Goal: Task Accomplishment & Management: Use online tool/utility

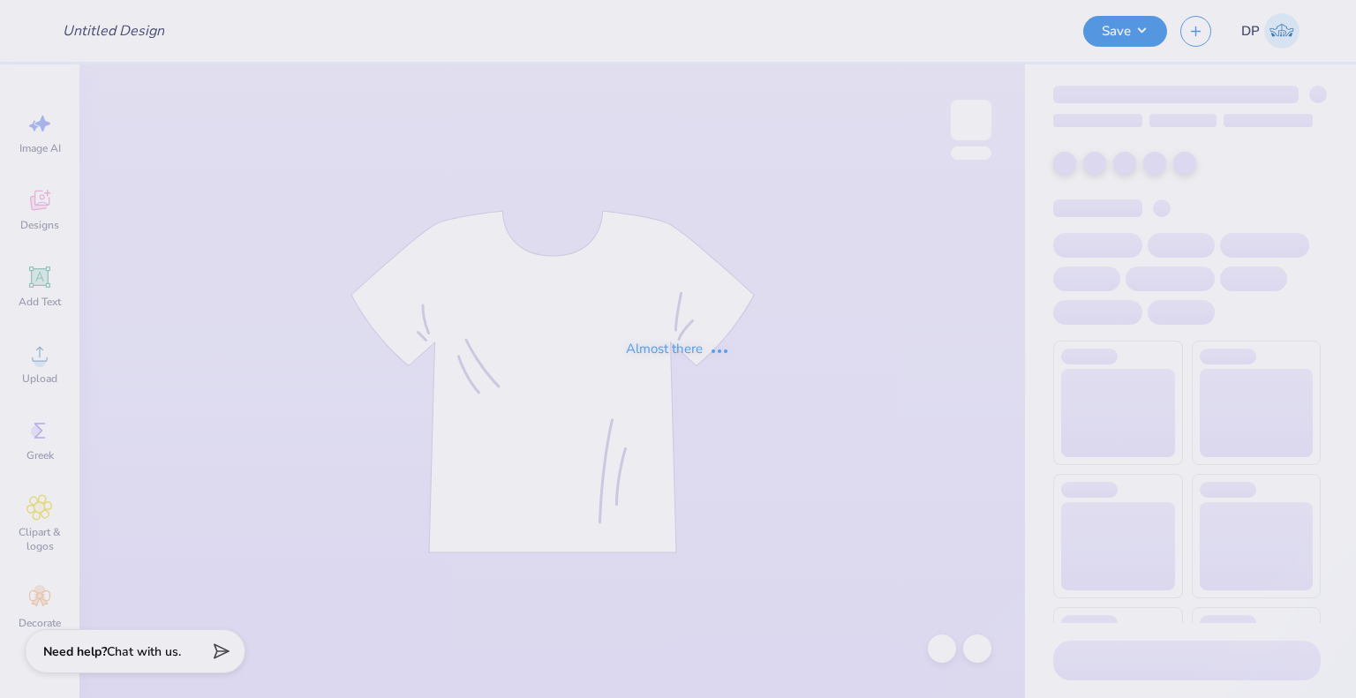
type input "Delta Zeta Rose Bowl"
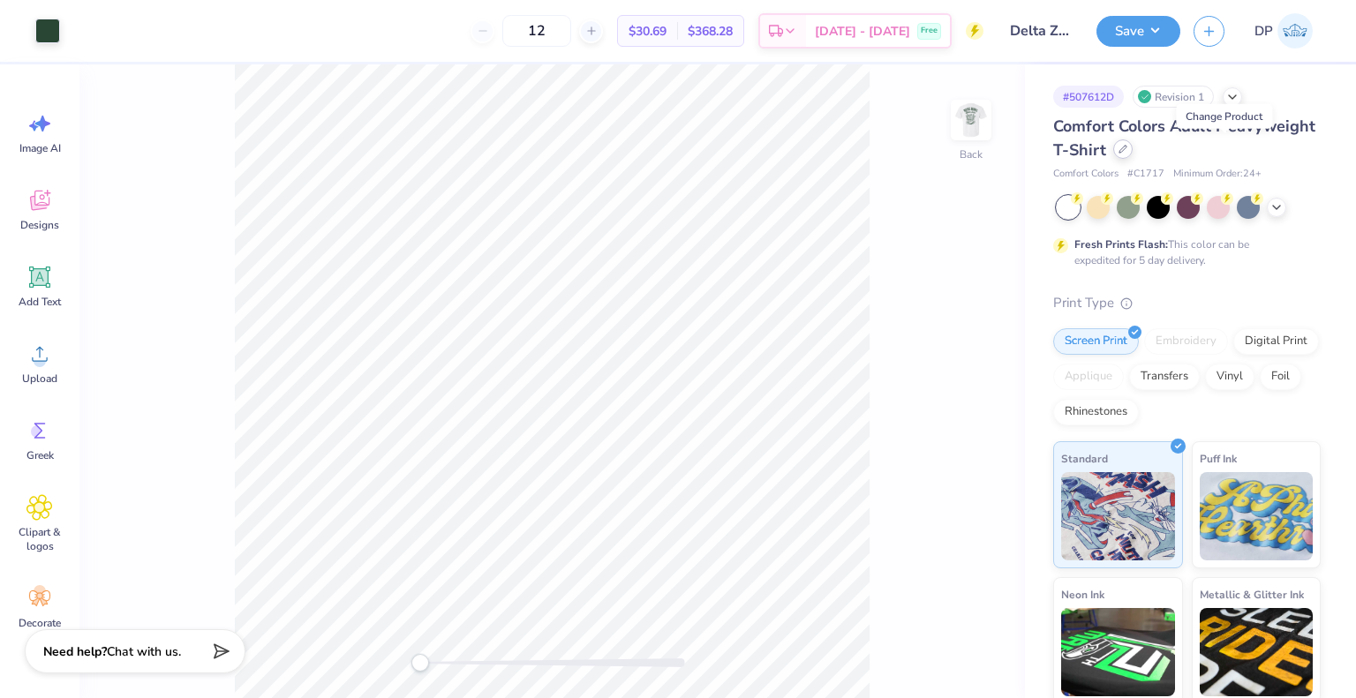
click at [1133, 147] on div at bounding box center [1122, 148] width 19 height 19
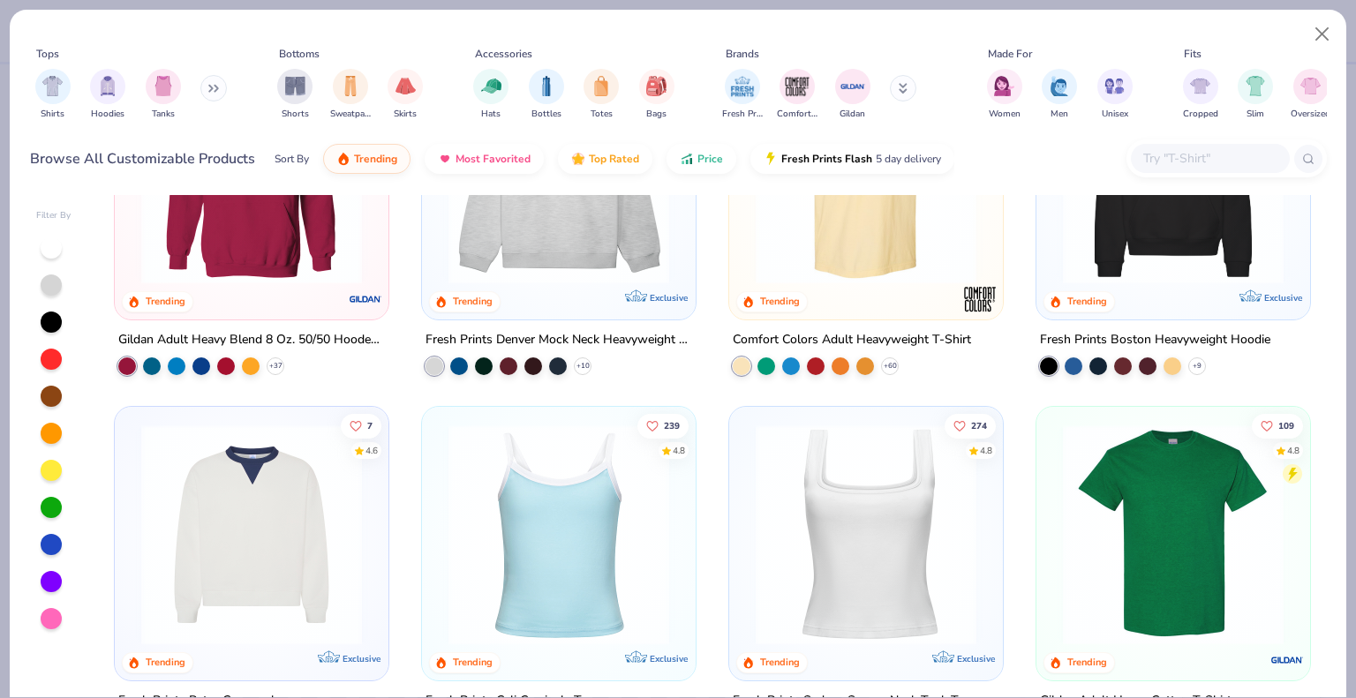
scroll to position [441, 0]
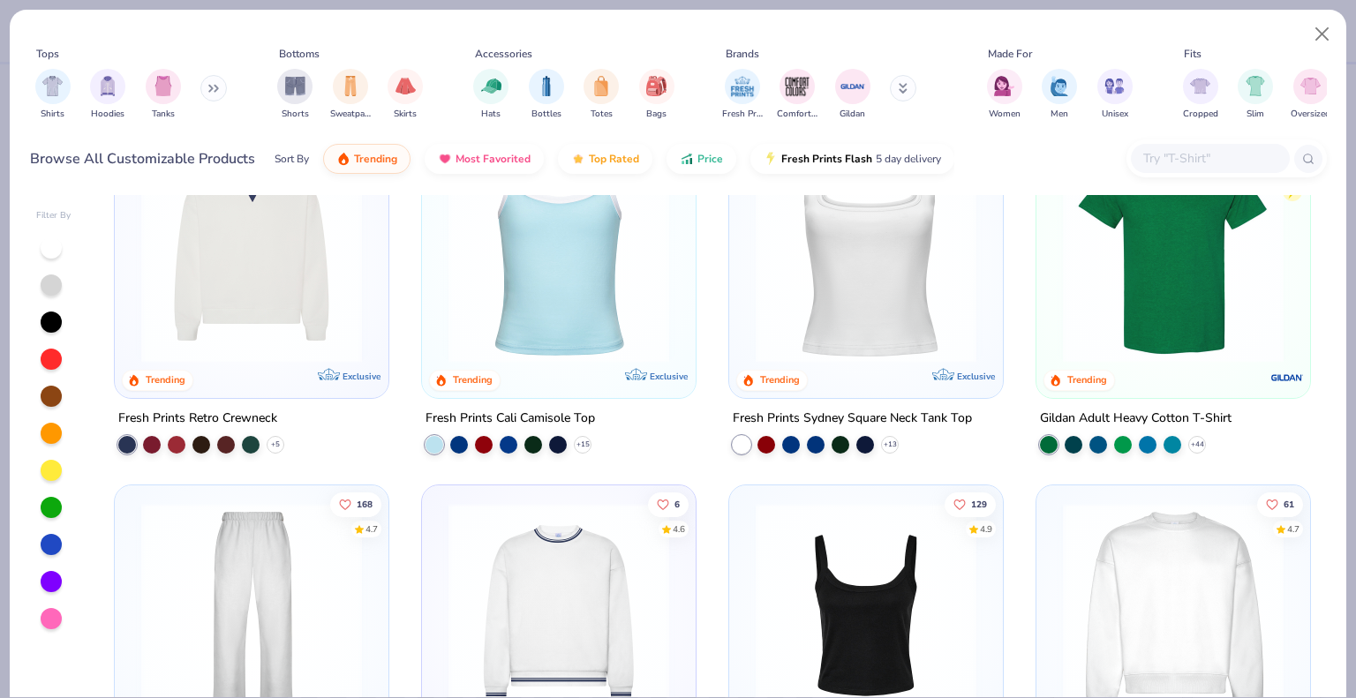
click at [1231, 304] on img at bounding box center [1173, 252] width 238 height 221
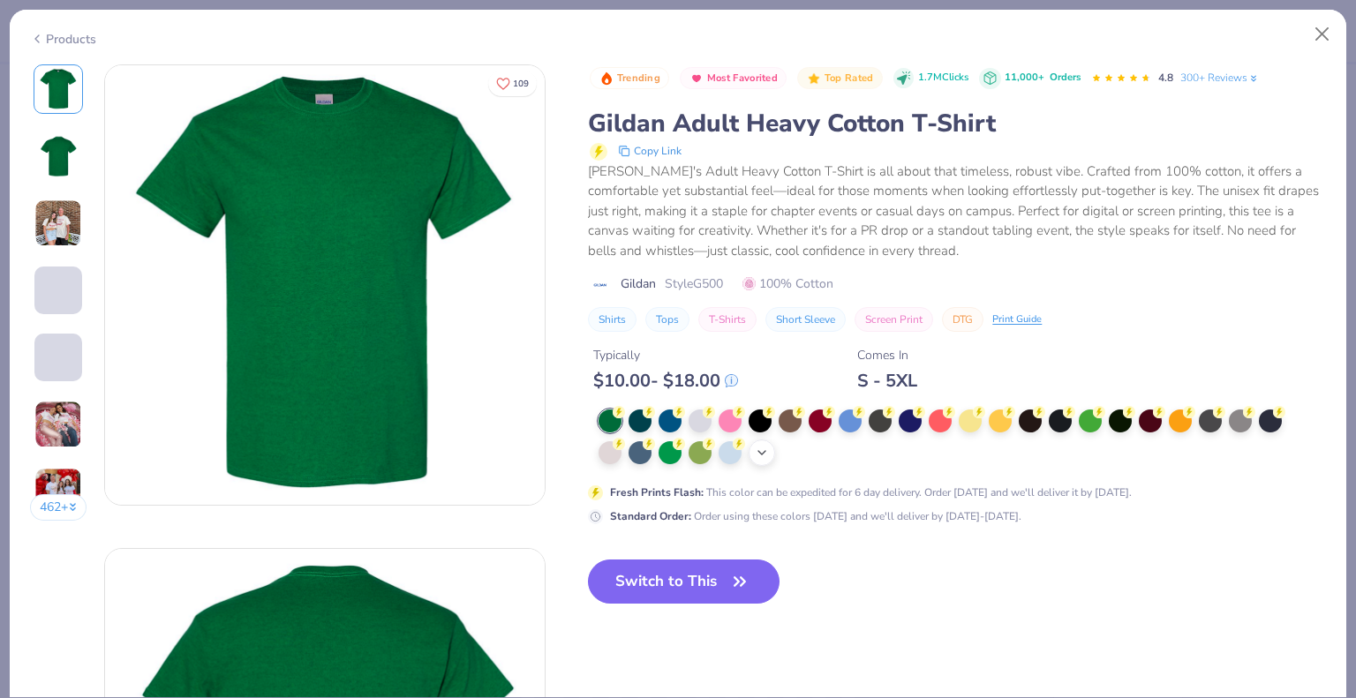
click at [764, 452] on polyline at bounding box center [761, 453] width 7 height 4
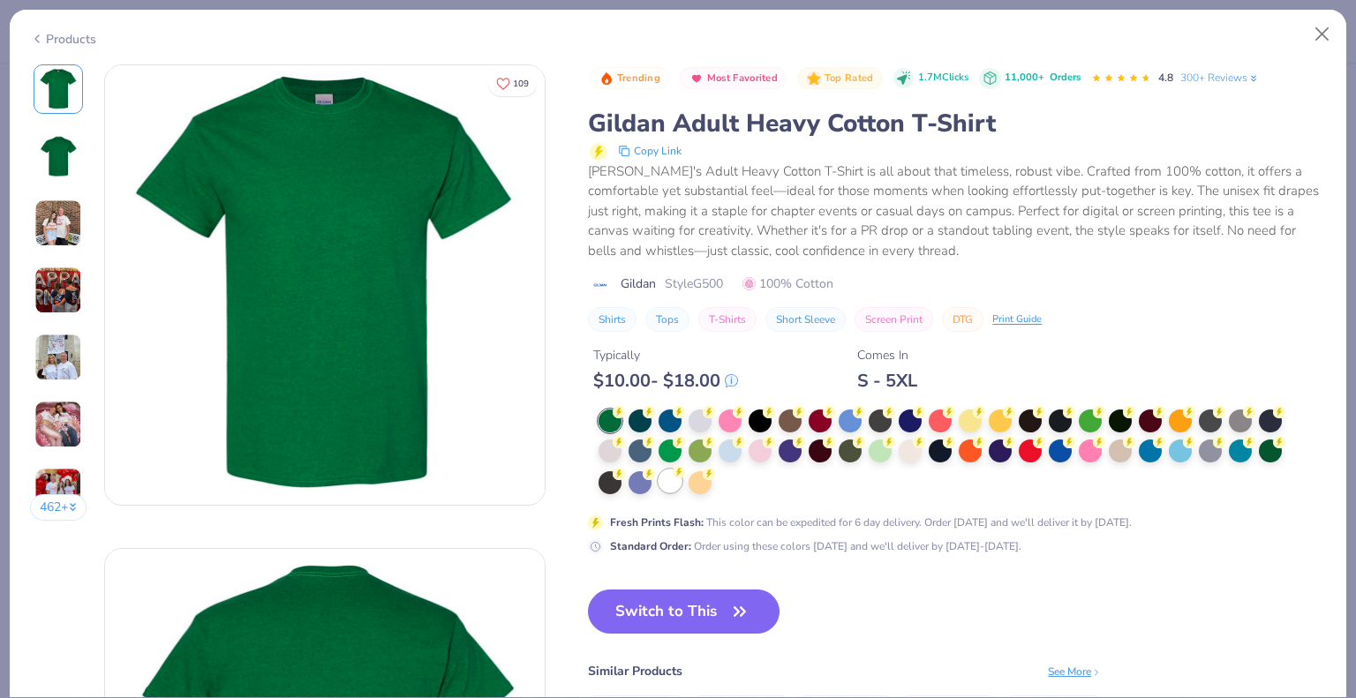
click at [675, 484] on div at bounding box center [670, 481] width 23 height 23
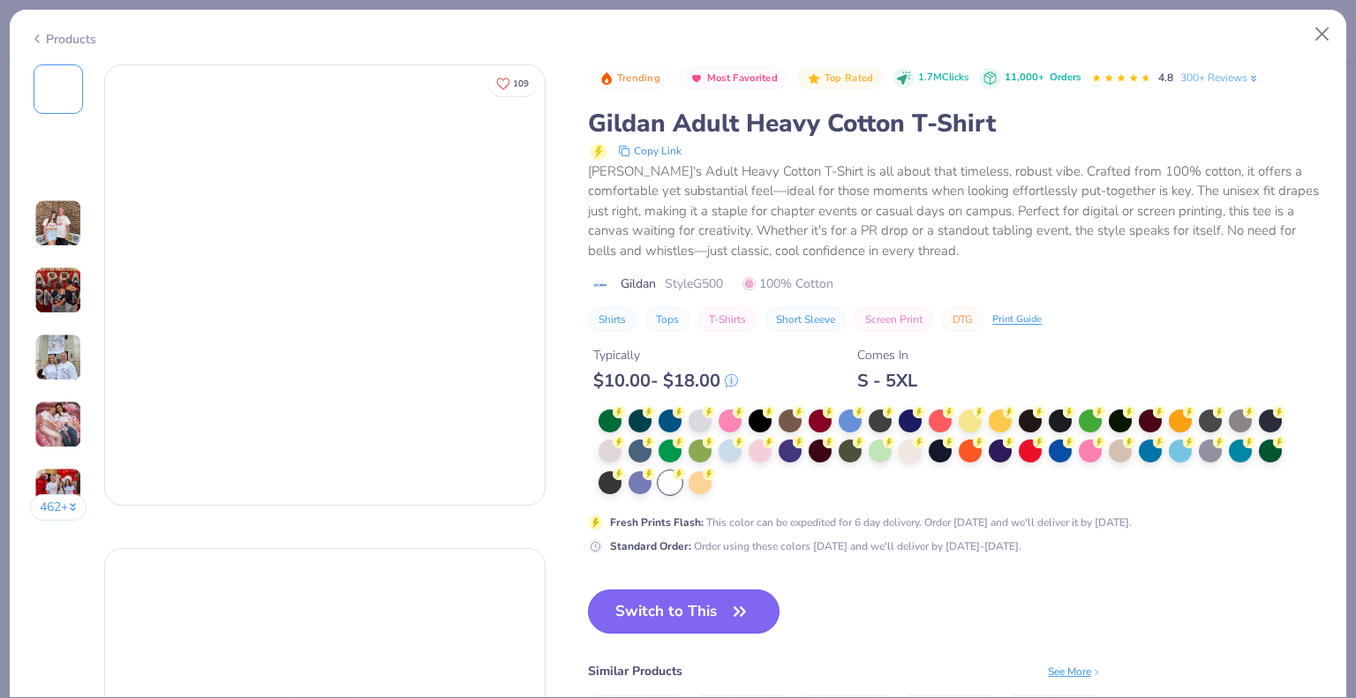
click at [713, 621] on button "Switch to This" at bounding box center [684, 612] width 192 height 44
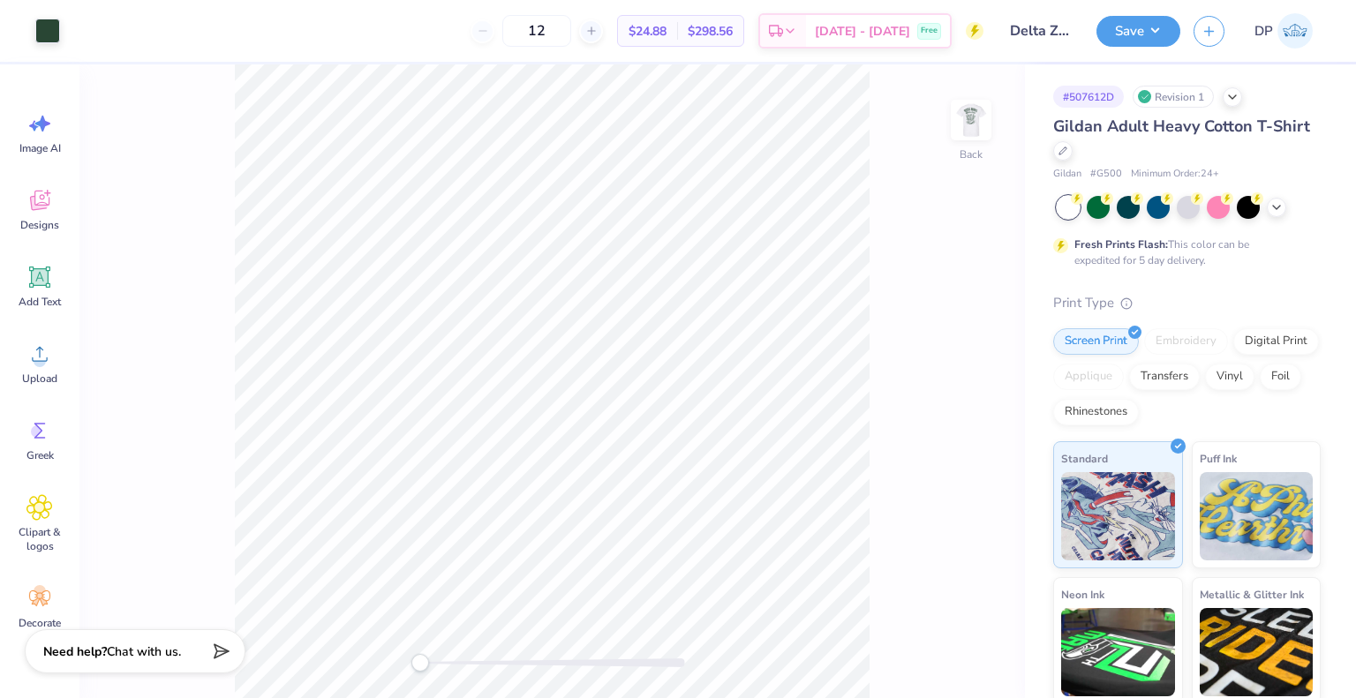
drag, startPoint x: 585, startPoint y: 33, endPoint x: 516, endPoint y: 53, distance: 71.8
click at [516, 53] on div "12 $24.88 Per Item $298.56 Total Est. Delivery Sep 23 - 26 Free" at bounding box center [528, 31] width 910 height 62
drag, startPoint x: 571, startPoint y: 23, endPoint x: 535, endPoint y: 38, distance: 39.2
click at [535, 38] on input "50" at bounding box center [536, 31] width 69 height 32
type input "40"
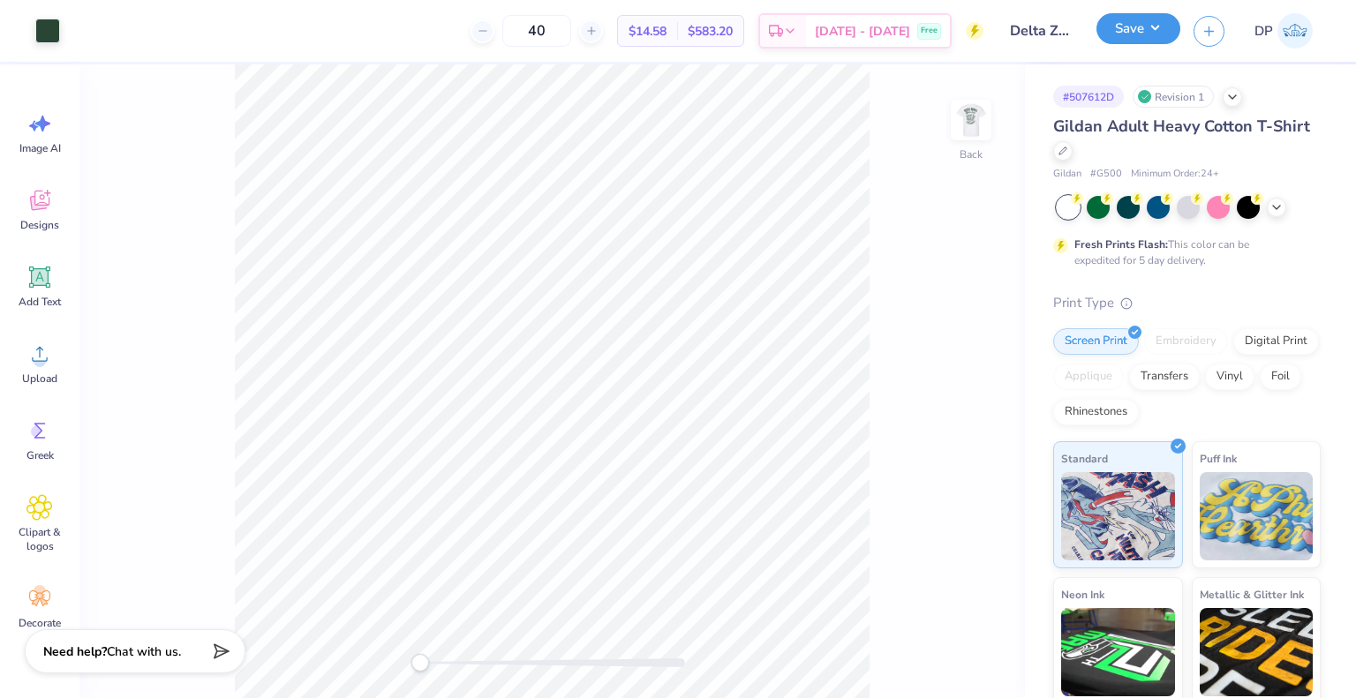
click at [1141, 38] on button "Save" at bounding box center [1138, 28] width 84 height 31
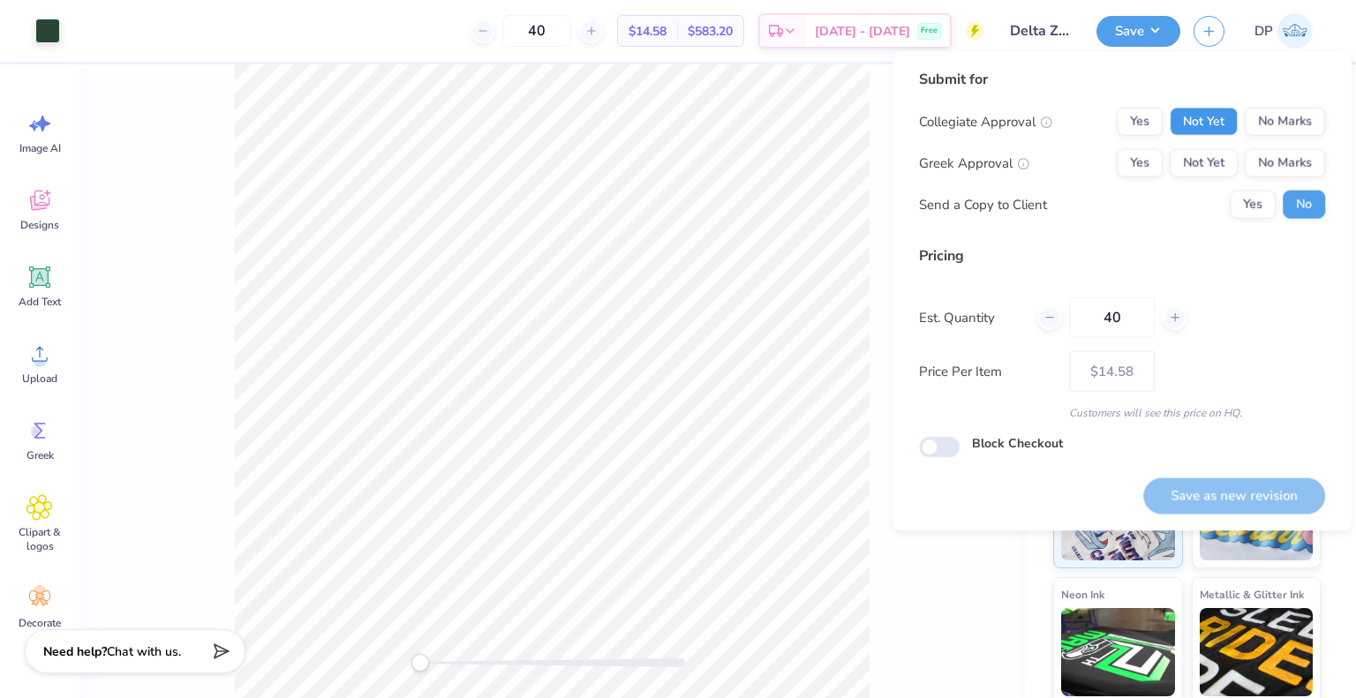
click at [1194, 123] on button "Not Yet" at bounding box center [1204, 122] width 68 height 28
click at [1200, 159] on button "Not Yet" at bounding box center [1204, 163] width 68 height 28
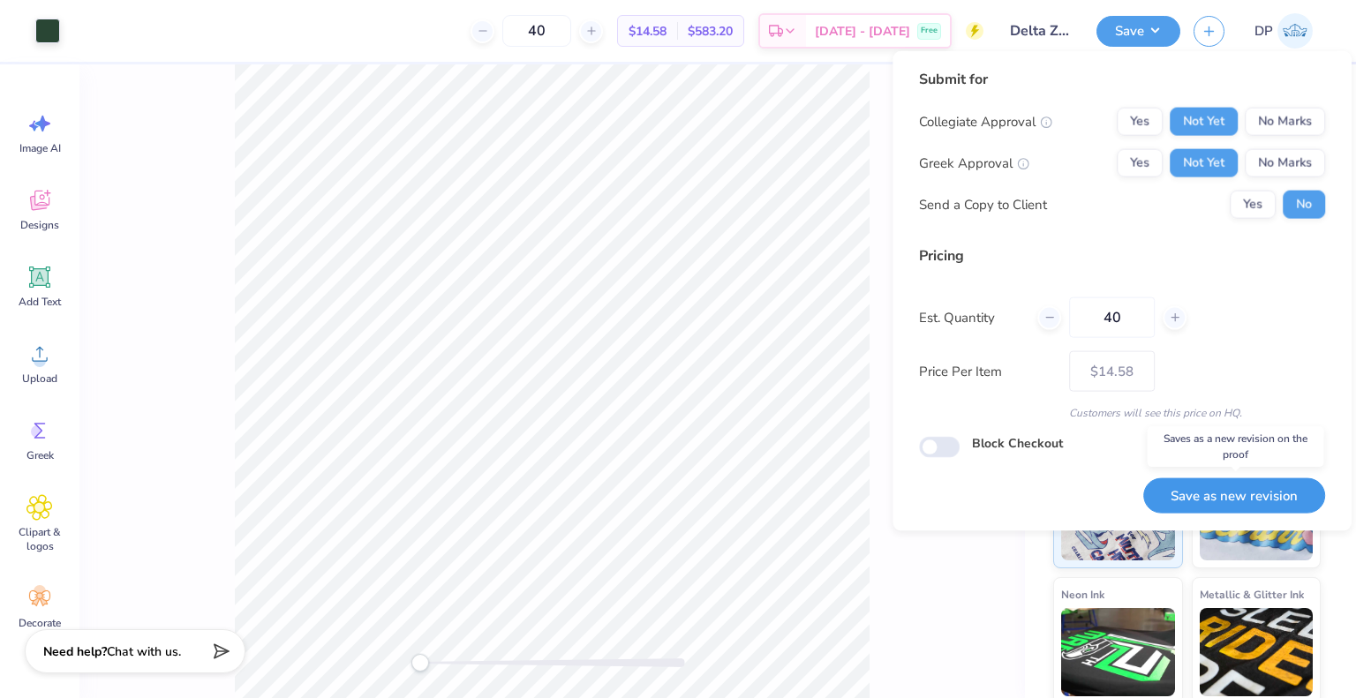
click at [1230, 501] on button "Save as new revision" at bounding box center [1234, 496] width 182 height 36
type input "$14.58"
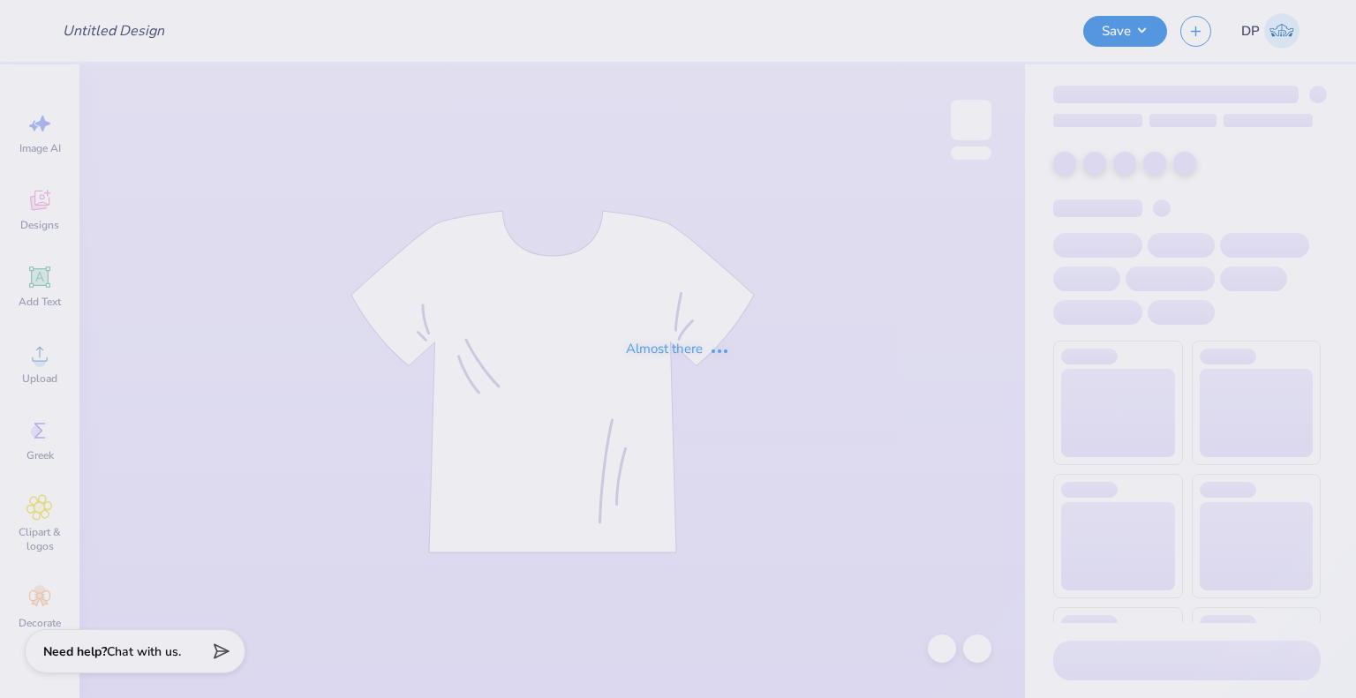
type input "Delta Zeta Rose Bowl"
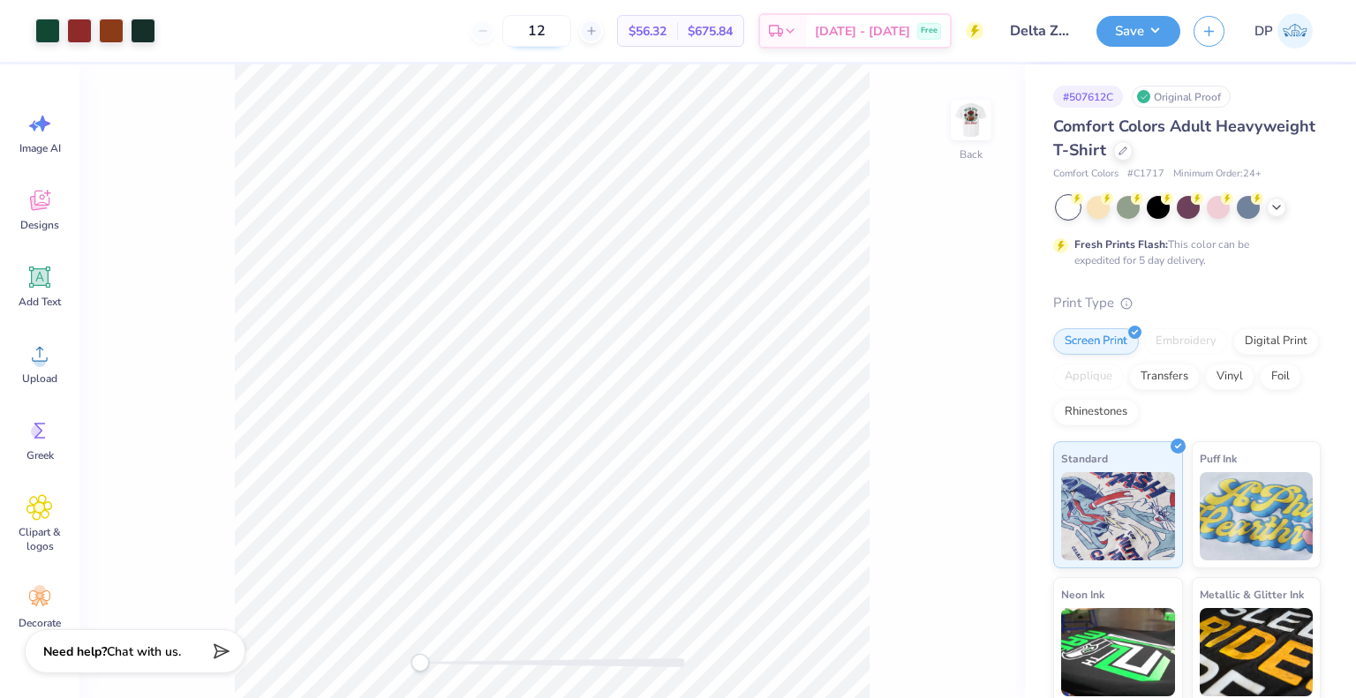
click at [571, 15] on input "12" at bounding box center [536, 31] width 69 height 32
click at [567, 20] on input "12" at bounding box center [536, 31] width 69 height 32
type input "40"
click at [1127, 147] on icon at bounding box center [1123, 149] width 9 height 9
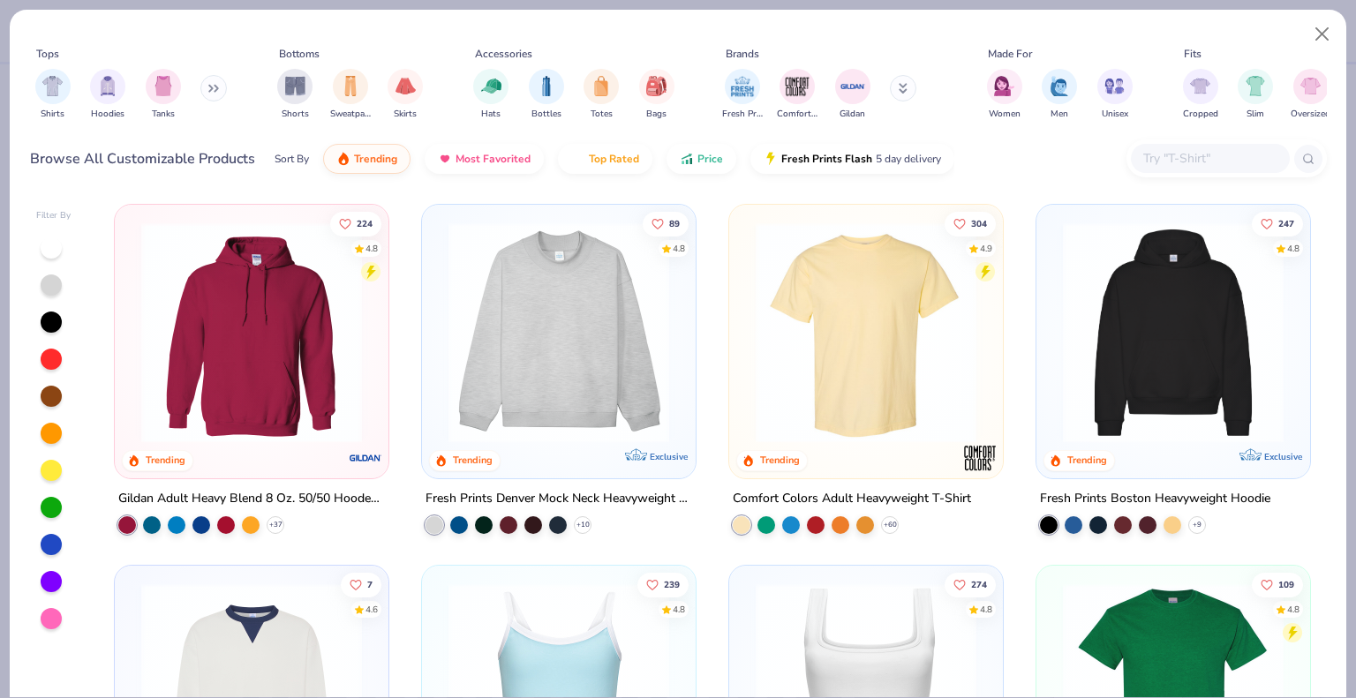
scroll to position [265, 0]
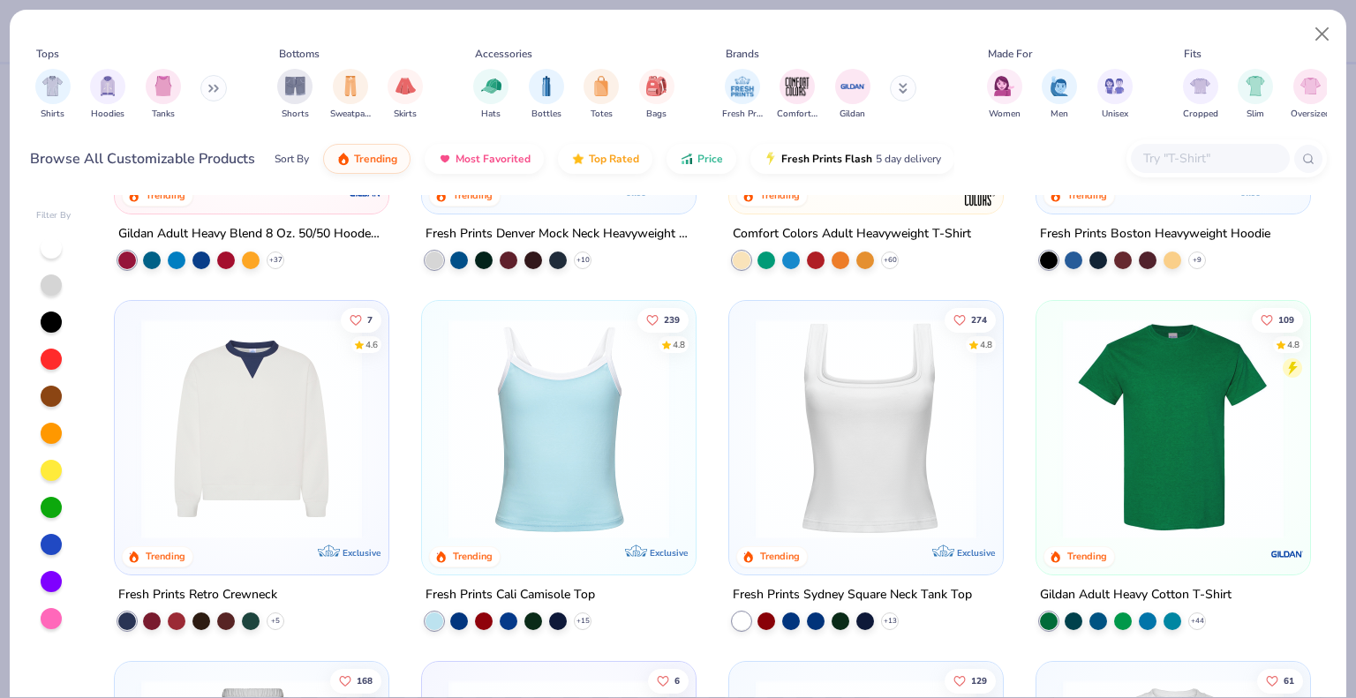
click at [1156, 403] on img at bounding box center [1173, 429] width 238 height 221
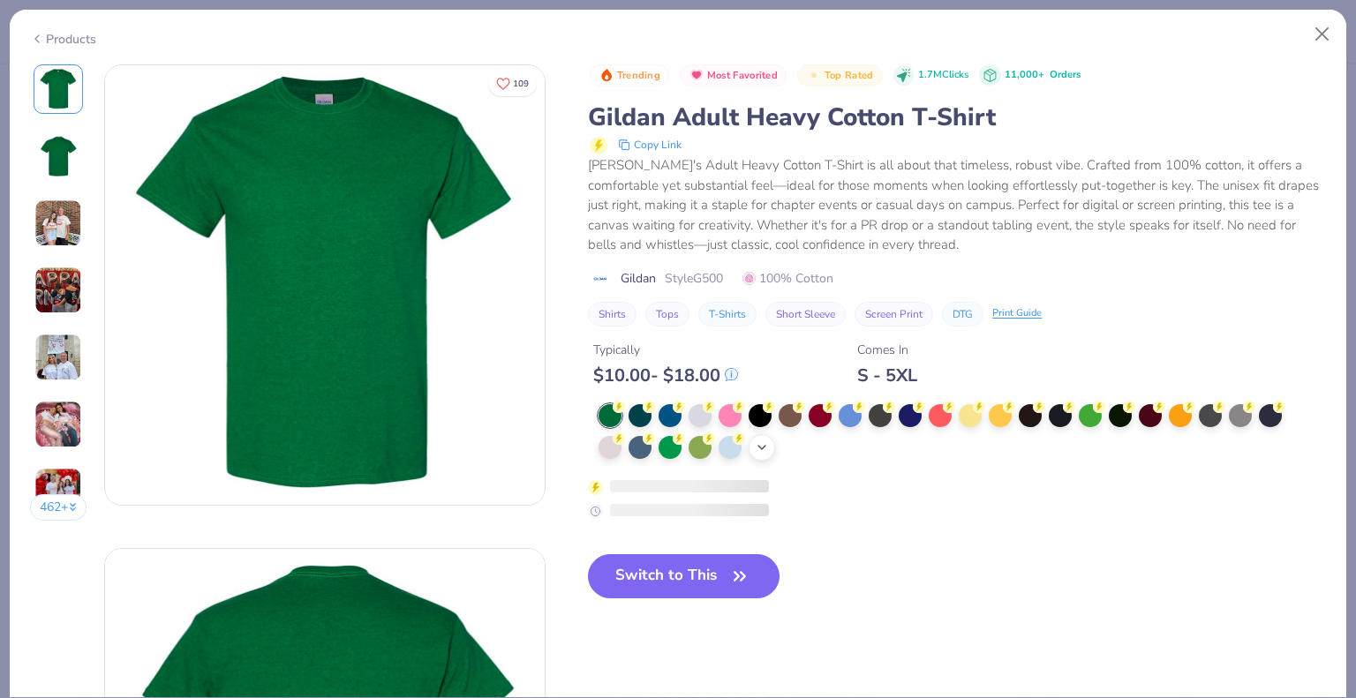
click at [764, 448] on icon at bounding box center [762, 448] width 14 height 14
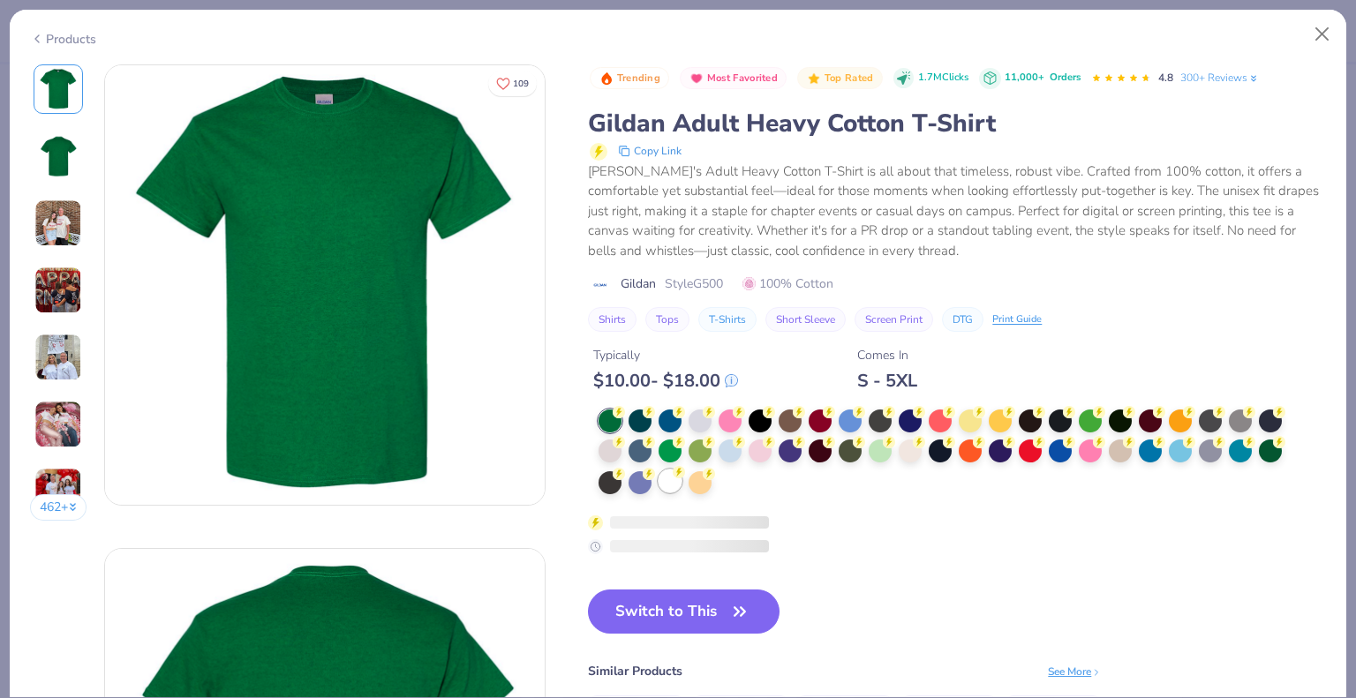
click at [681, 478] on div at bounding box center [670, 481] width 23 height 23
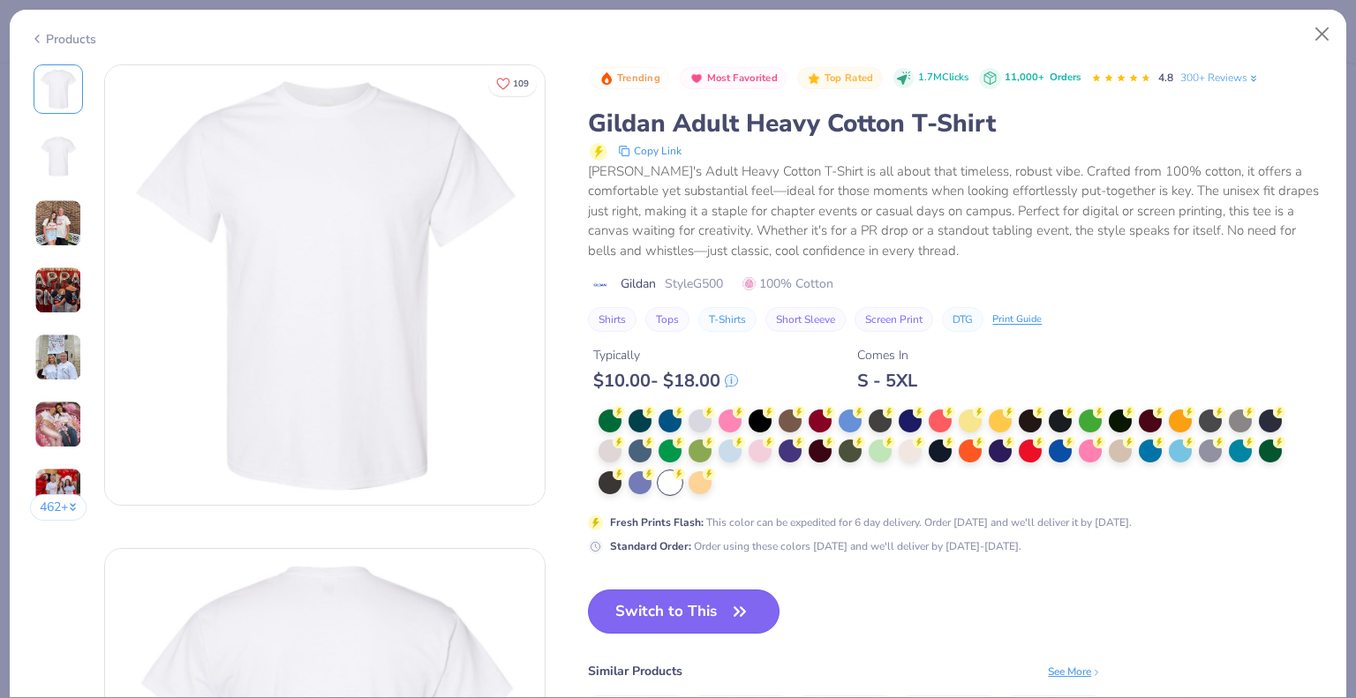
click at [697, 603] on button "Switch to This" at bounding box center [684, 612] width 192 height 44
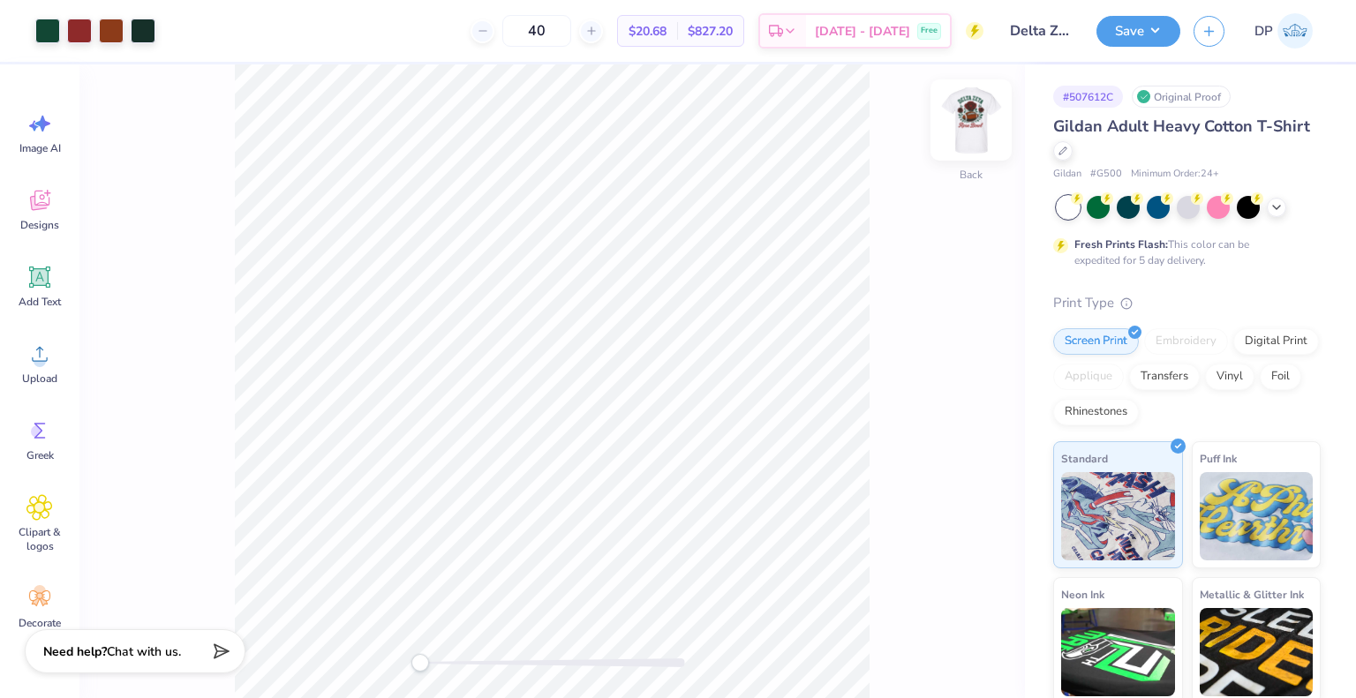
click at [983, 124] on img at bounding box center [971, 120] width 71 height 71
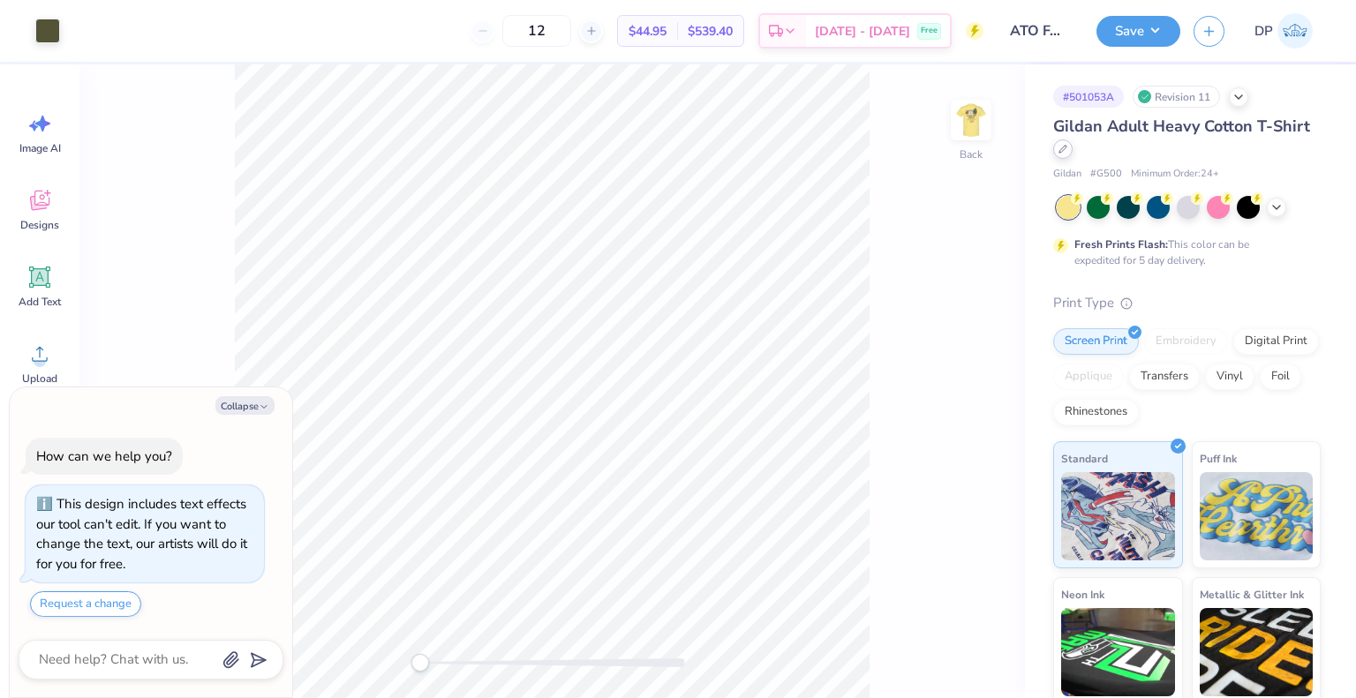
click at [1073, 154] on div at bounding box center [1062, 148] width 19 height 19
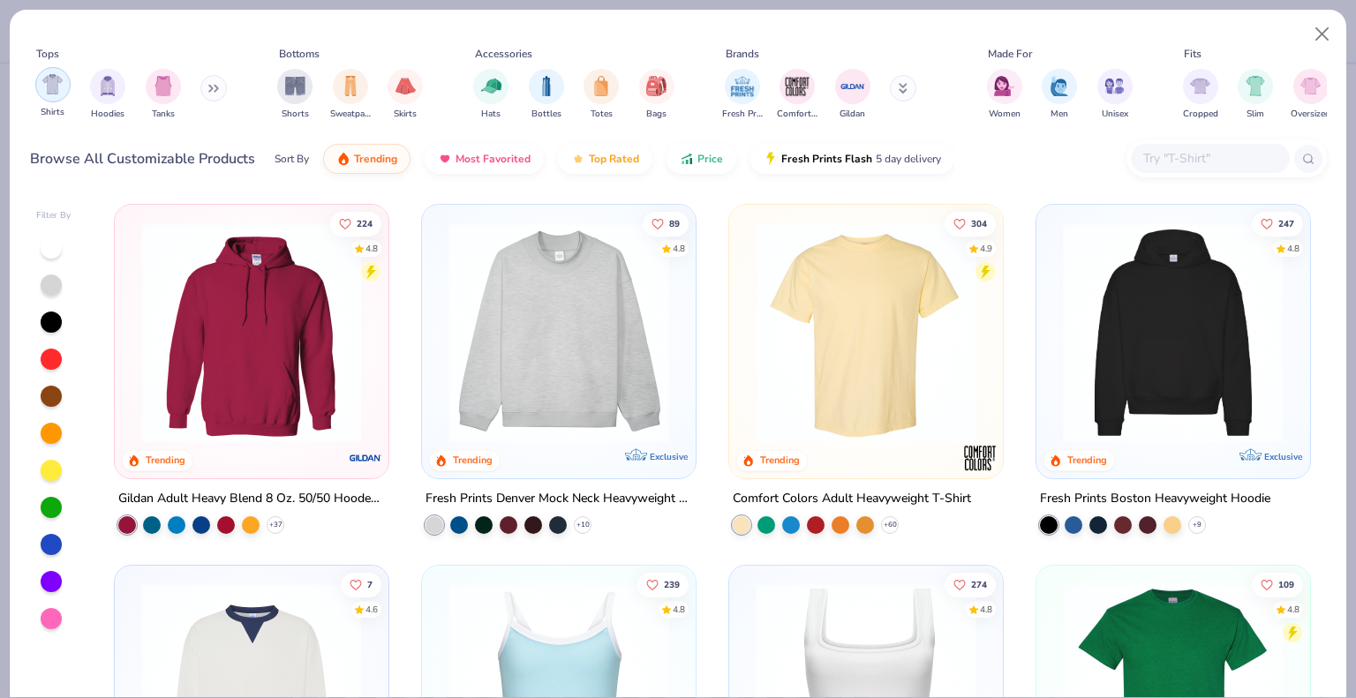
click at [47, 74] on img "filter for Shirts" at bounding box center [52, 84] width 20 height 20
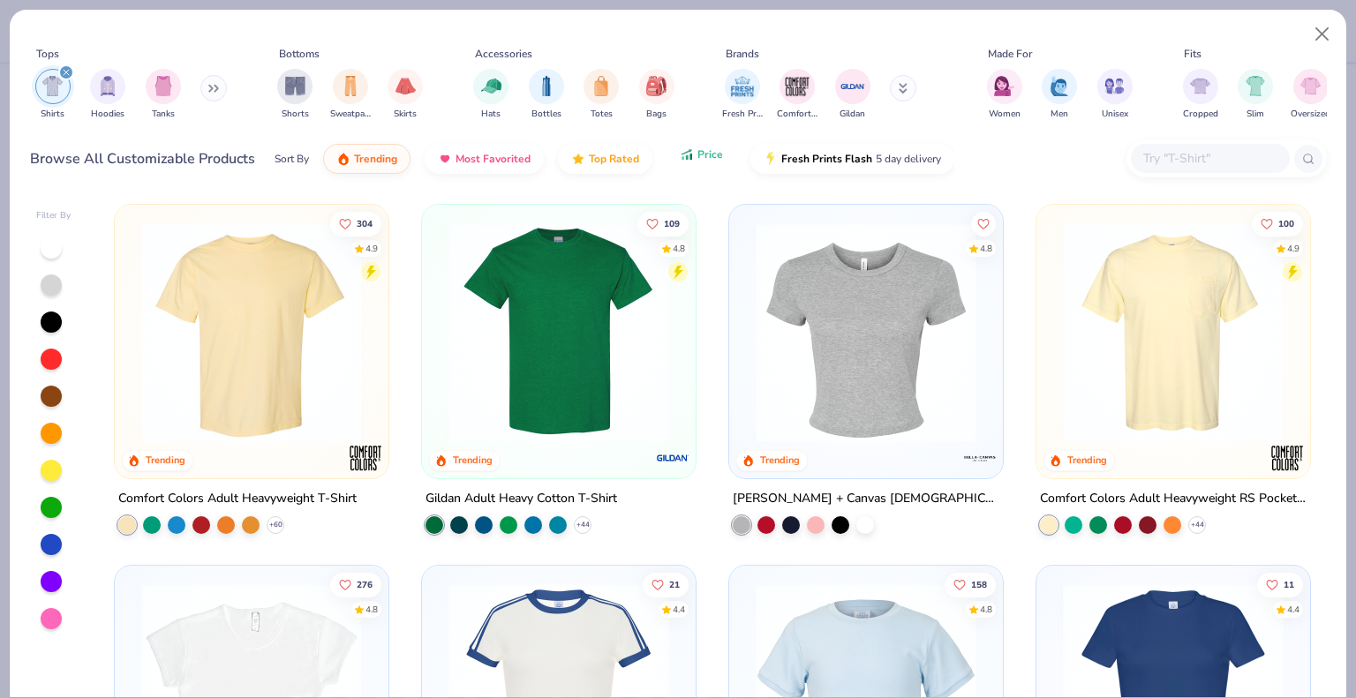
click at [682, 156] on icon "button" at bounding box center [687, 155] width 14 height 16
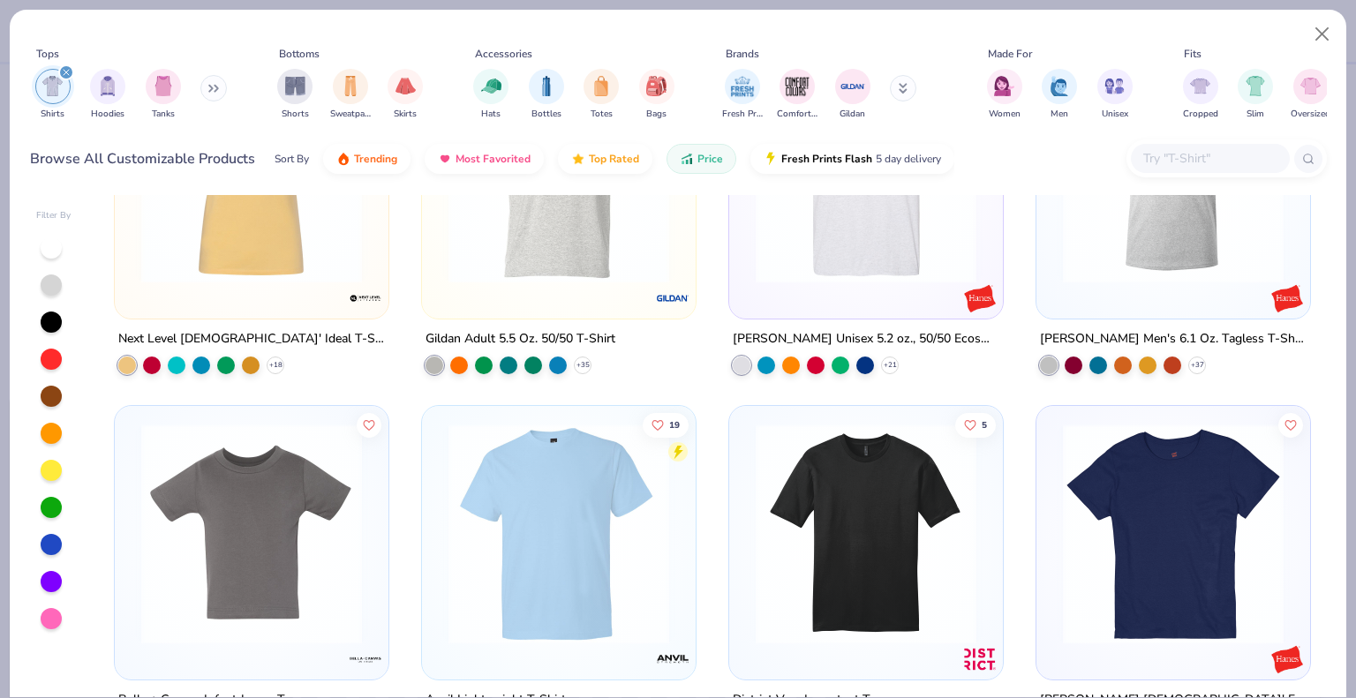
scroll to position [706, 0]
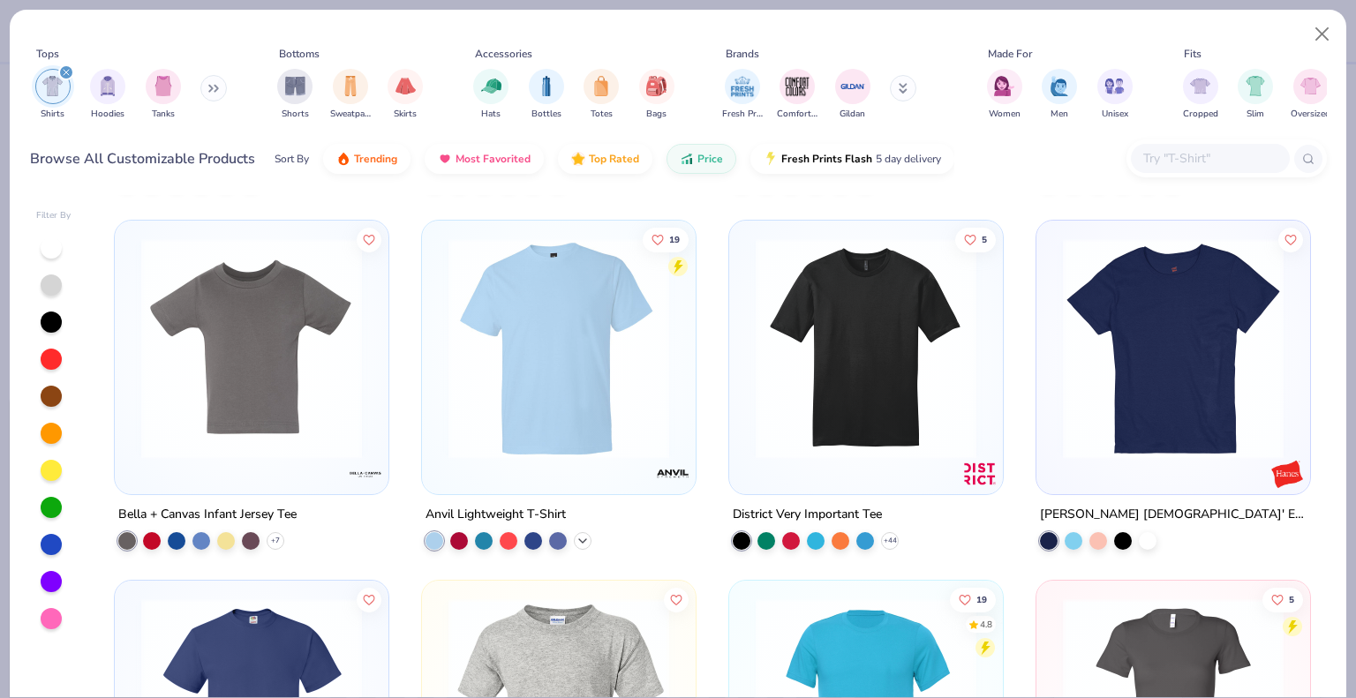
click at [576, 535] on icon at bounding box center [583, 540] width 14 height 14
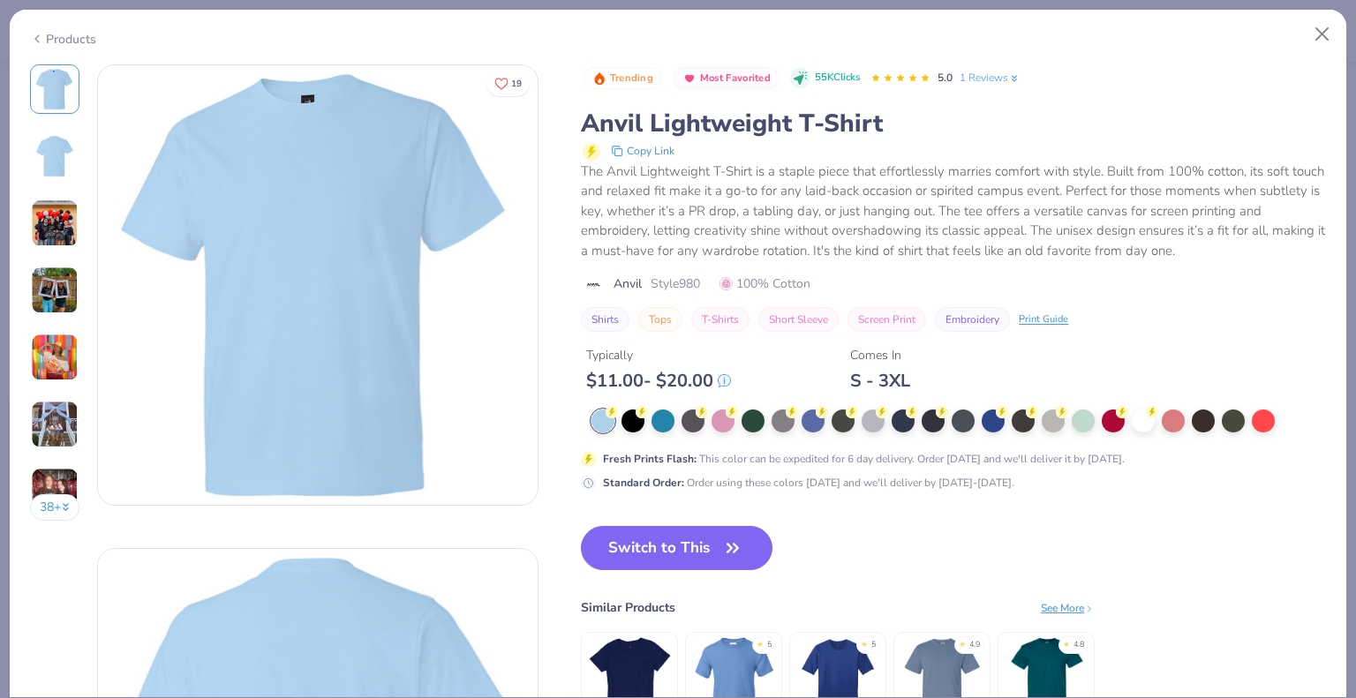
click at [64, 37] on div "Products" at bounding box center [63, 39] width 66 height 19
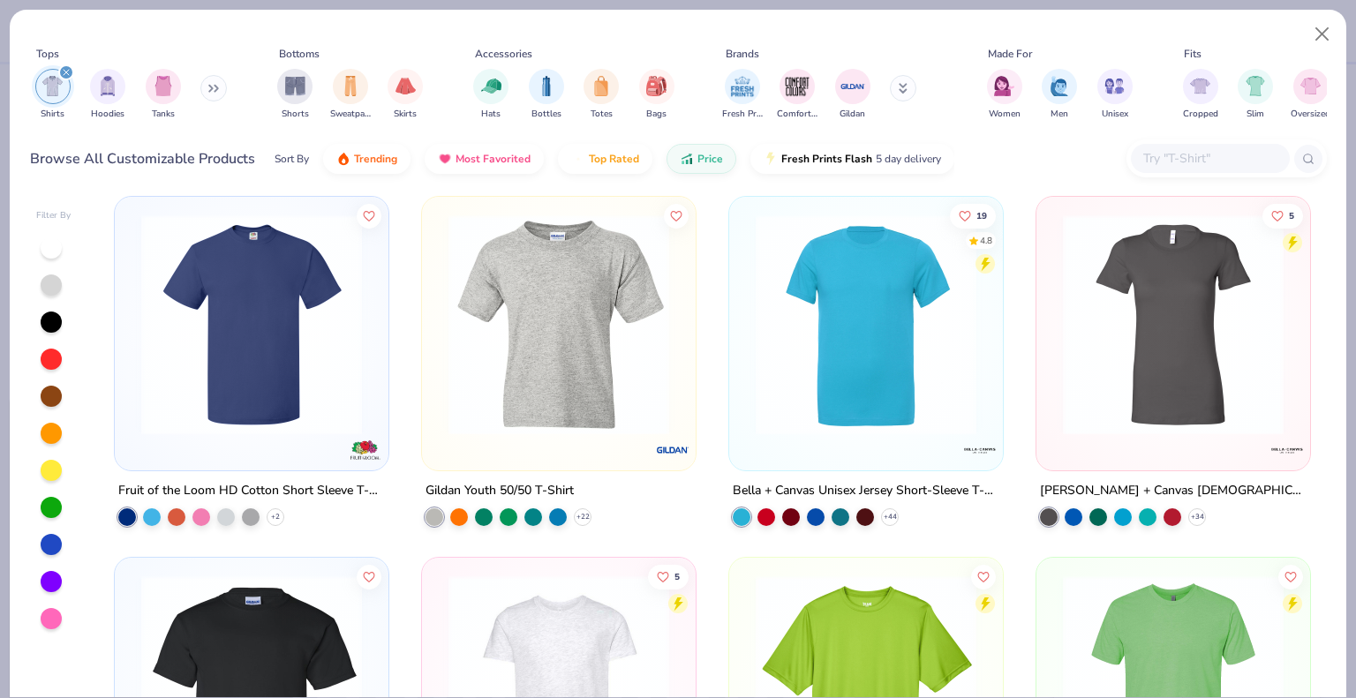
scroll to position [1059, 0]
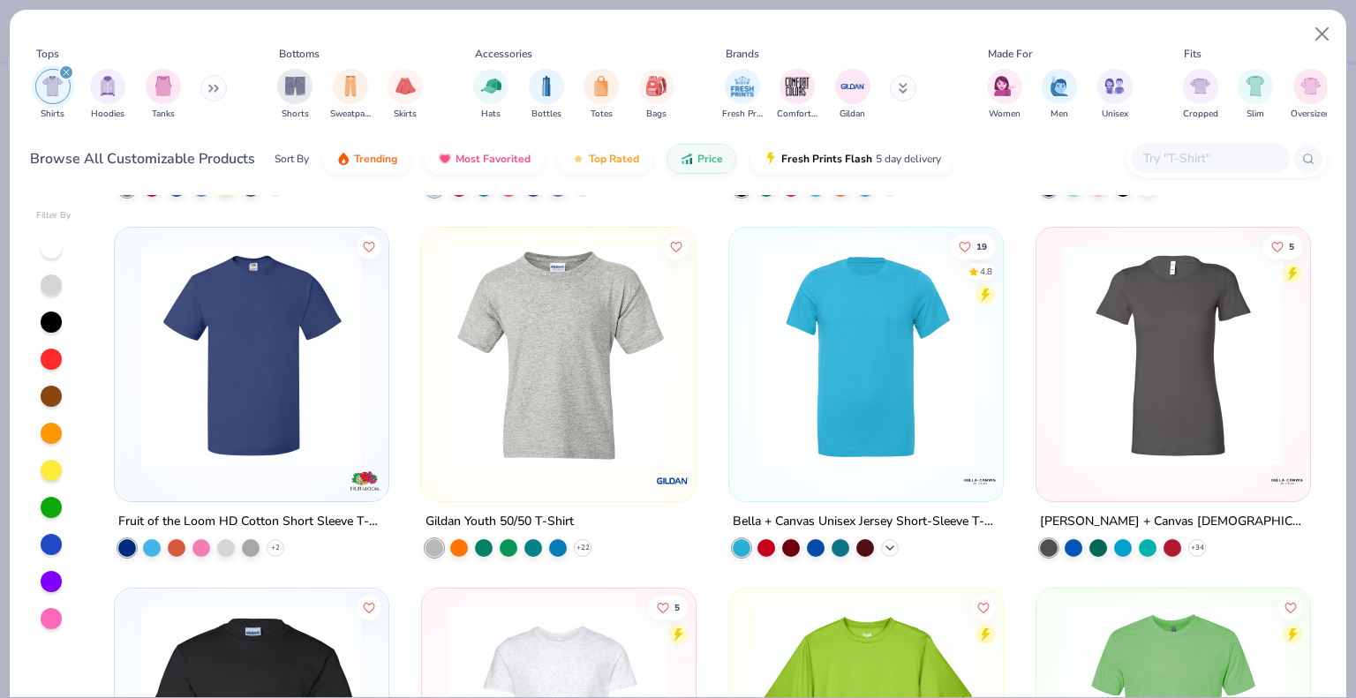
click at [883, 541] on icon at bounding box center [890, 548] width 14 height 14
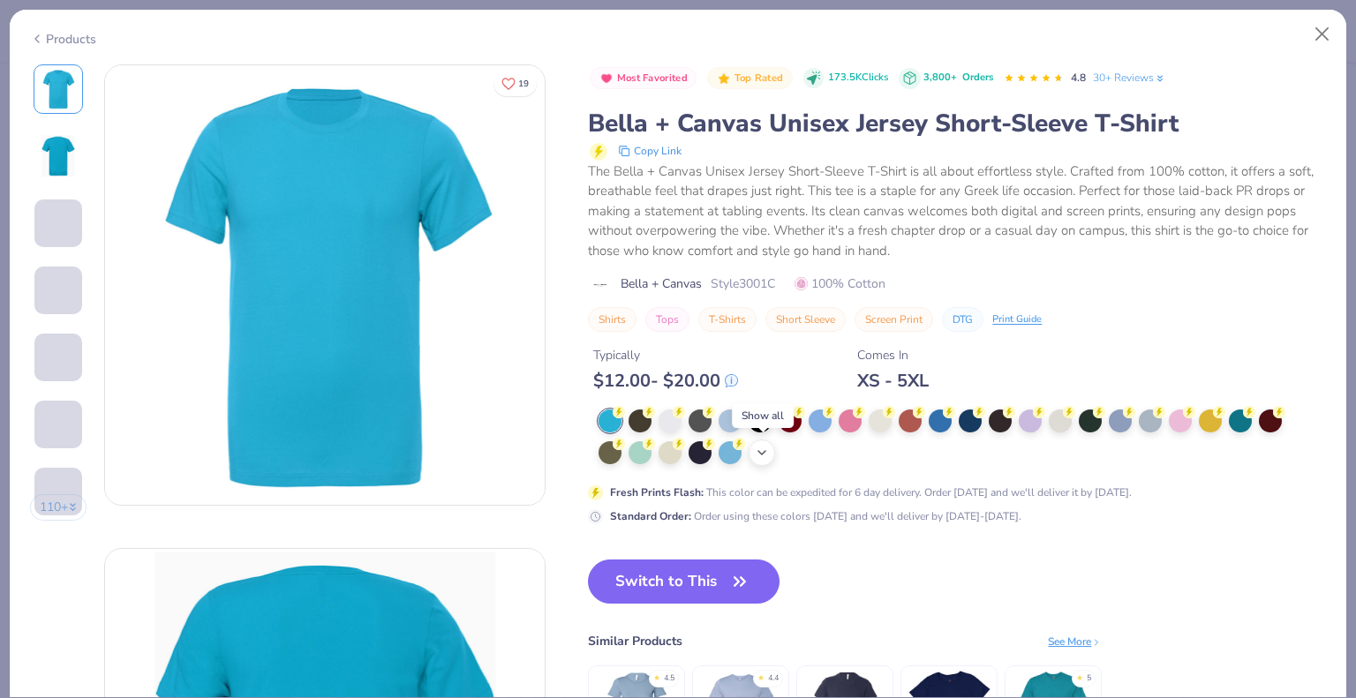
click at [766, 455] on icon at bounding box center [762, 453] width 14 height 14
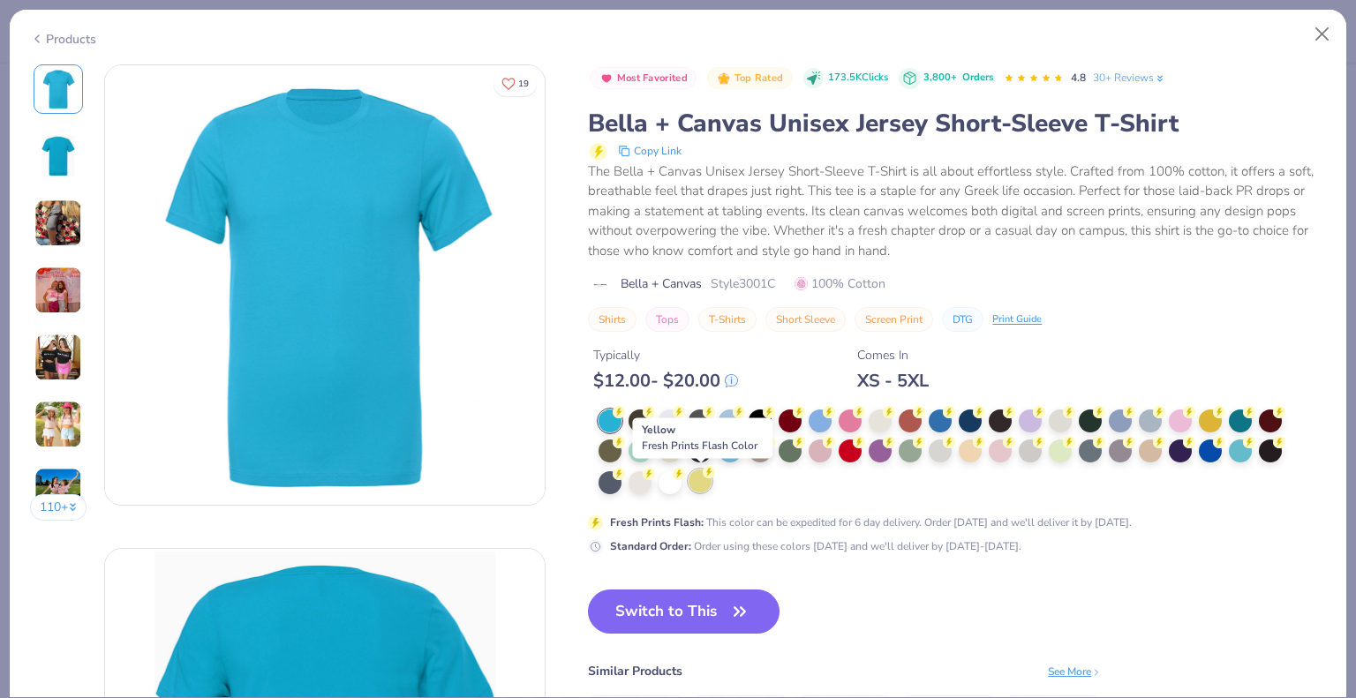
click at [703, 475] on icon at bounding box center [709, 472] width 12 height 12
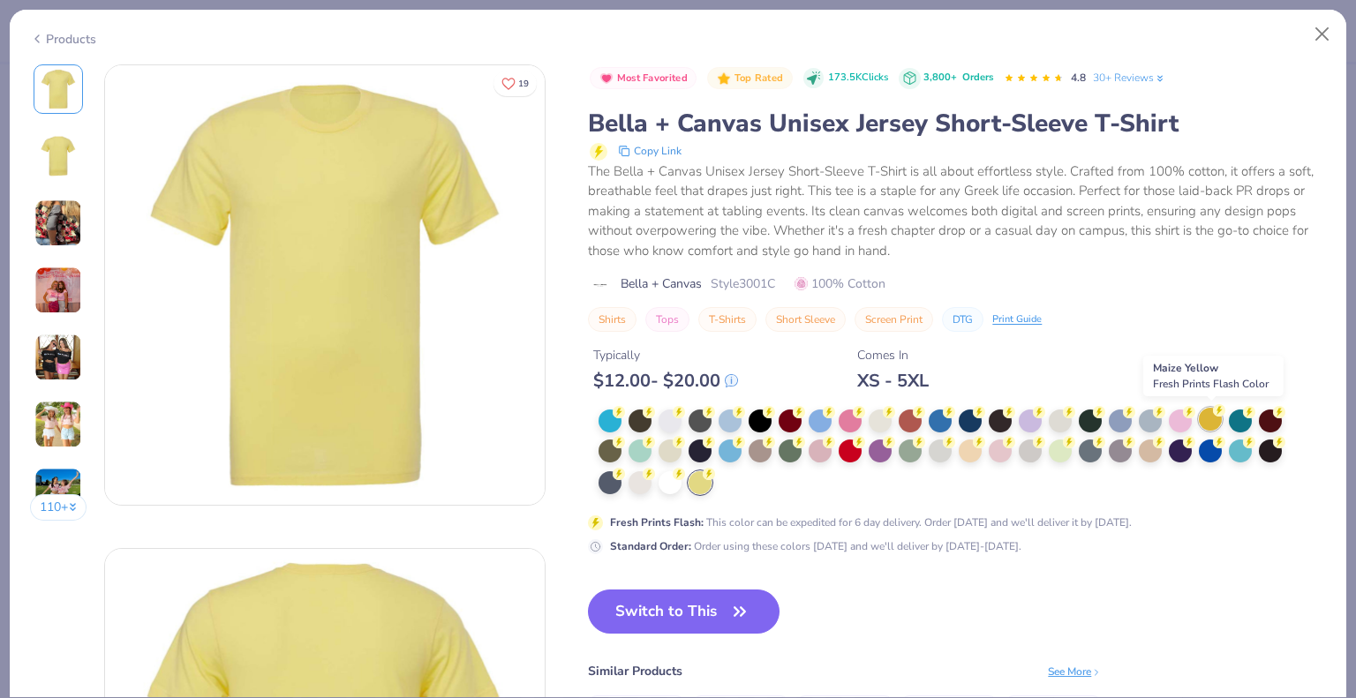
click at [1206, 416] on div at bounding box center [1210, 419] width 23 height 23
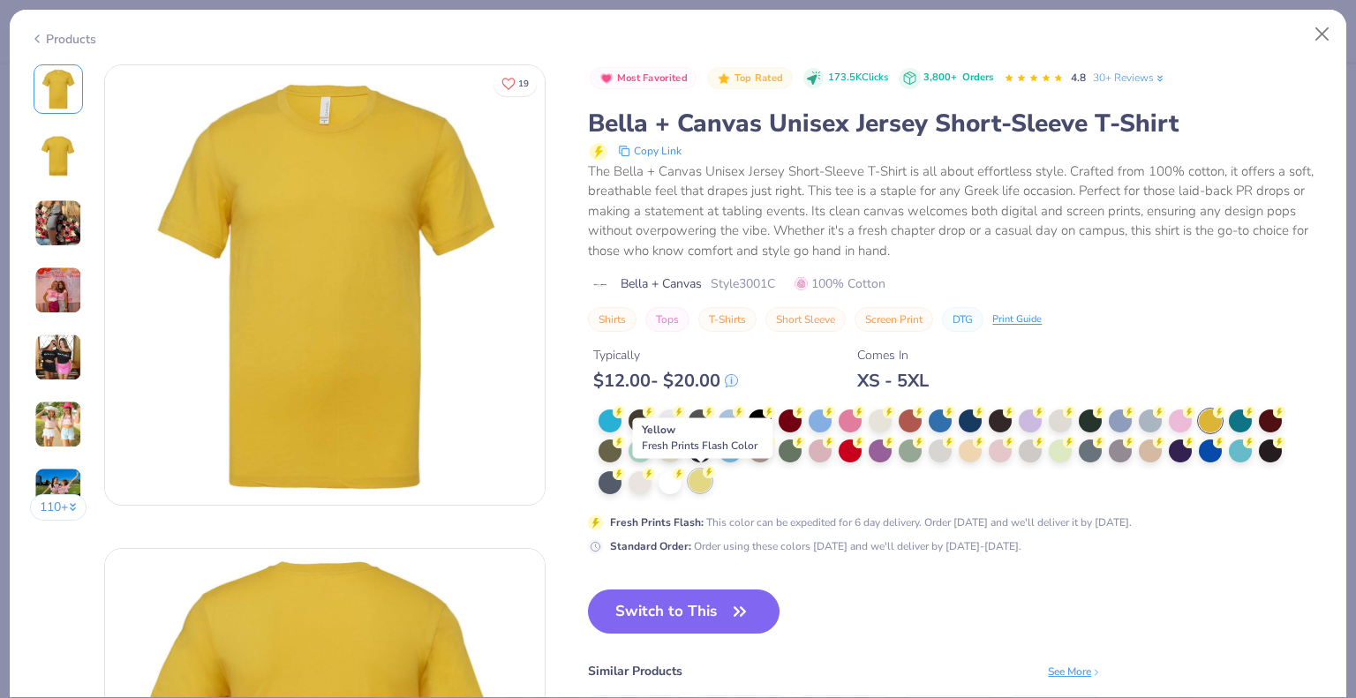
click at [697, 476] on div at bounding box center [700, 481] width 23 height 23
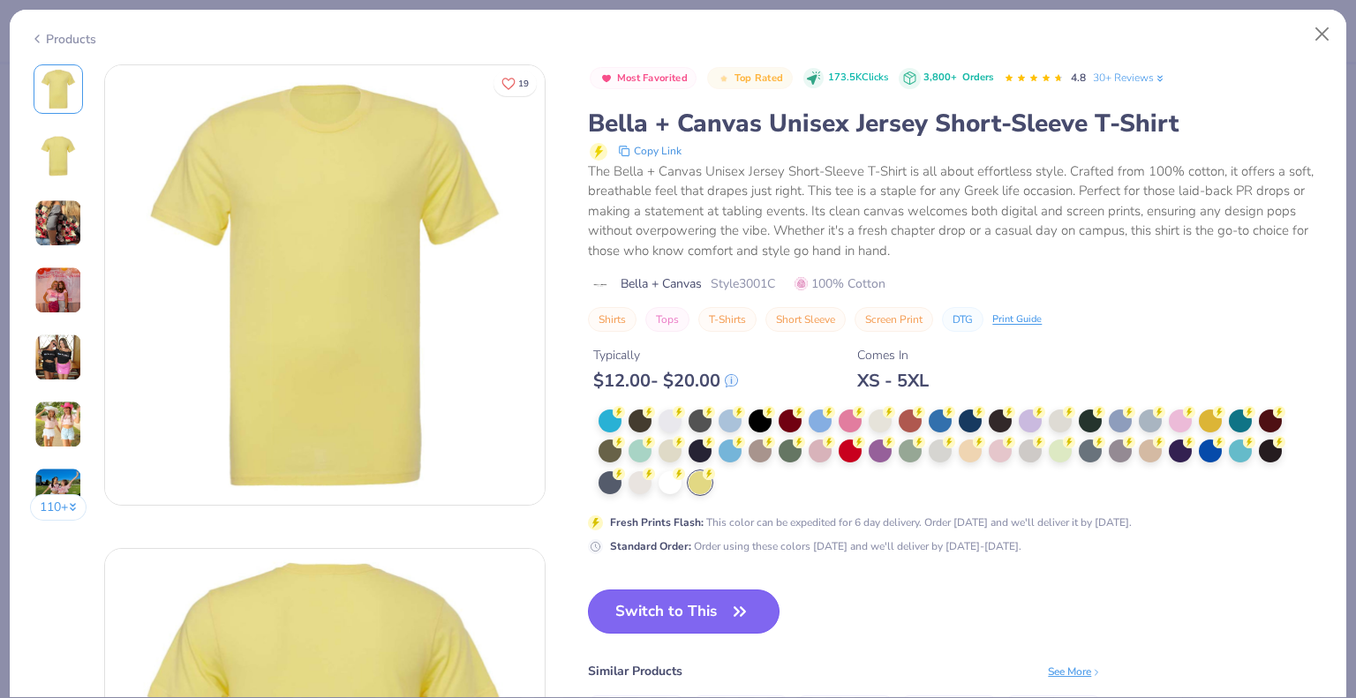
click at [704, 611] on button "Switch to This" at bounding box center [684, 612] width 192 height 44
type textarea "x"
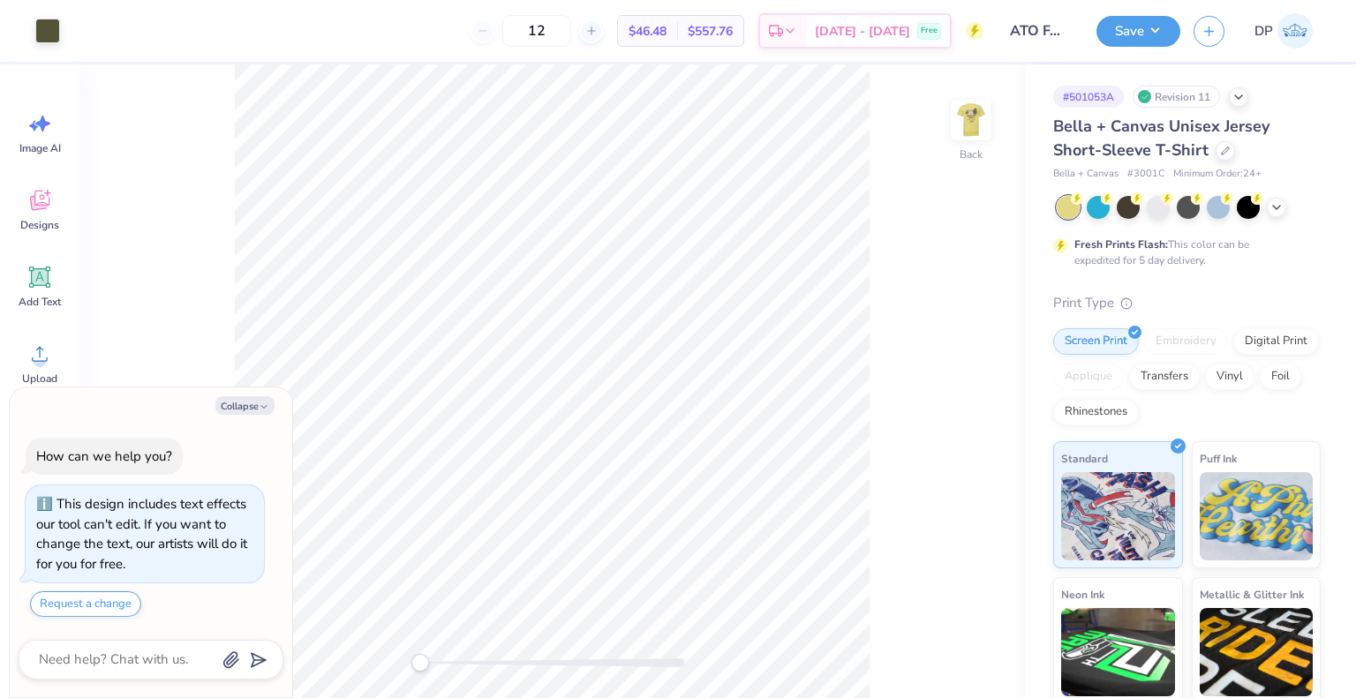
drag, startPoint x: 569, startPoint y: 36, endPoint x: 527, endPoint y: 34, distance: 41.5
click at [527, 34] on div "12" at bounding box center [537, 31] width 132 height 32
type input "50"
type textarea "x"
type input "50"
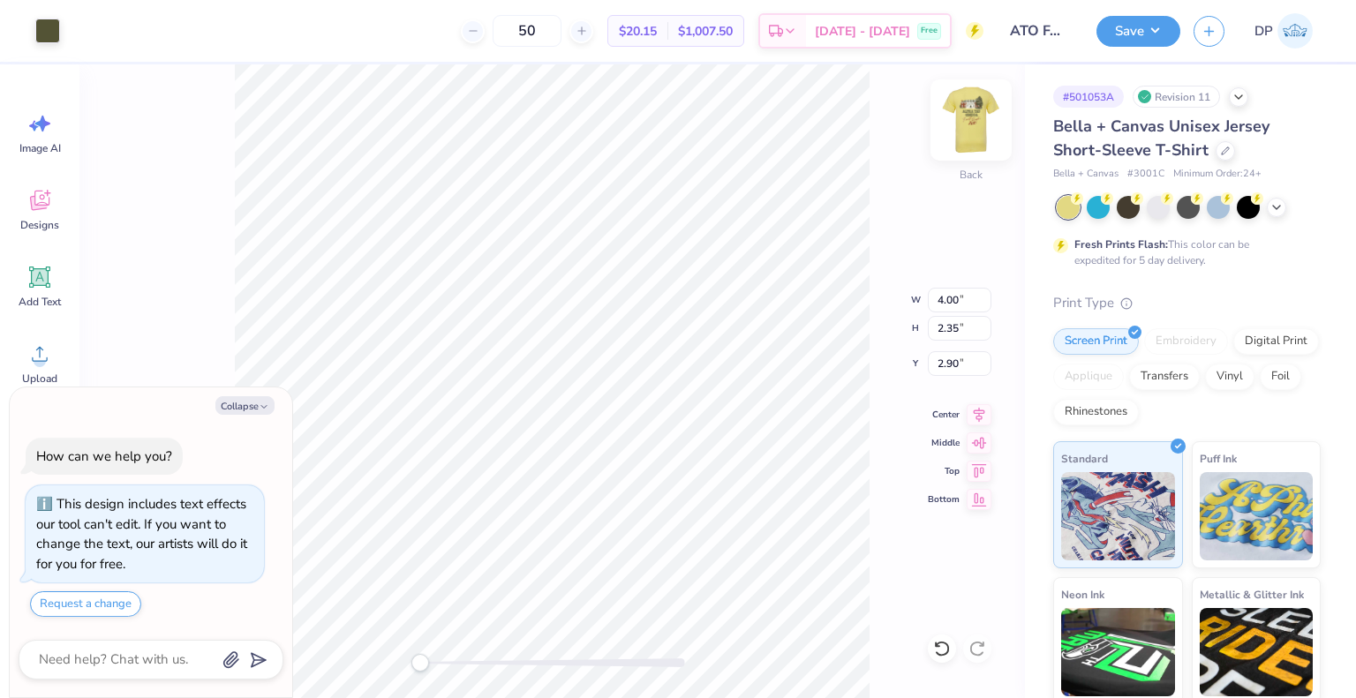
click at [956, 123] on img at bounding box center [971, 120] width 71 height 71
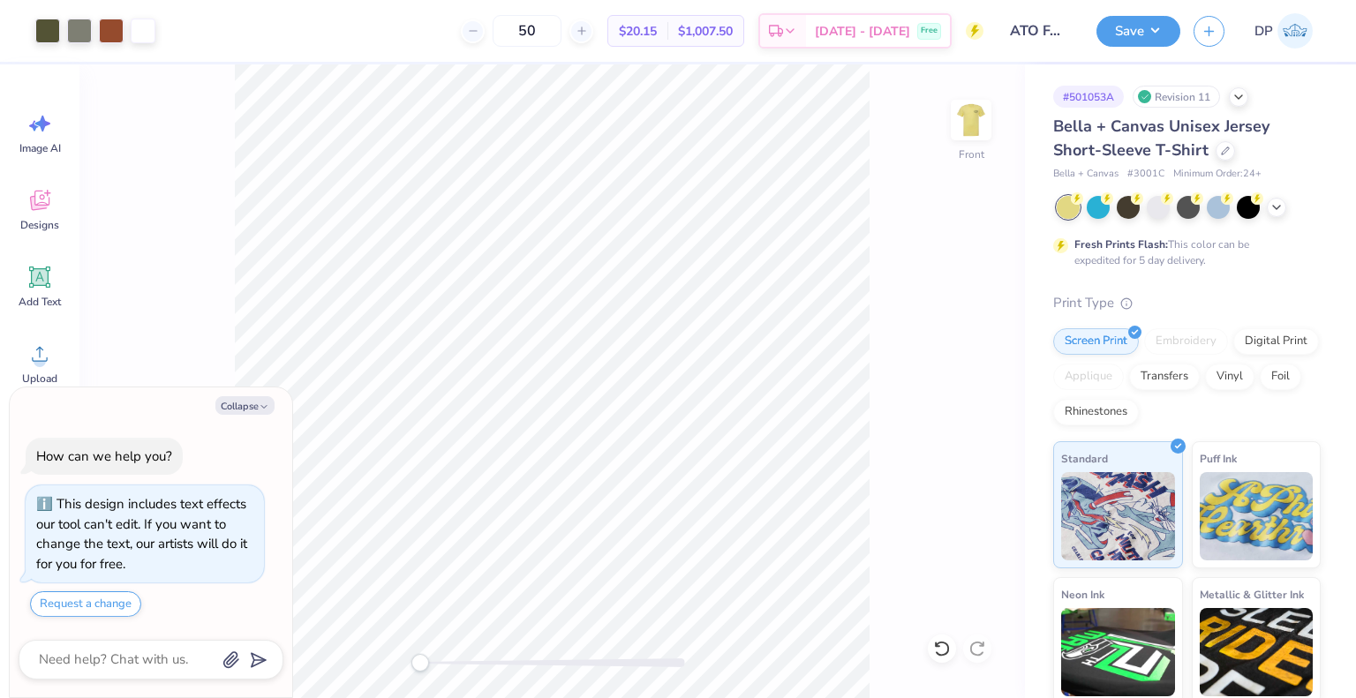
click at [1163, 7] on div "Save DP" at bounding box center [1226, 31] width 260 height 62
click at [1138, 33] on button "Save" at bounding box center [1138, 28] width 84 height 31
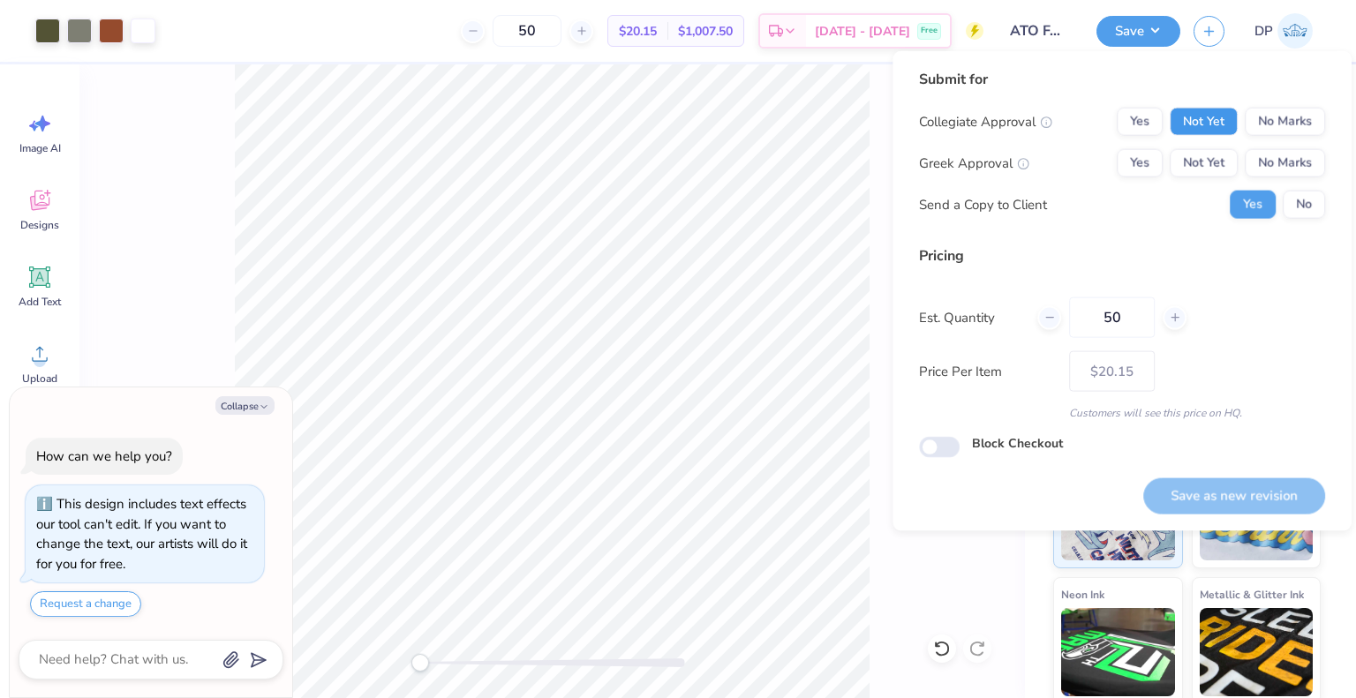
click at [1202, 113] on button "Not Yet" at bounding box center [1204, 122] width 68 height 28
drag, startPoint x: 1203, startPoint y: 159, endPoint x: 1281, endPoint y: 189, distance: 83.3
click at [1209, 165] on button "Not Yet" at bounding box center [1204, 163] width 68 height 28
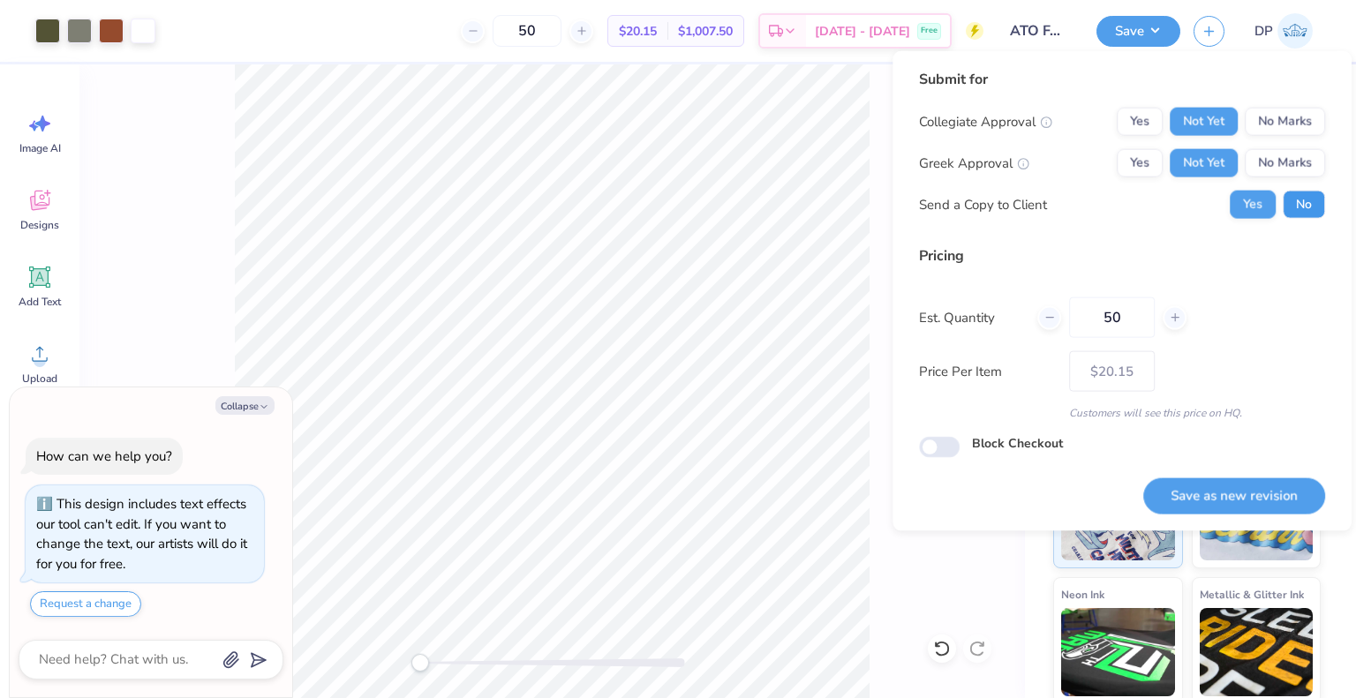
click at [1296, 194] on button "No" at bounding box center [1304, 205] width 42 height 28
click at [1247, 192] on button "Yes" at bounding box center [1253, 205] width 46 height 28
click at [1303, 203] on button "No" at bounding box center [1304, 205] width 42 height 28
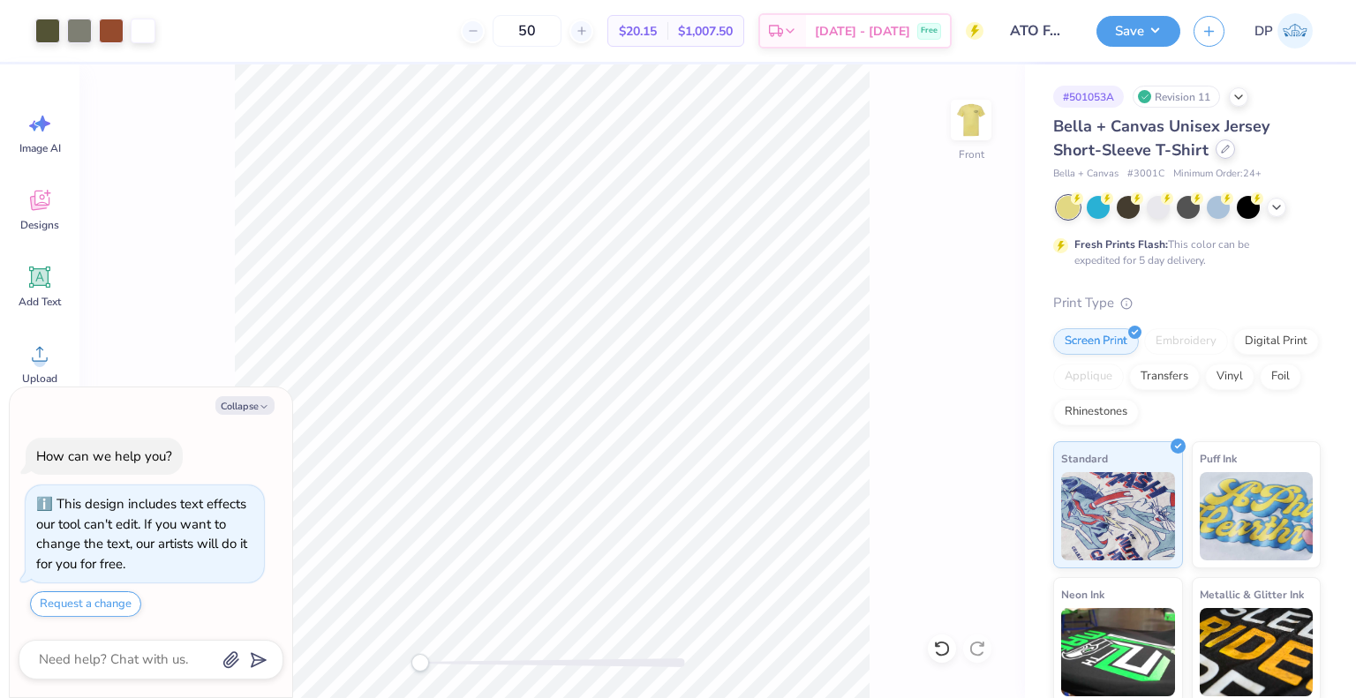
click at [1216, 151] on div at bounding box center [1225, 148] width 19 height 19
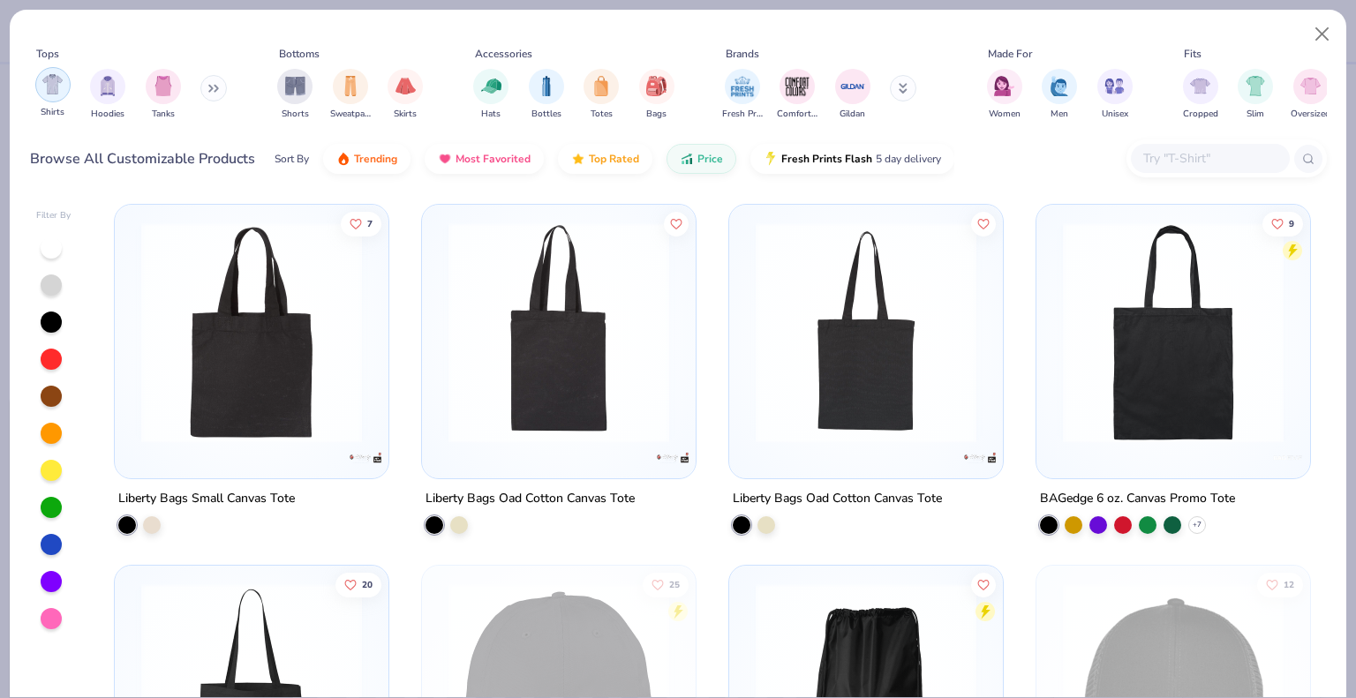
click at [41, 91] on div "filter for Shirts" at bounding box center [52, 84] width 35 height 35
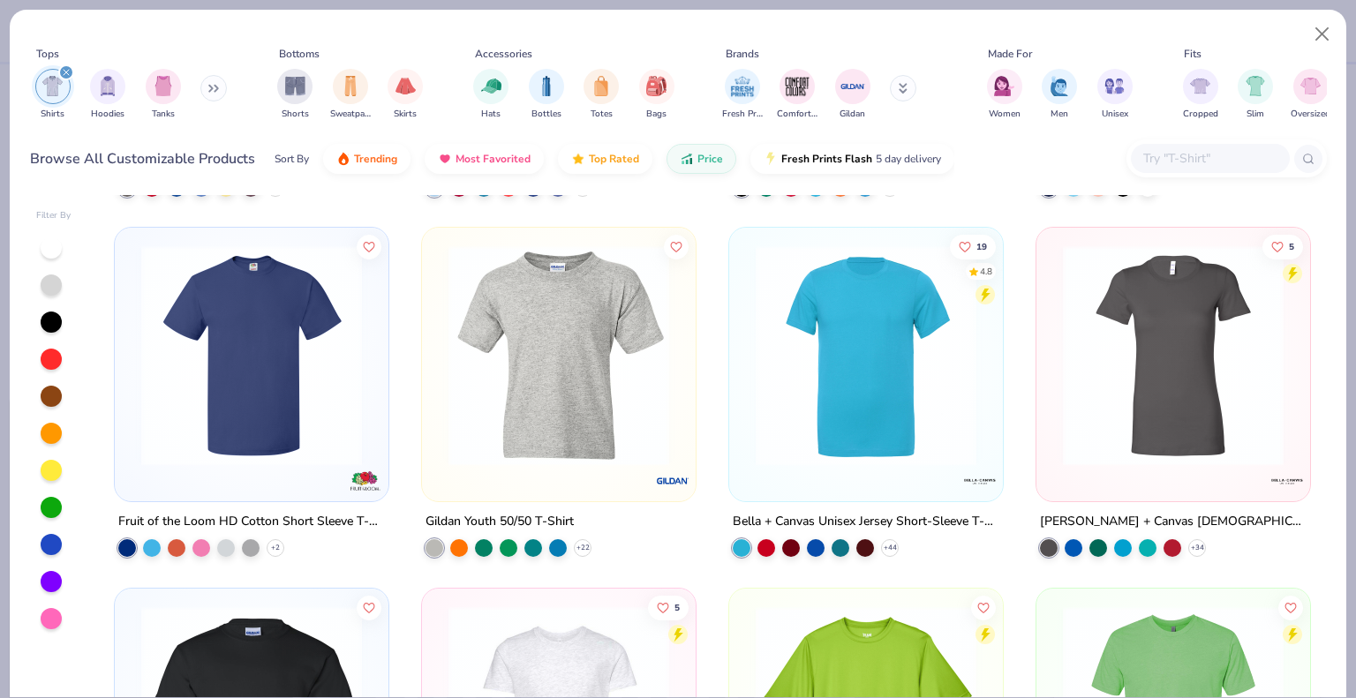
scroll to position [1412, 0]
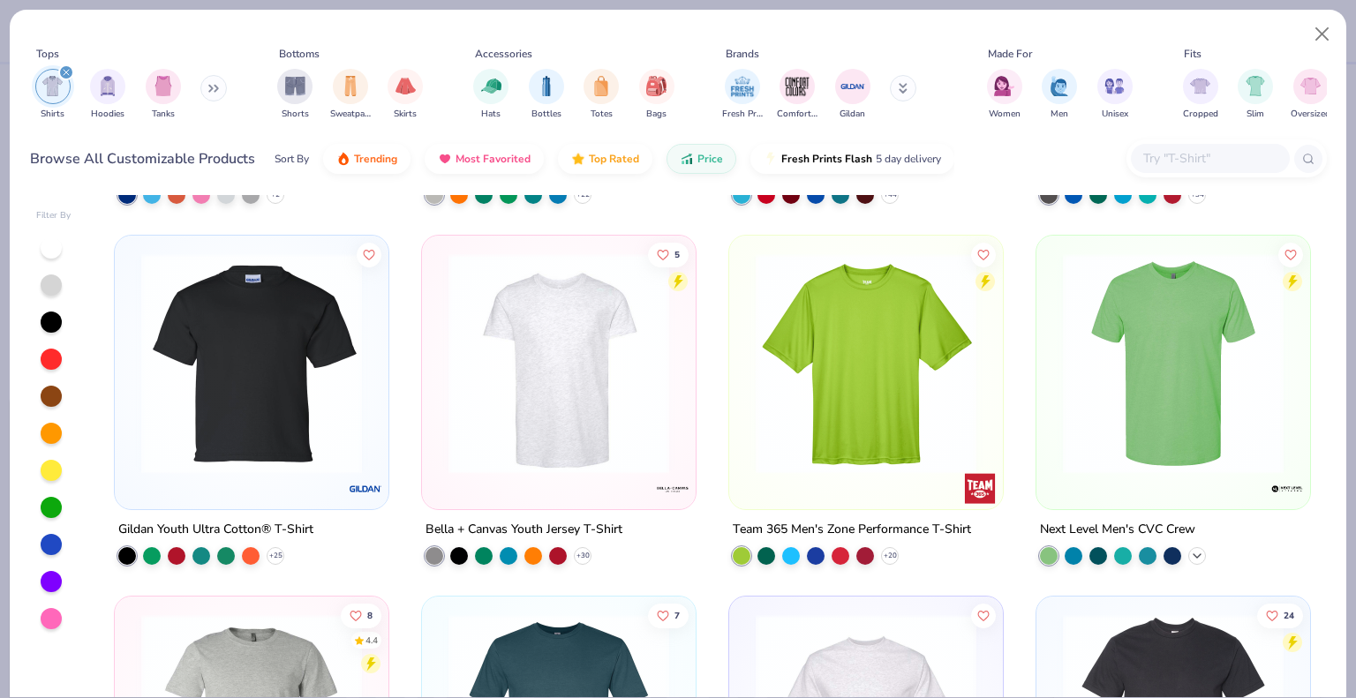
click at [1190, 550] on icon at bounding box center [1197, 556] width 14 height 14
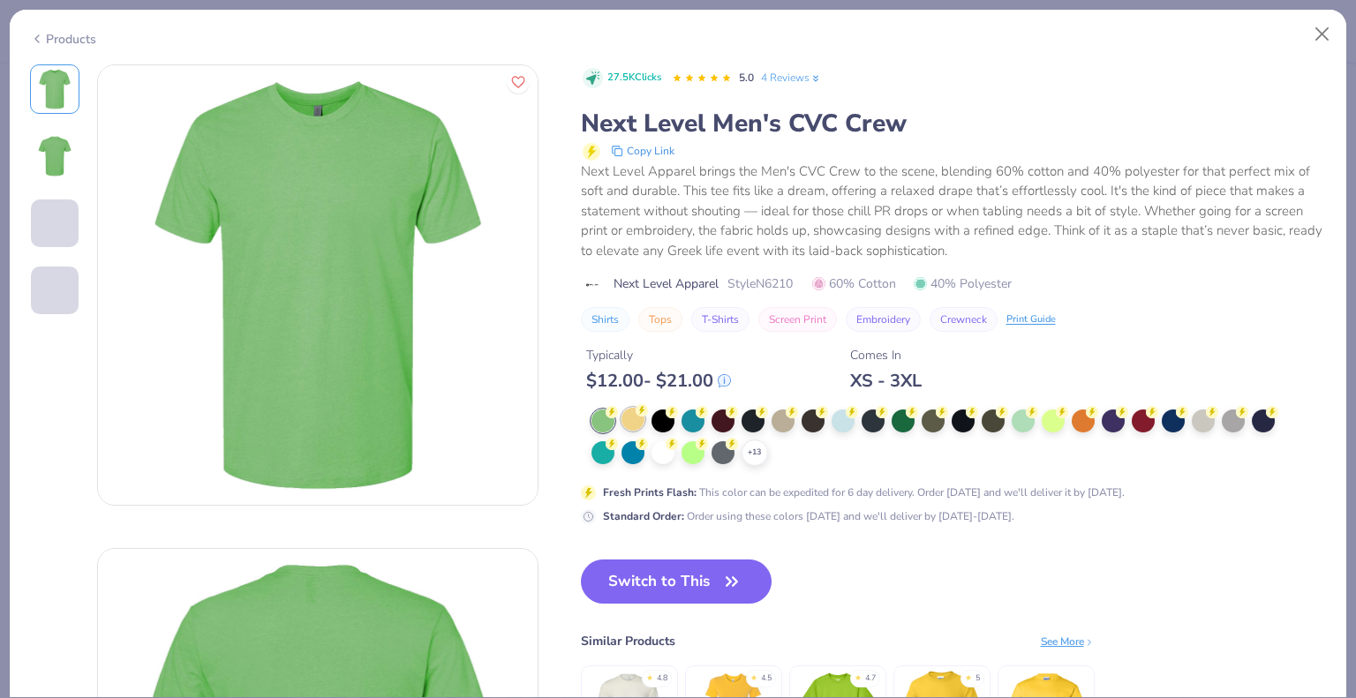
click at [639, 421] on div at bounding box center [632, 419] width 23 height 23
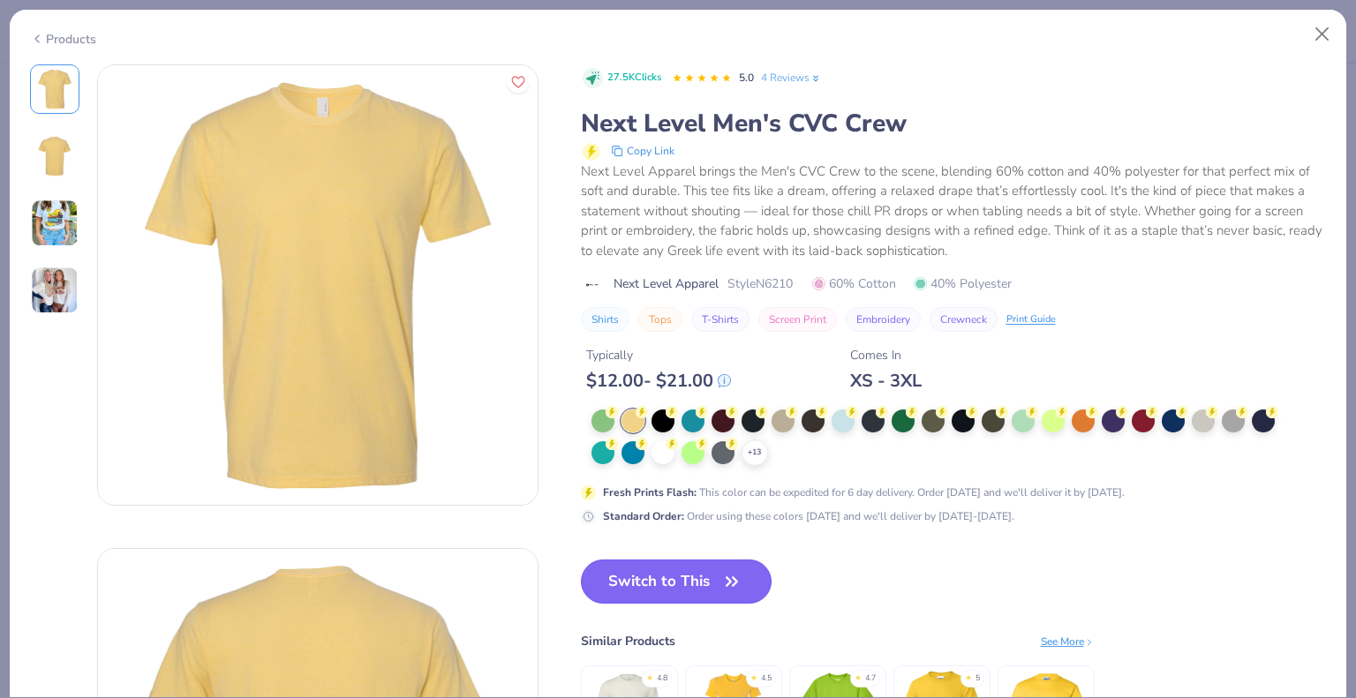
click at [674, 572] on button "Switch to This" at bounding box center [677, 582] width 192 height 44
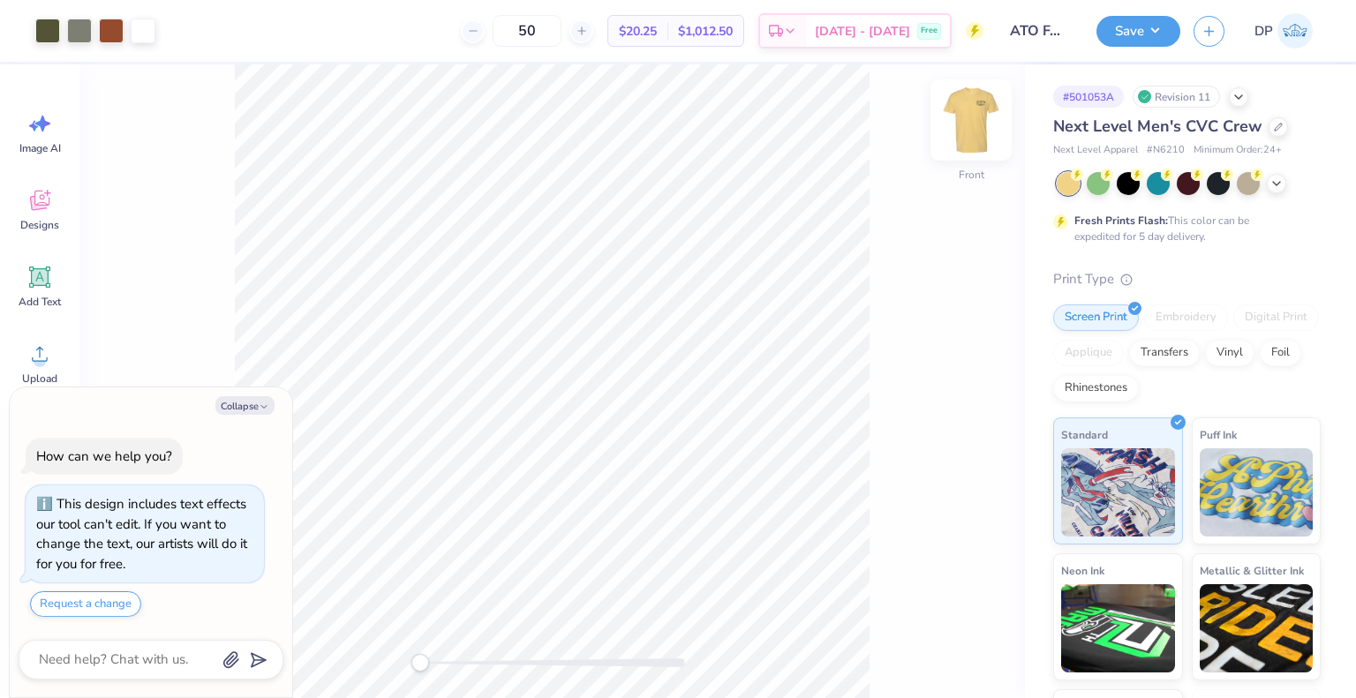
click at [971, 127] on img at bounding box center [971, 120] width 71 height 71
click at [979, 130] on img at bounding box center [971, 120] width 71 height 71
click at [1140, 29] on button "Save" at bounding box center [1138, 28] width 84 height 31
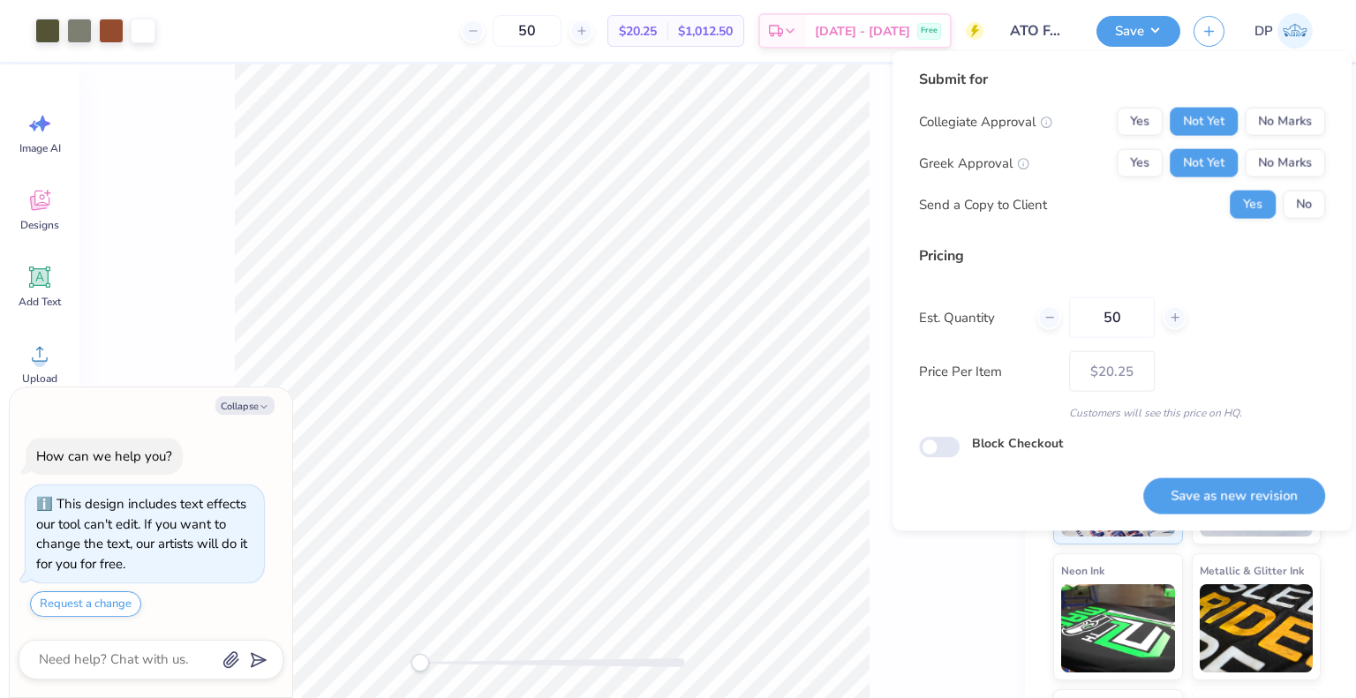
click at [1310, 191] on div "Yes No" at bounding box center [1277, 205] width 95 height 28
click at [1309, 204] on button "No" at bounding box center [1304, 205] width 42 height 28
click at [1212, 495] on button "Save as new revision" at bounding box center [1234, 496] width 182 height 36
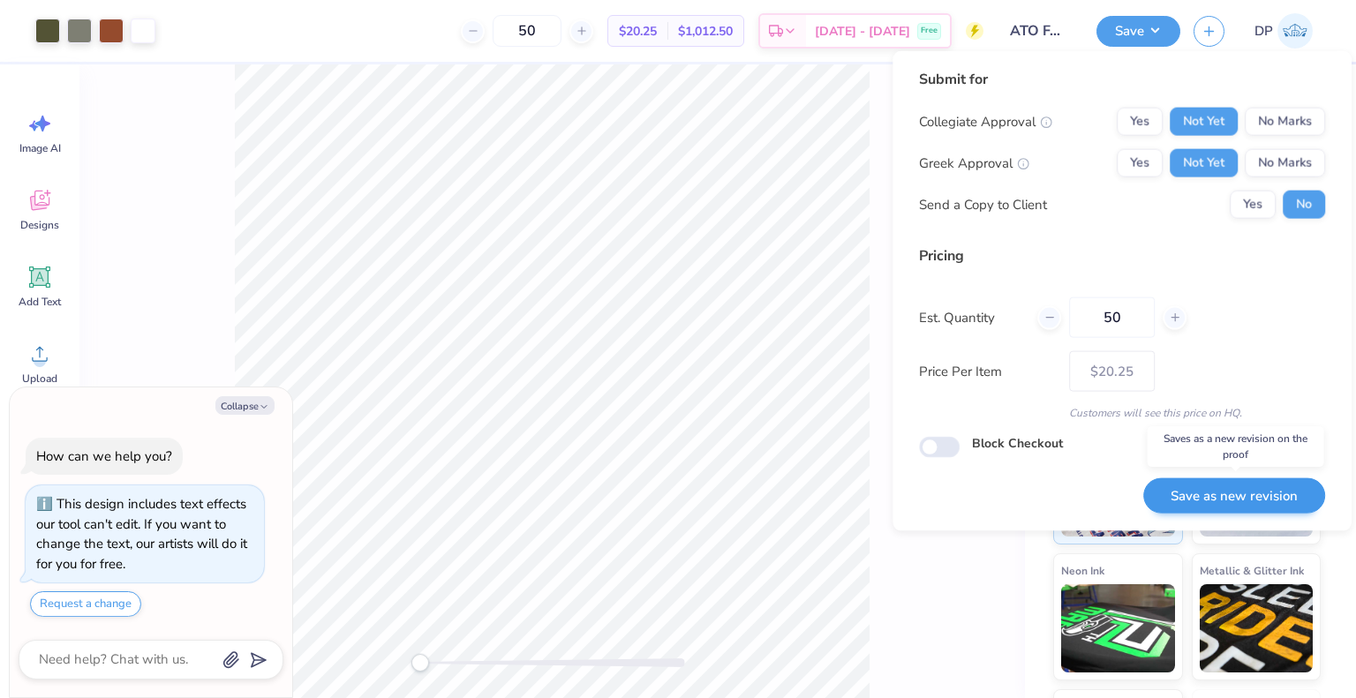
type textarea "x"
type input "– –"
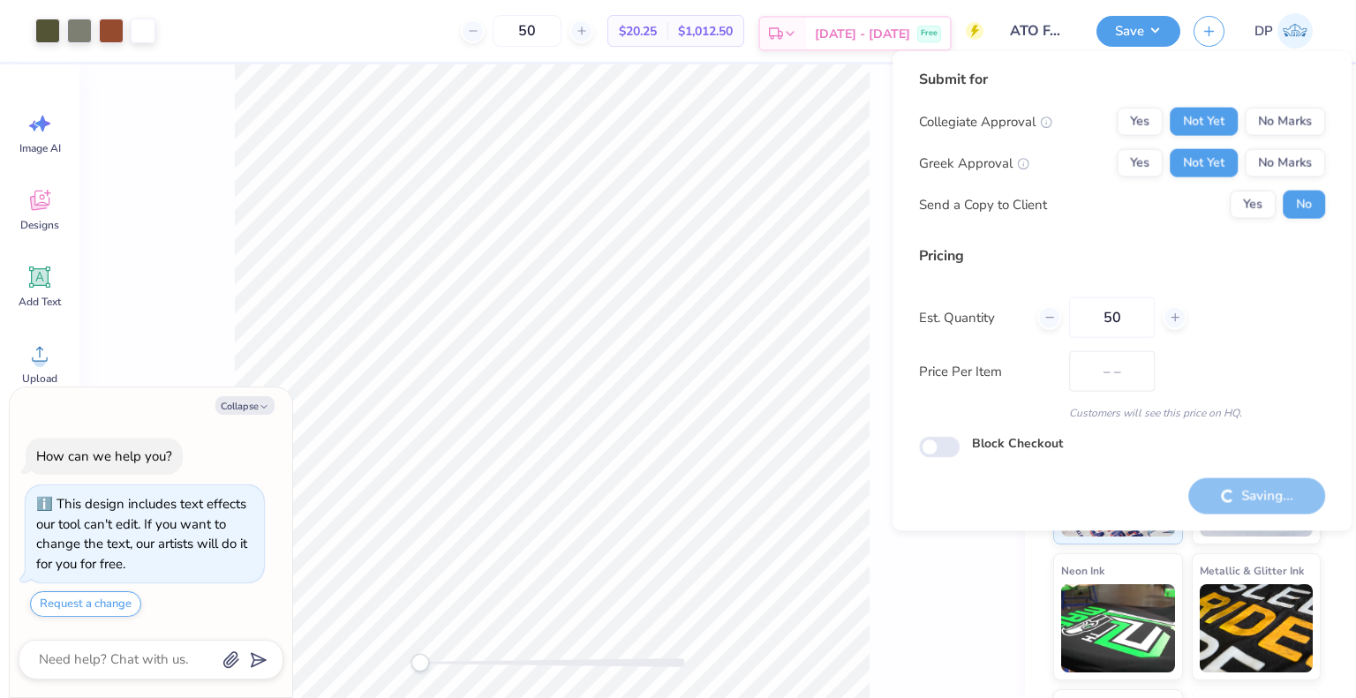
type textarea "x"
type input "$20.25"
type textarea "x"
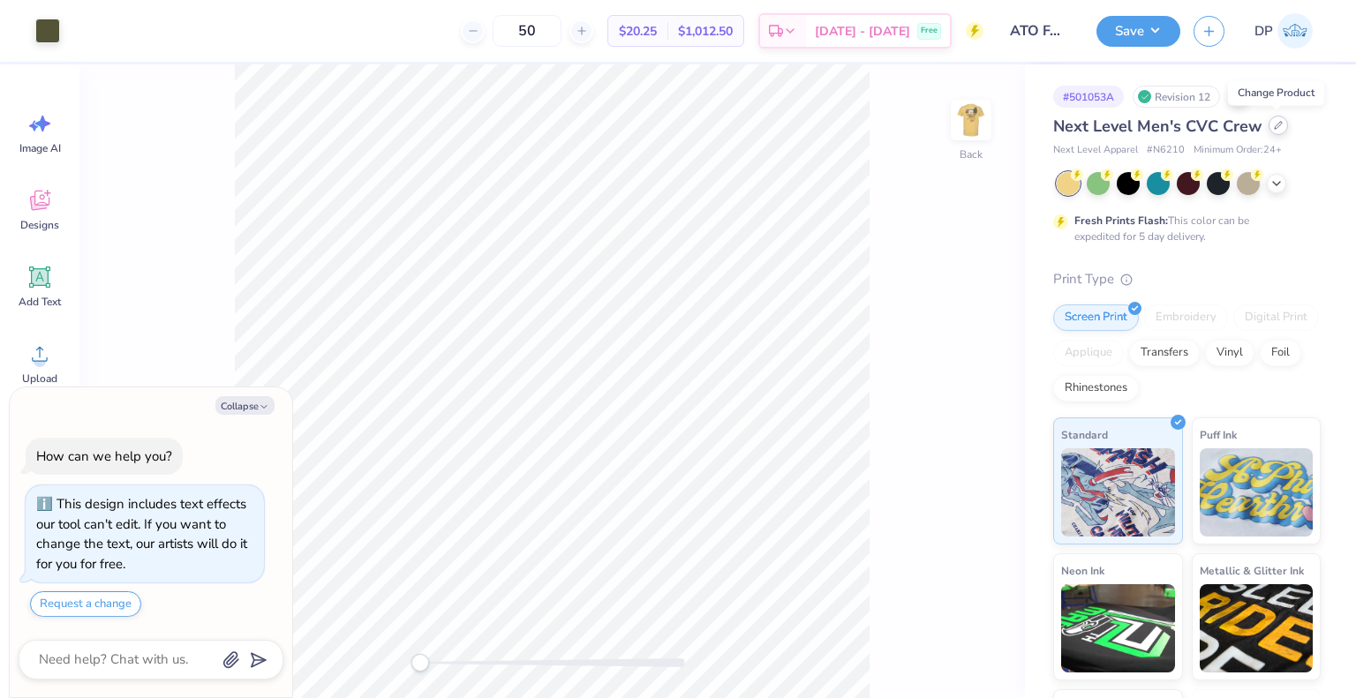
click at [1276, 134] on div at bounding box center [1278, 125] width 19 height 19
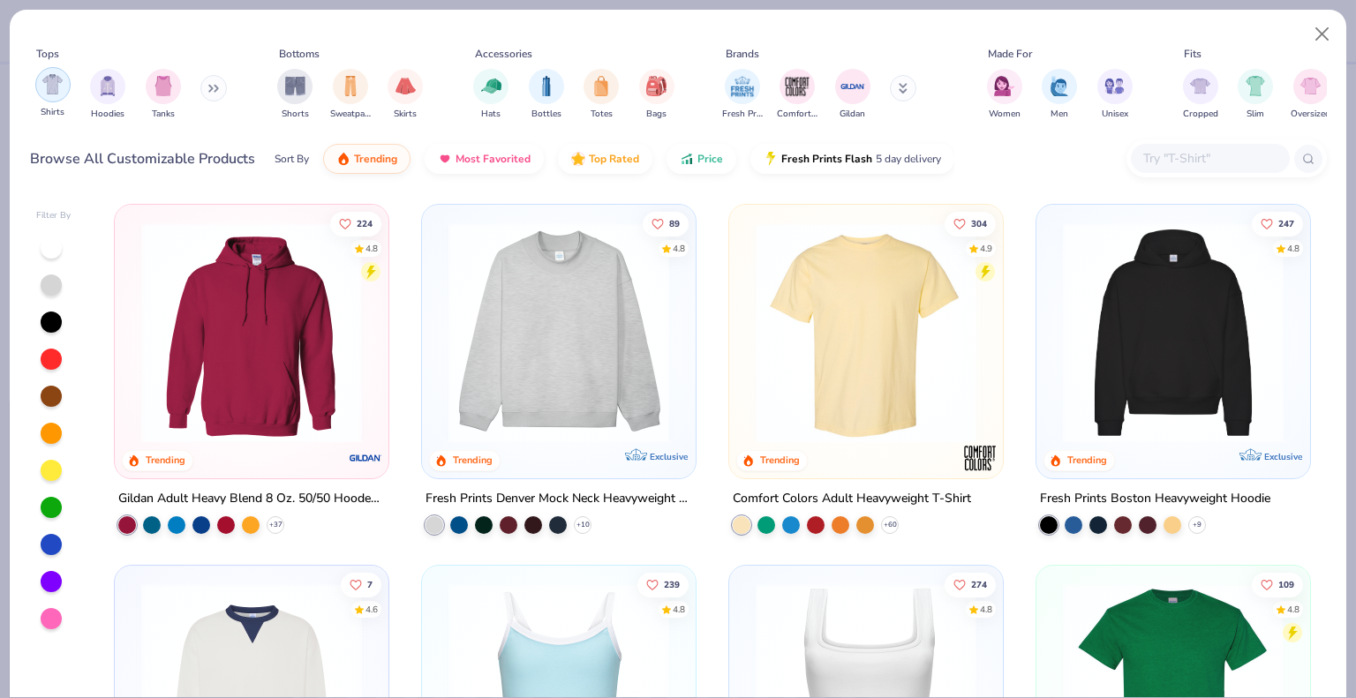
click at [47, 86] on img "filter for Shirts" at bounding box center [52, 84] width 20 height 20
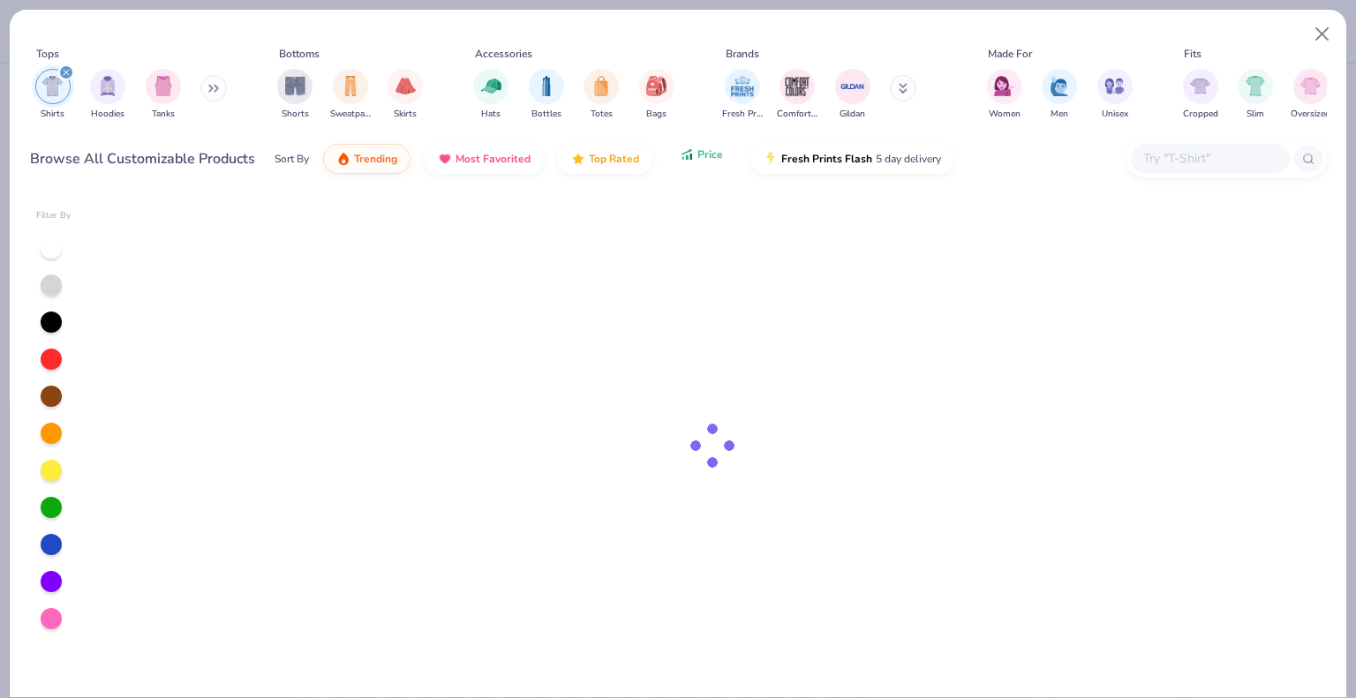
click at [706, 162] on button "Price" at bounding box center [702, 154] width 70 height 30
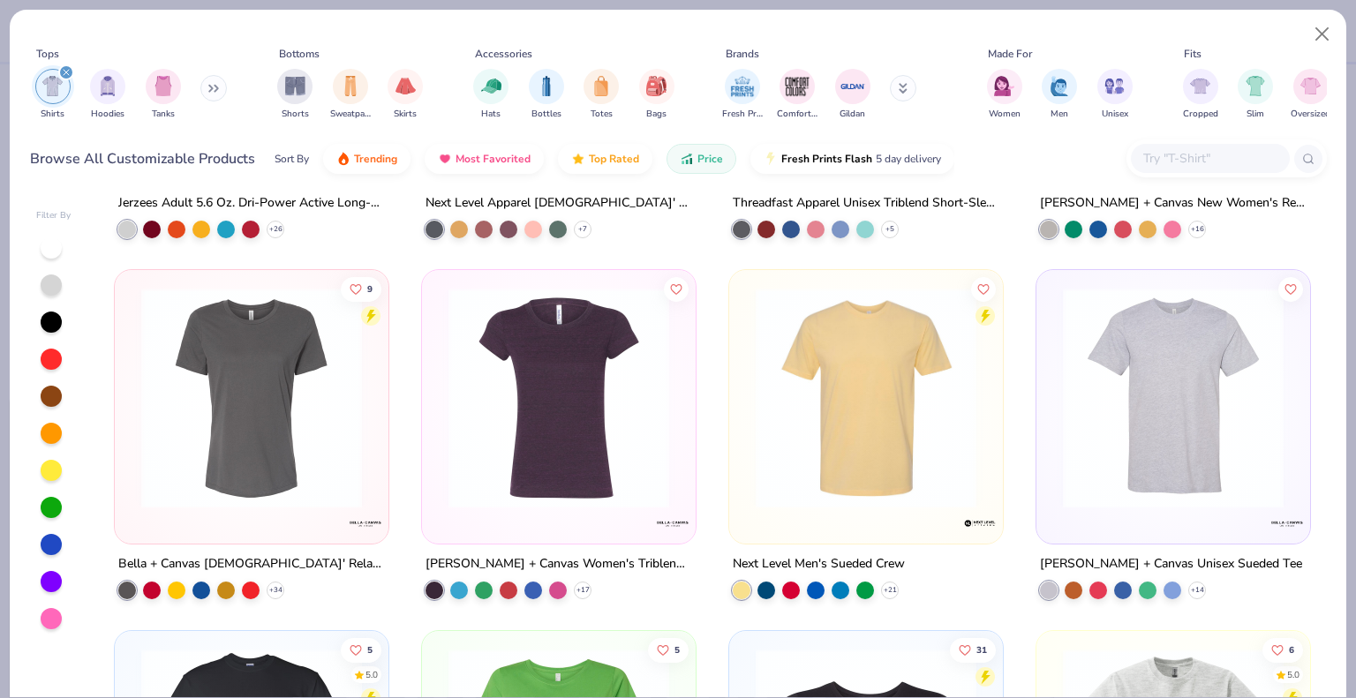
scroll to position [4414, 0]
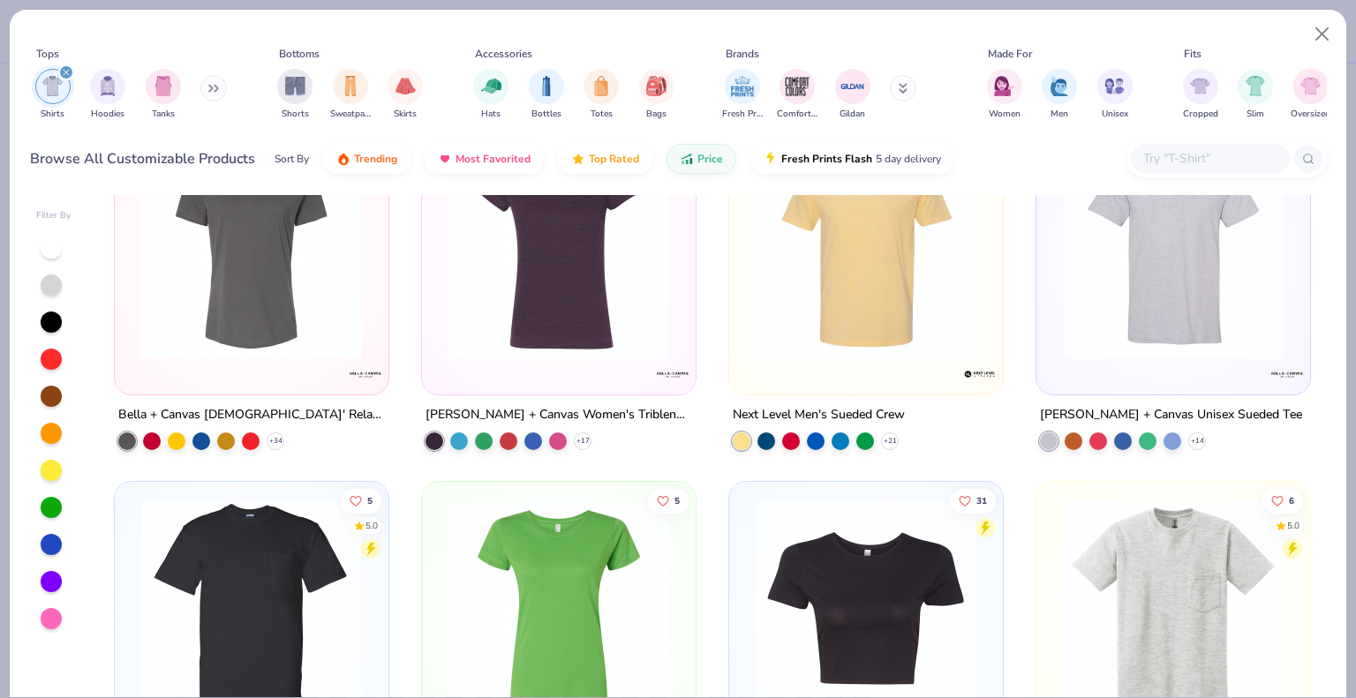
click at [971, 325] on img at bounding box center [866, 249] width 238 height 221
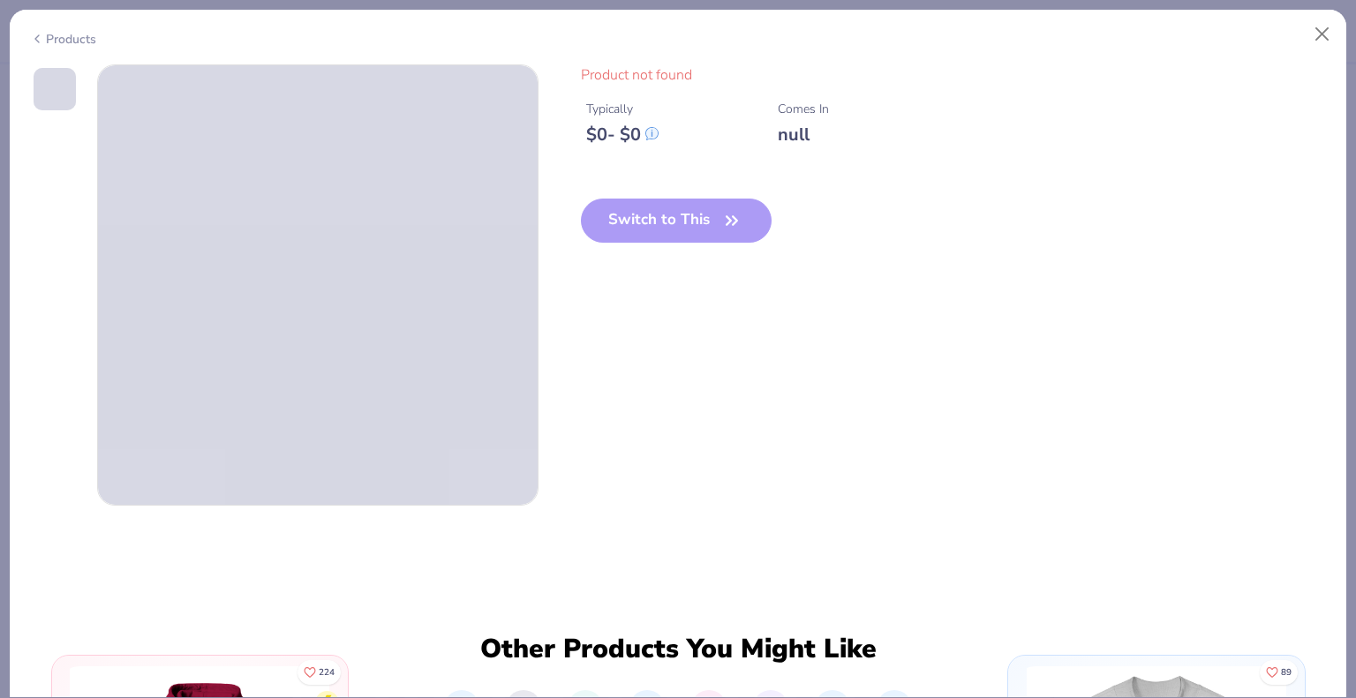
click at [60, 40] on div "Products" at bounding box center [63, 39] width 66 height 19
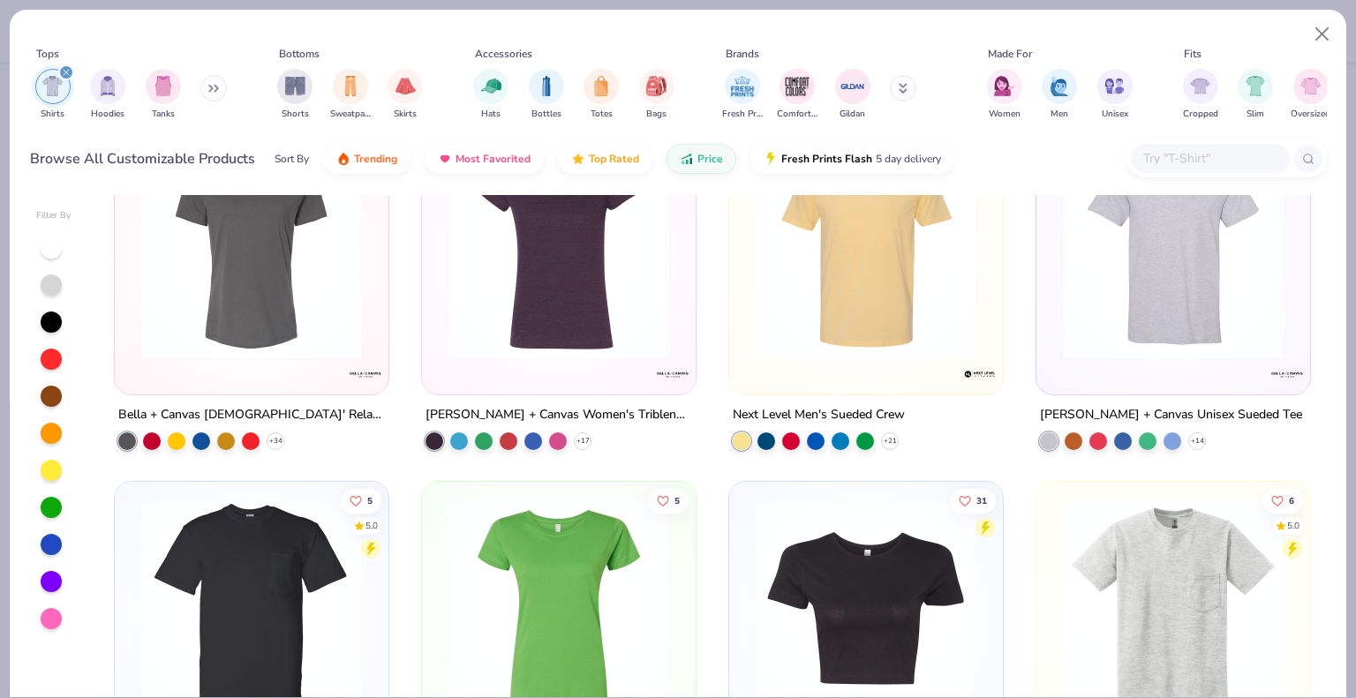
click at [914, 305] on img at bounding box center [866, 249] width 238 height 221
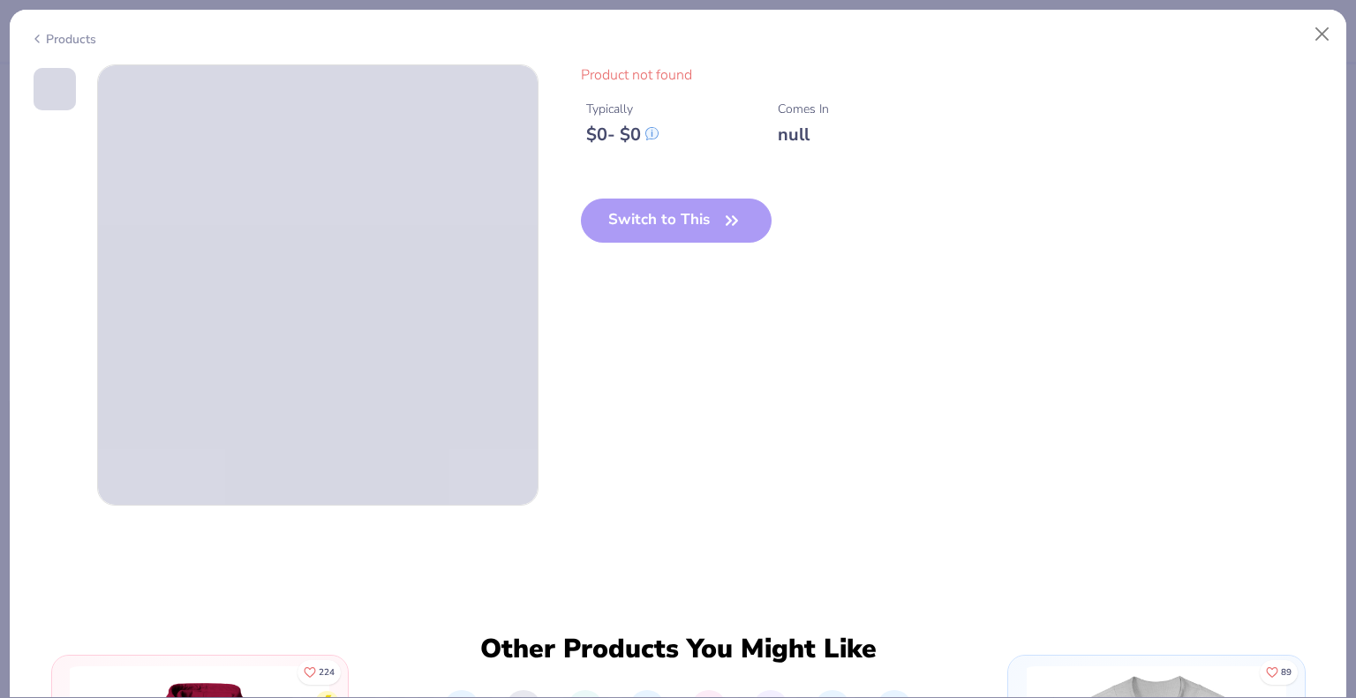
click at [65, 34] on div "Products" at bounding box center [63, 39] width 66 height 19
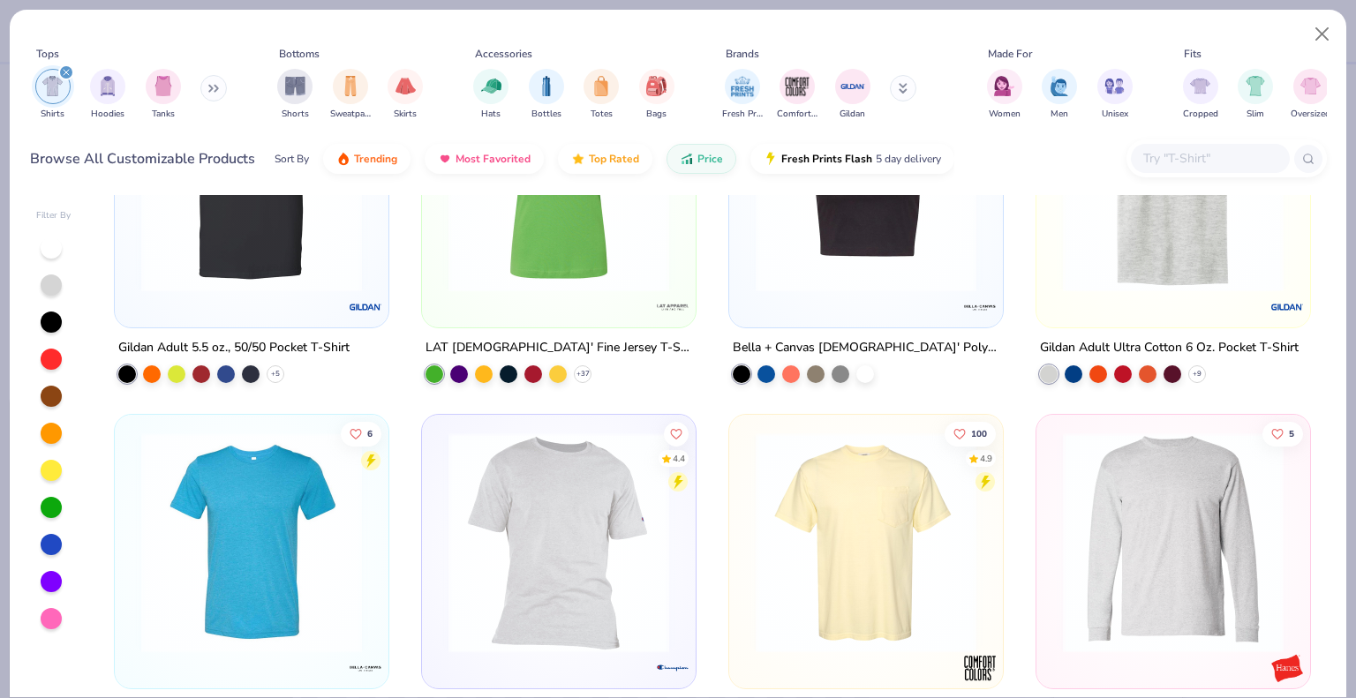
scroll to position [4944, 0]
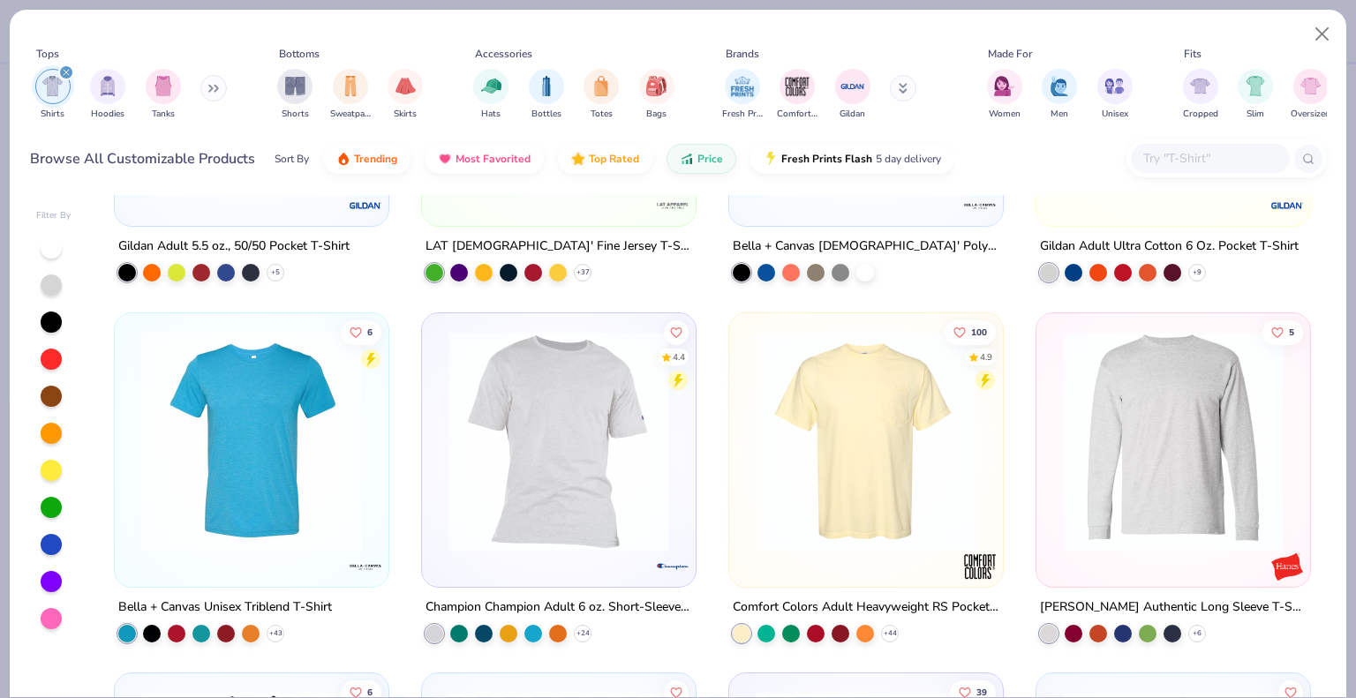
click at [883, 492] on img at bounding box center [866, 440] width 238 height 221
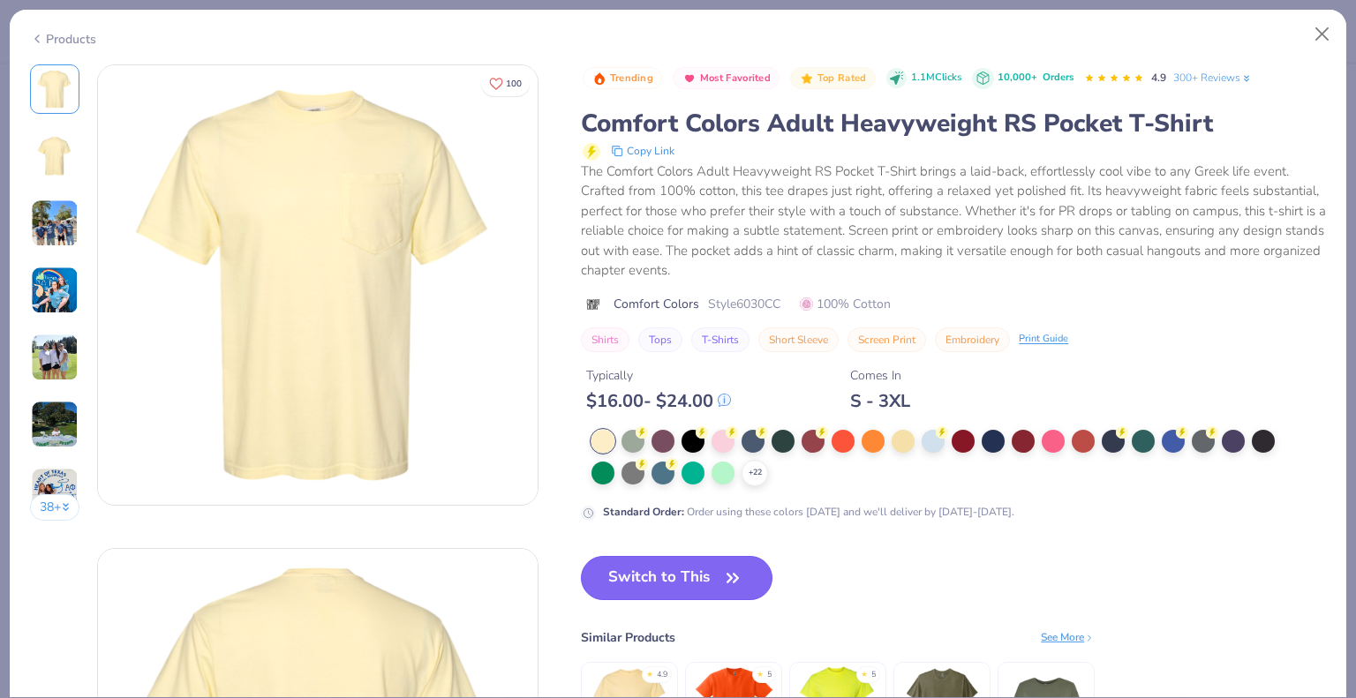
click at [710, 581] on button "Switch to This" at bounding box center [677, 578] width 192 height 44
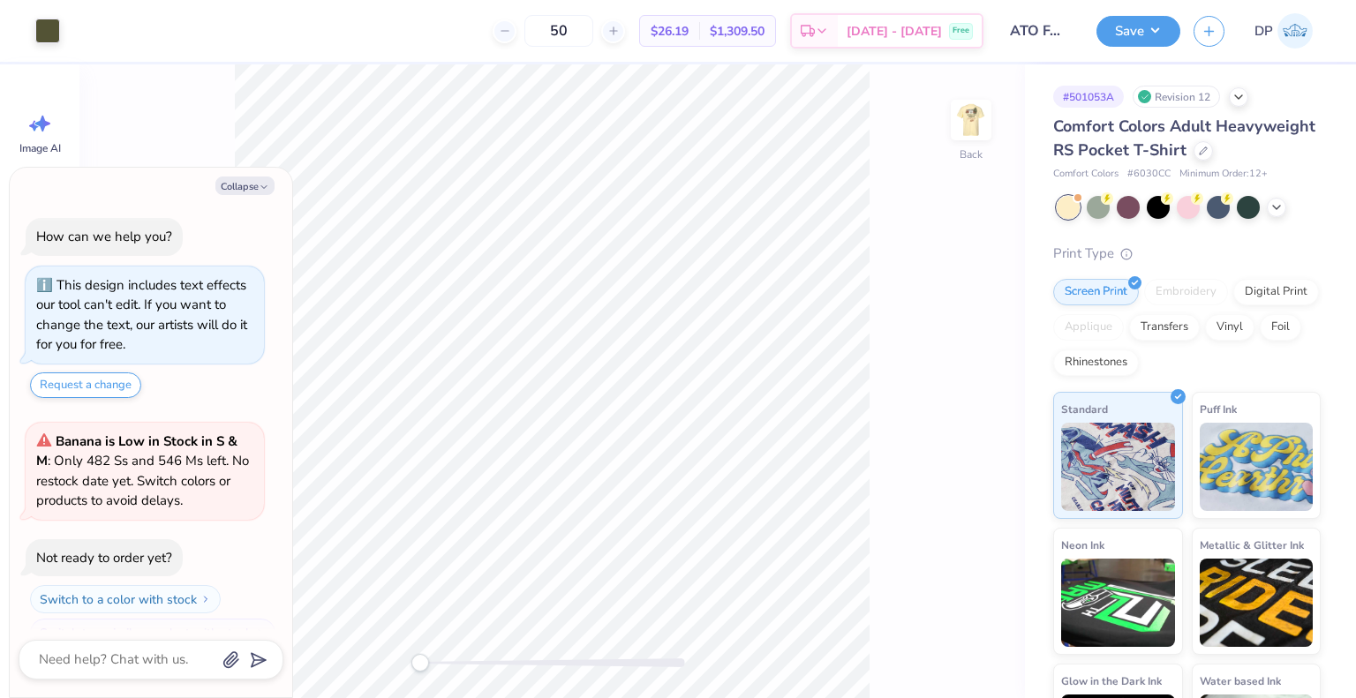
scroll to position [28, 0]
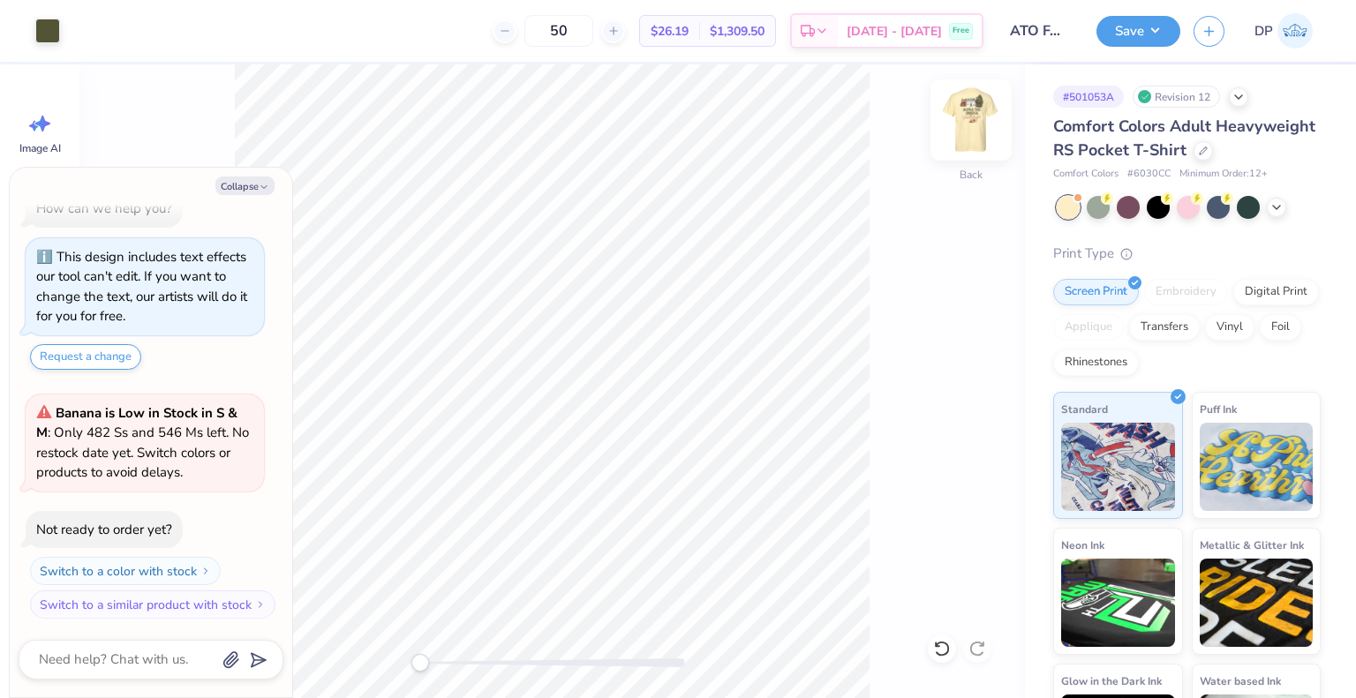
click at [972, 121] on img at bounding box center [971, 120] width 71 height 71
click at [159, 486] on body "Art colors 50 $26.19 Per Item $1,309.50 Total Est. Delivery Sep 23 - 26 Free De…" at bounding box center [678, 349] width 1356 height 698
click at [977, 123] on img at bounding box center [971, 120] width 71 height 71
click at [163, 484] on div "Banana is Low in Stock in S & M : Only 482 Ss and 546 Ms left. No restock date …" at bounding box center [145, 443] width 238 height 97
click at [197, 607] on button "Switch to a similar product with stock" at bounding box center [154, 605] width 245 height 28
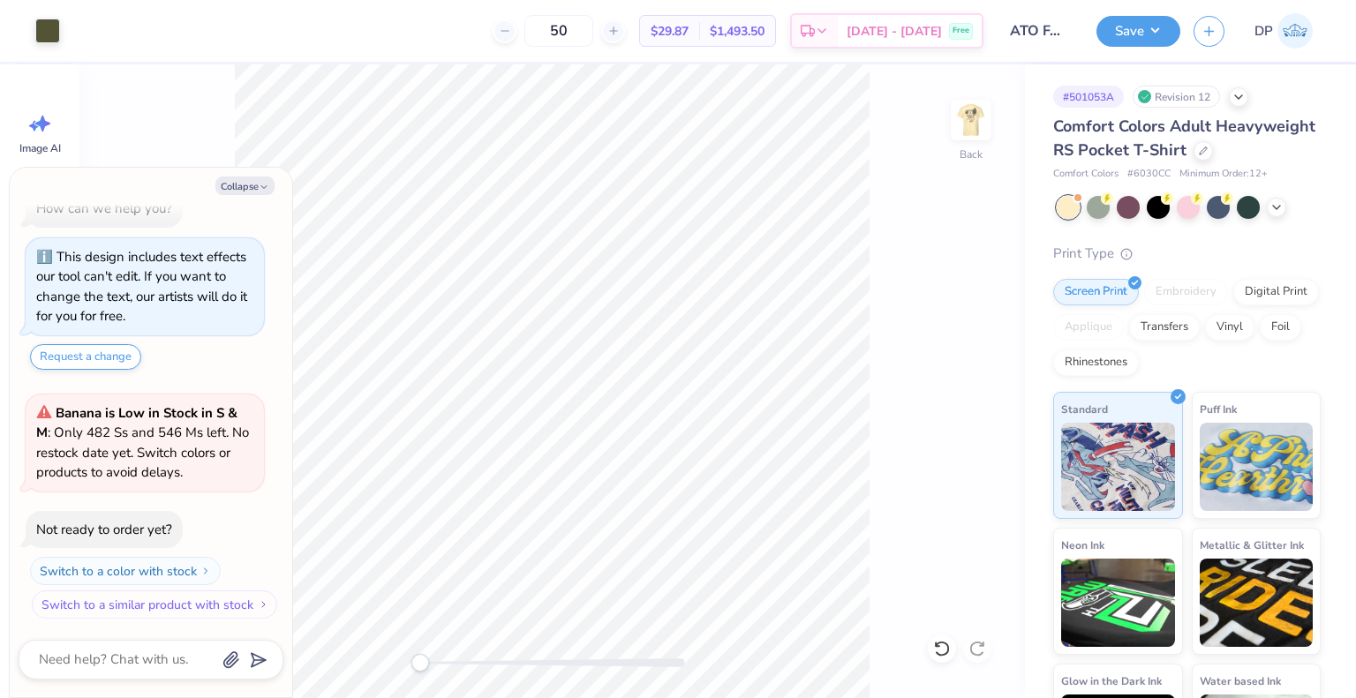
type textarea "x"
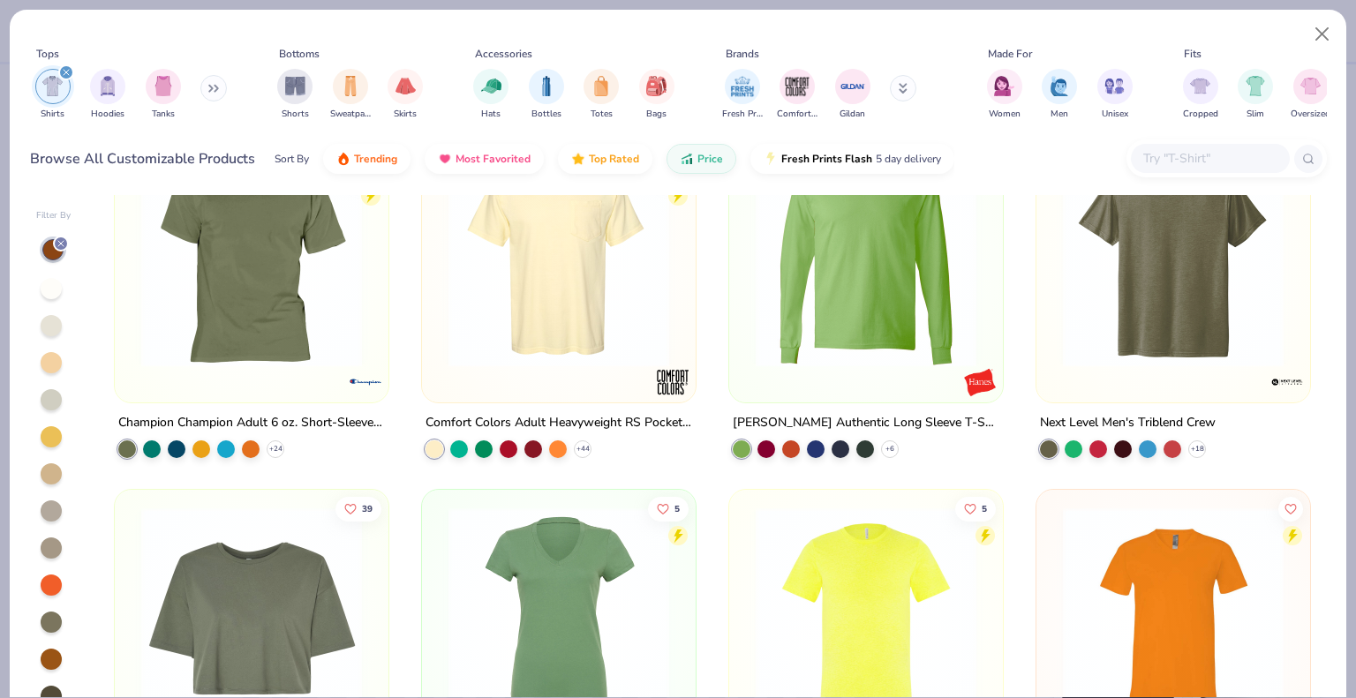
scroll to position [4591, 0]
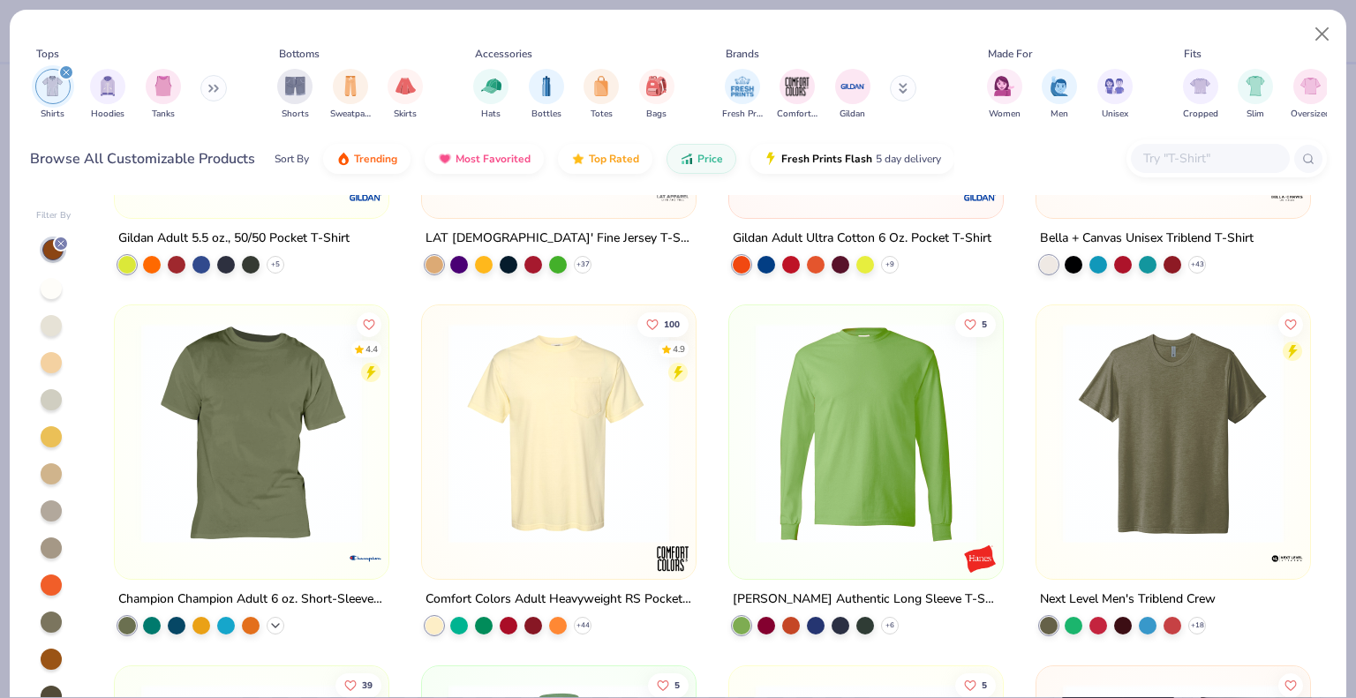
click at [268, 621] on icon at bounding box center [275, 625] width 14 height 14
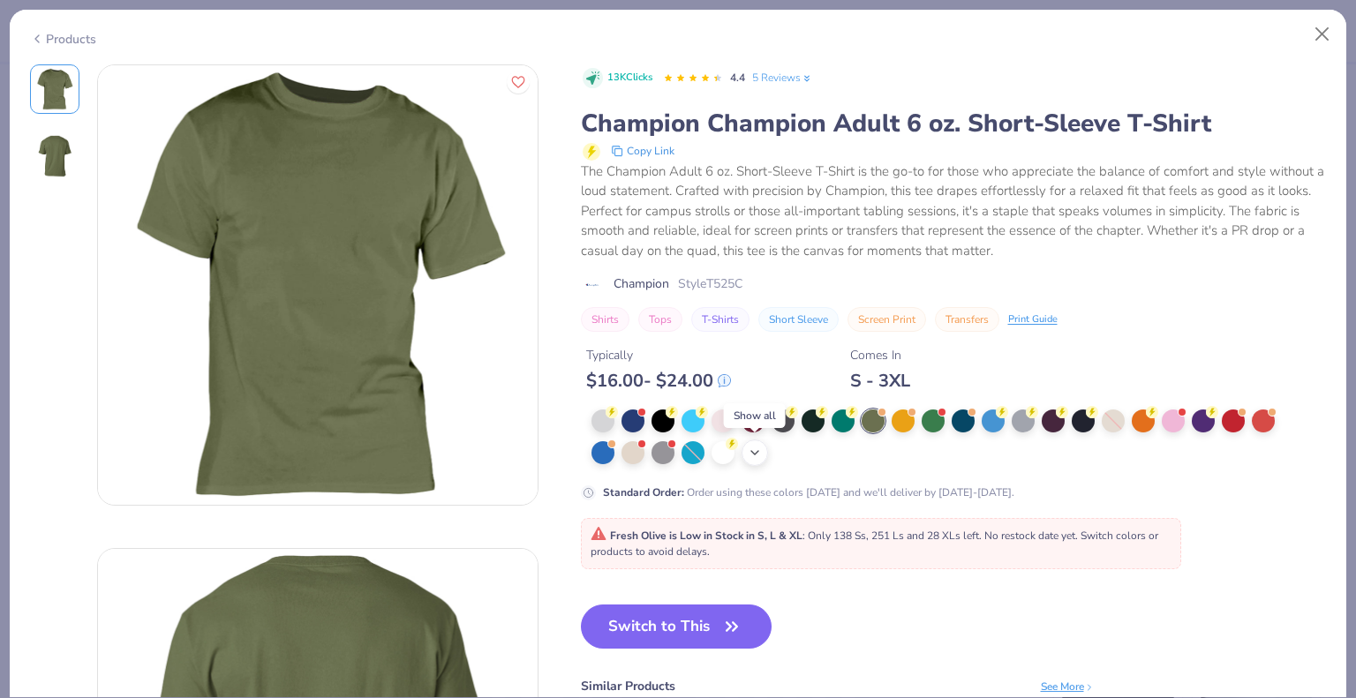
click at [756, 451] on polyline at bounding box center [754, 453] width 7 height 4
click at [907, 416] on div at bounding box center [903, 419] width 23 height 23
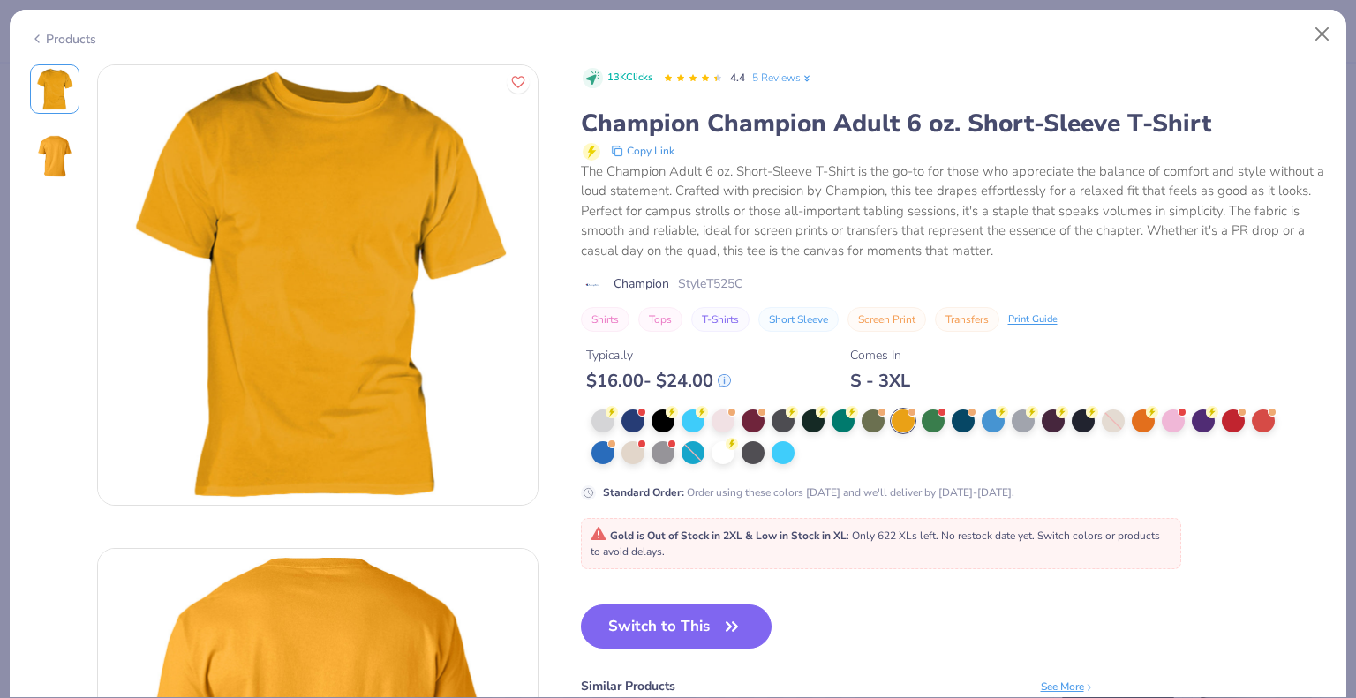
click at [71, 30] on div "Products" at bounding box center [63, 39] width 66 height 19
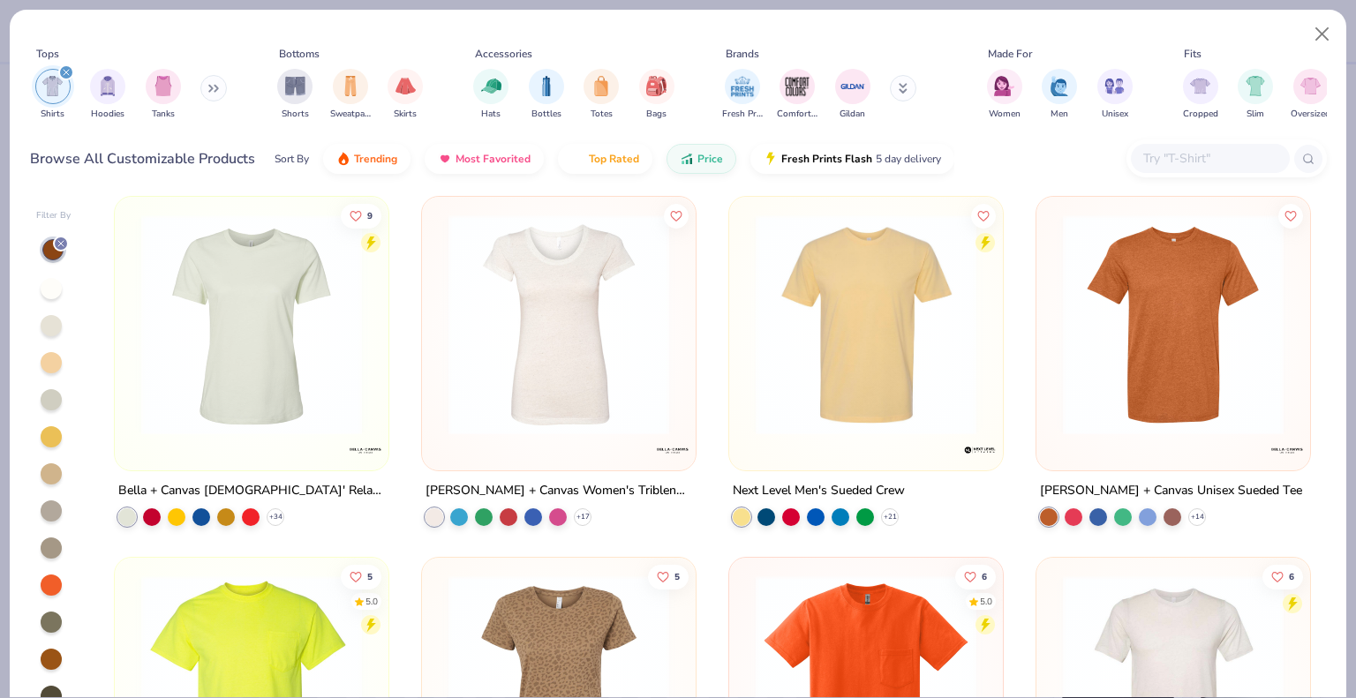
scroll to position [3973, 0]
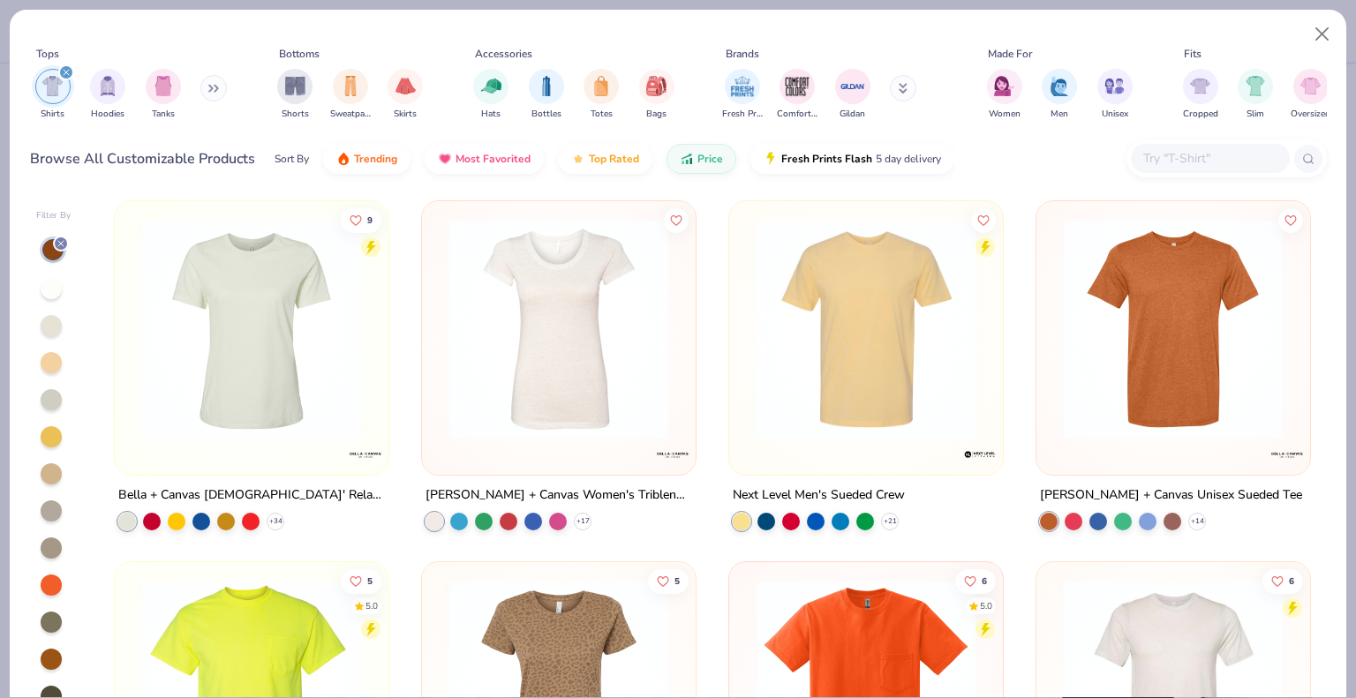
click at [942, 401] on img at bounding box center [866, 329] width 238 height 221
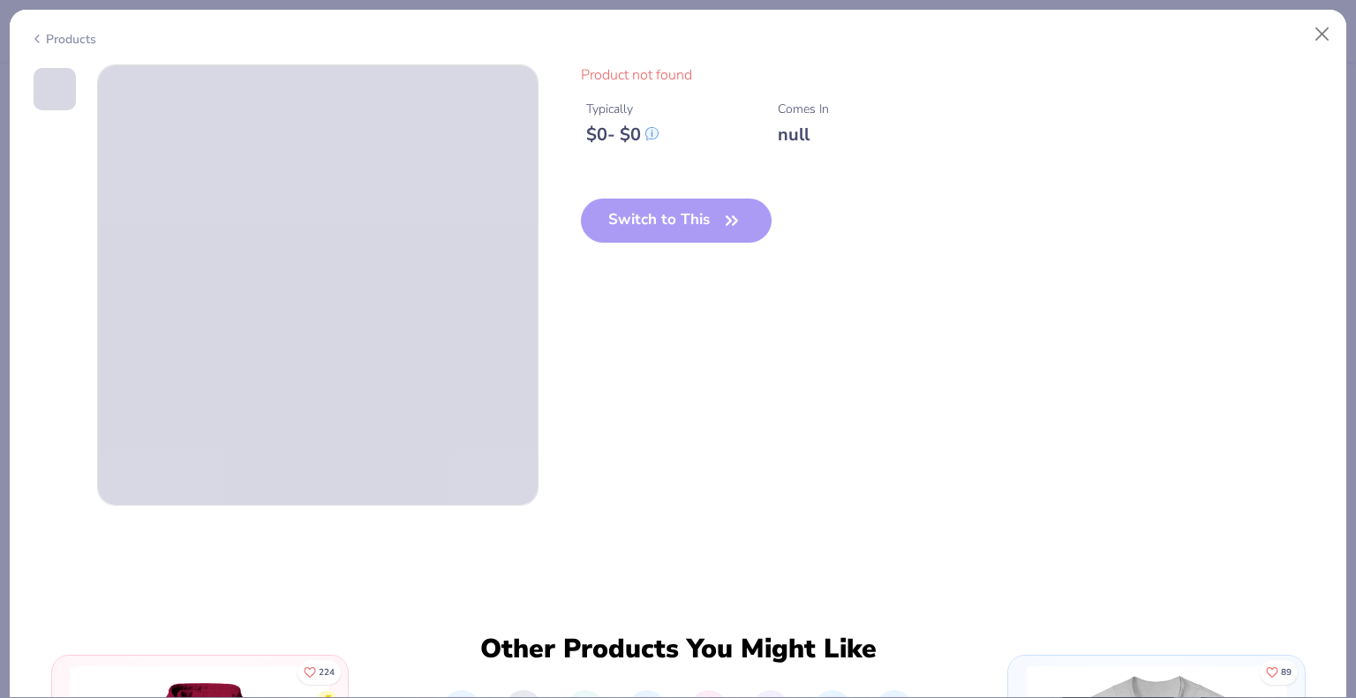
click at [44, 34] on div "Products" at bounding box center [63, 39] width 66 height 19
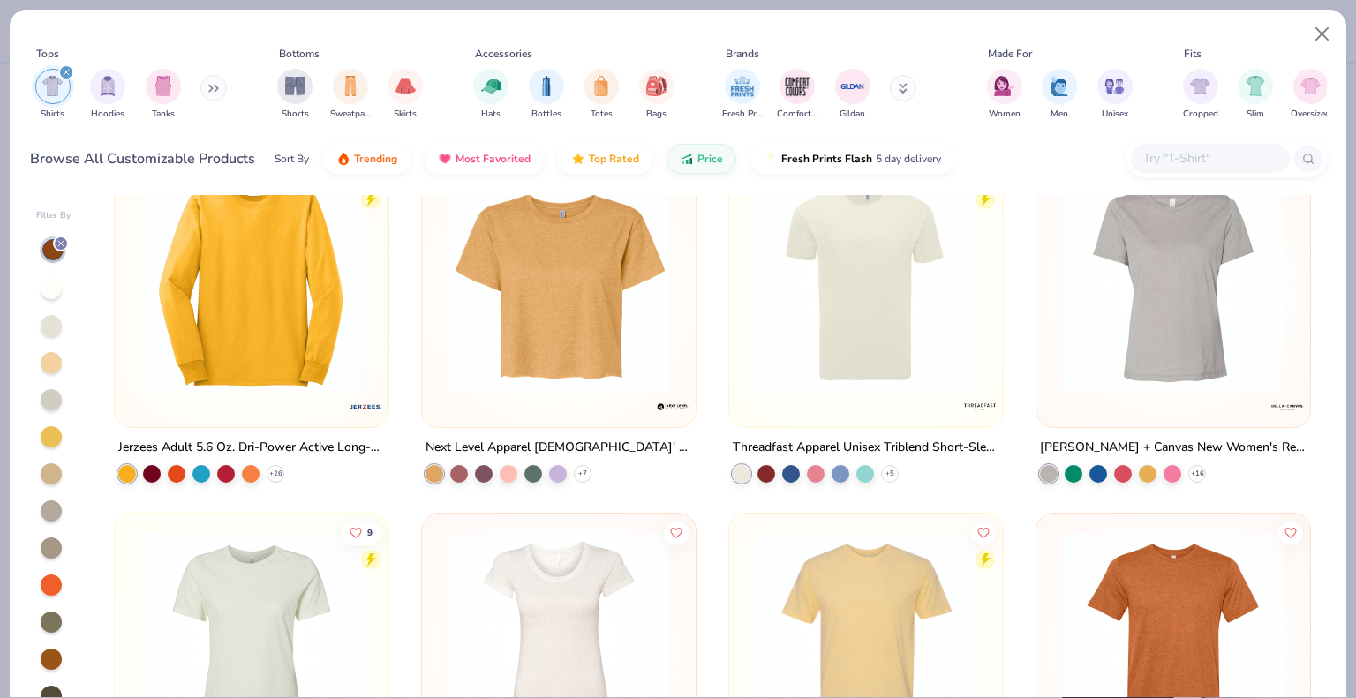
scroll to position [3531, 0]
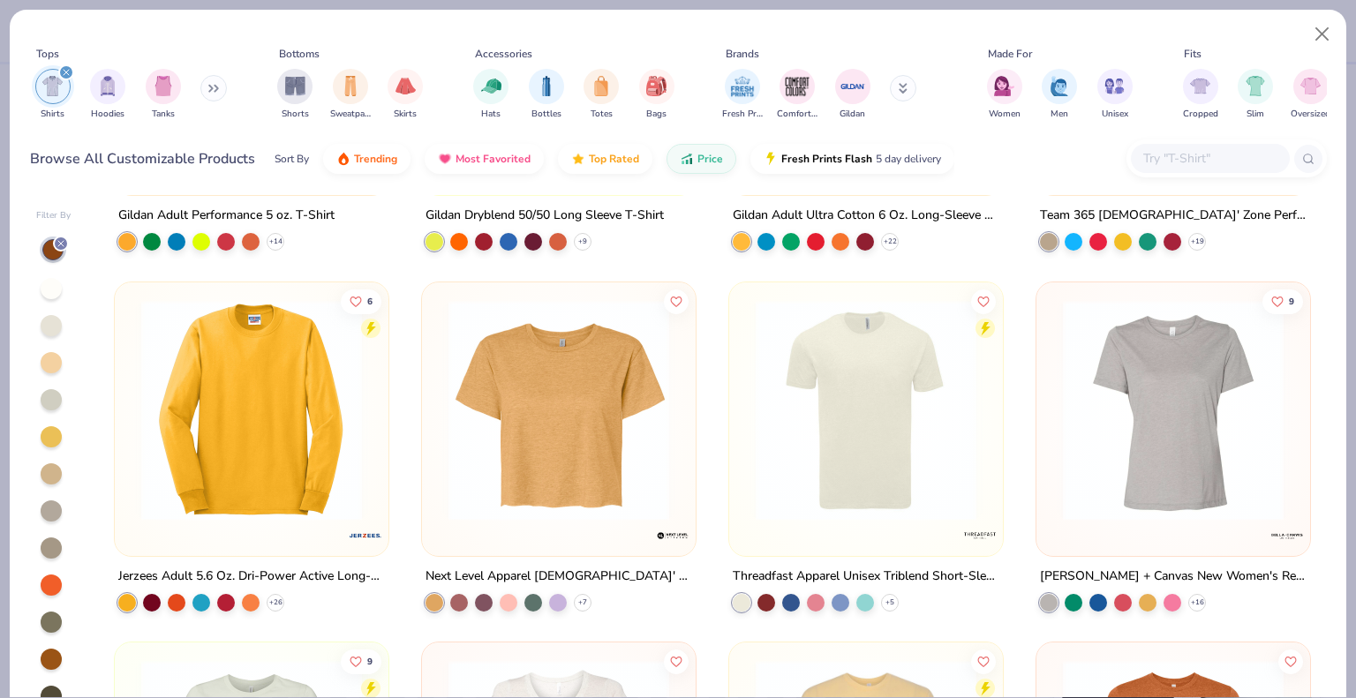
click at [956, 425] on img at bounding box center [866, 409] width 238 height 221
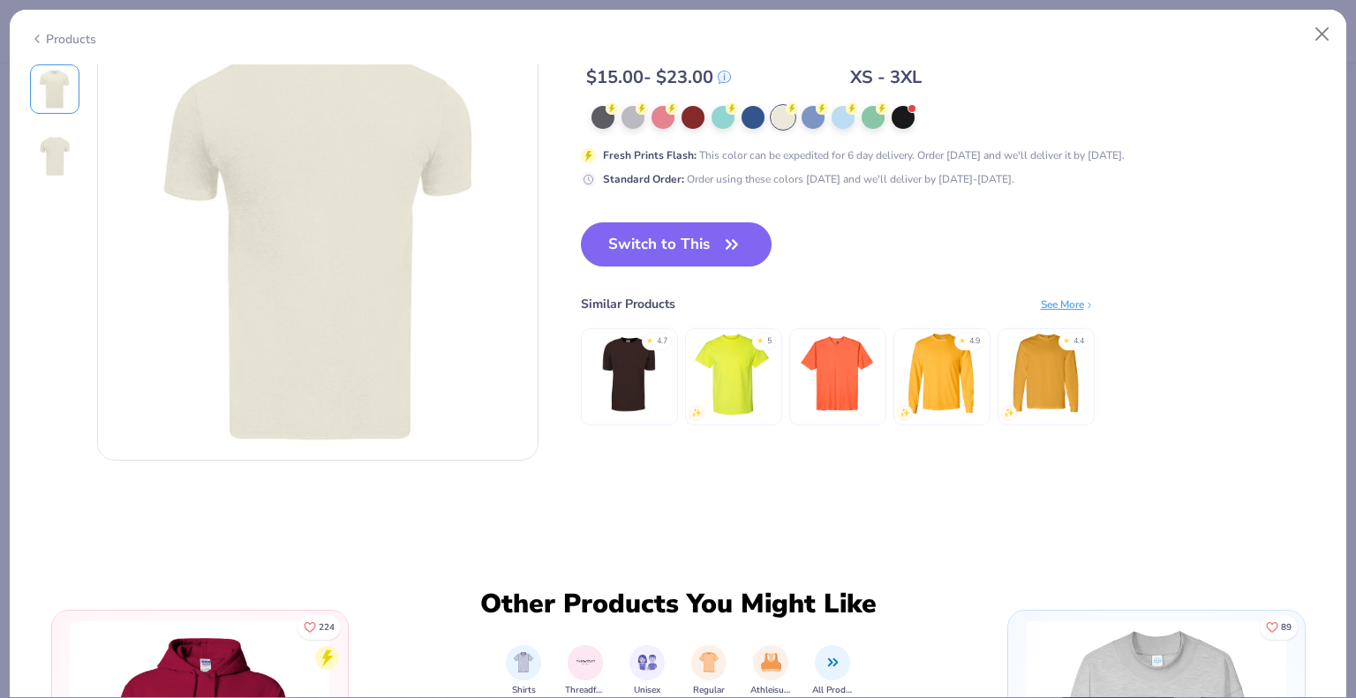
scroll to position [530, 0]
click at [64, 42] on div "Products" at bounding box center [63, 39] width 66 height 19
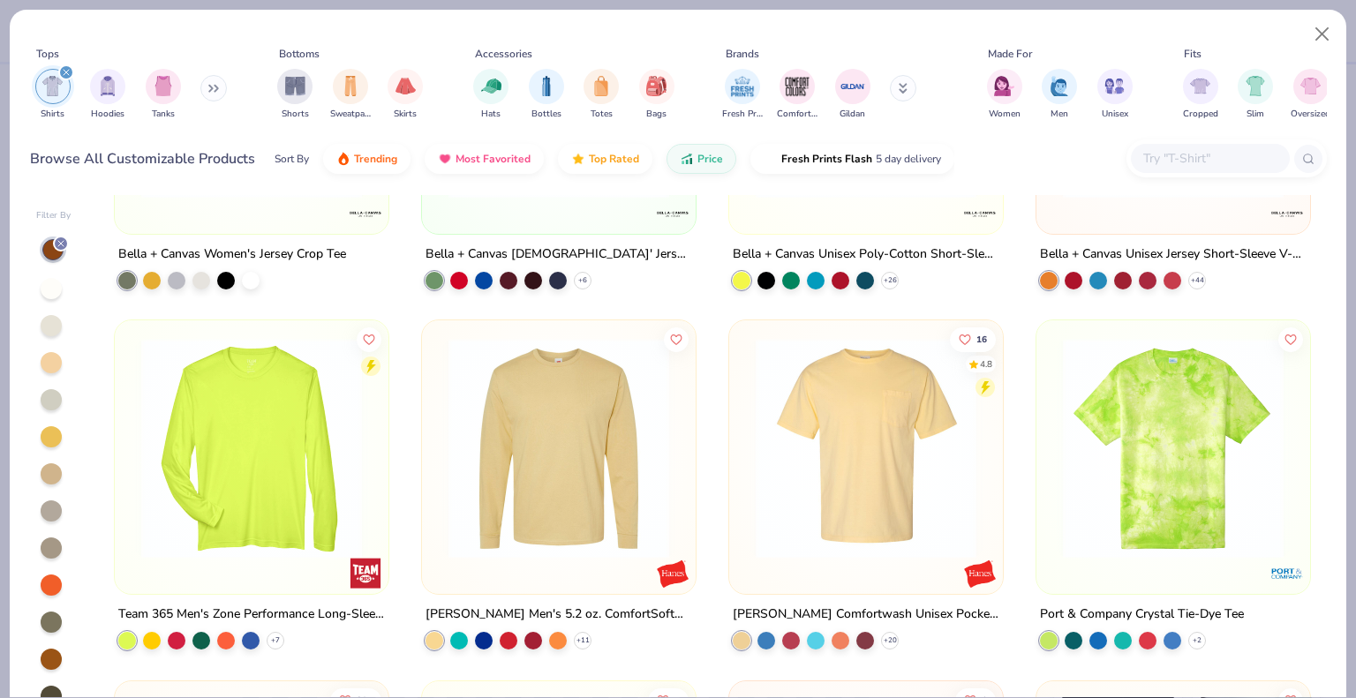
scroll to position [5209, 0]
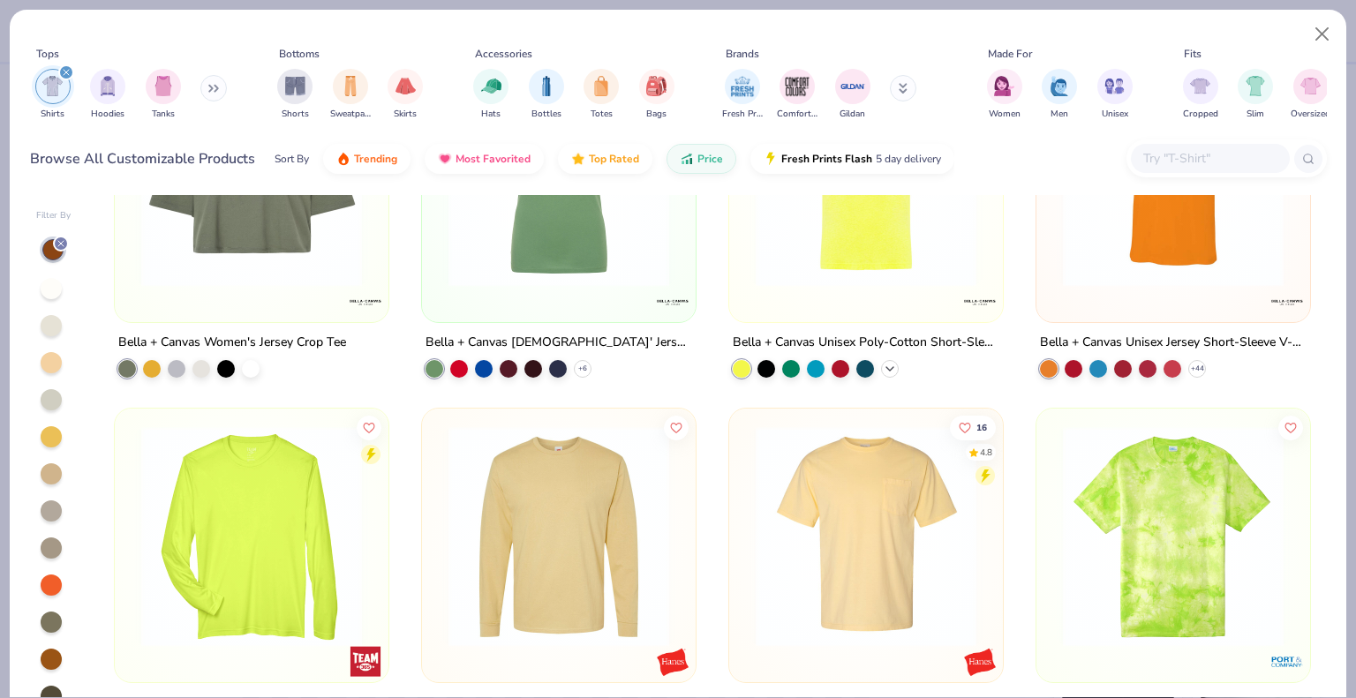
click at [883, 363] on icon at bounding box center [890, 368] width 14 height 14
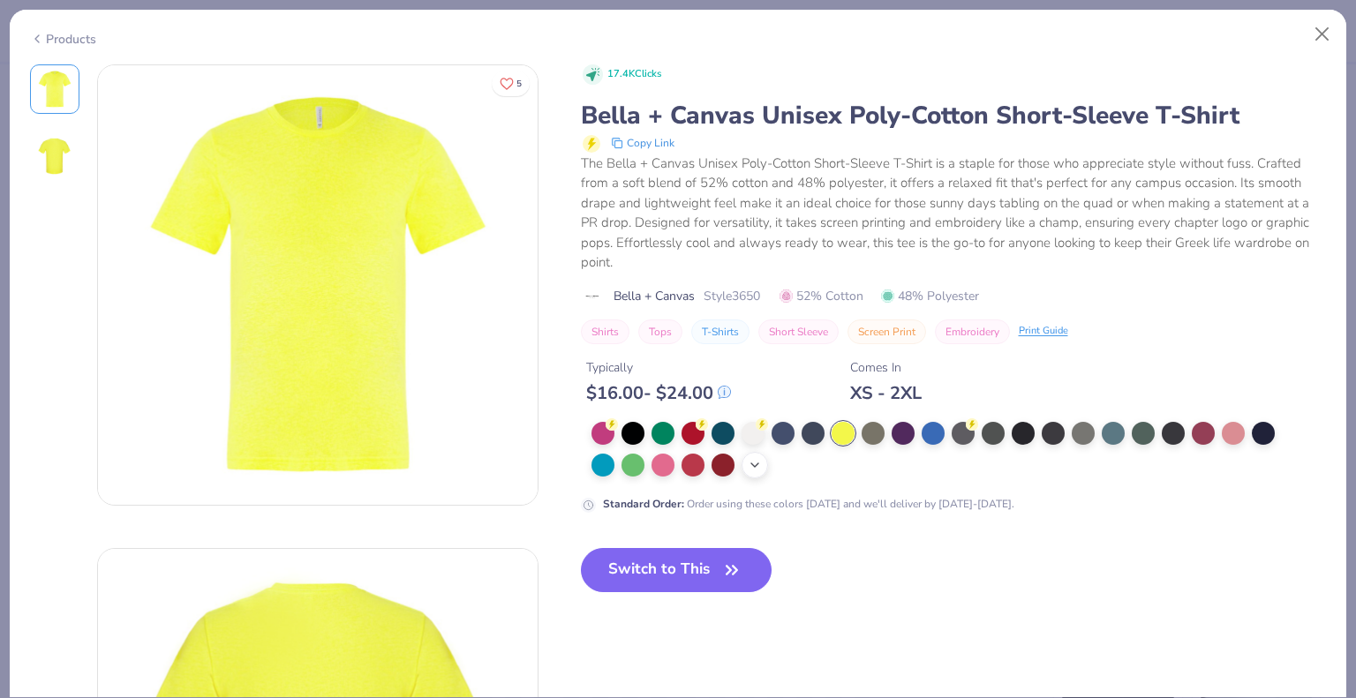
click at [758, 456] on div "+ 4" at bounding box center [755, 465] width 26 height 26
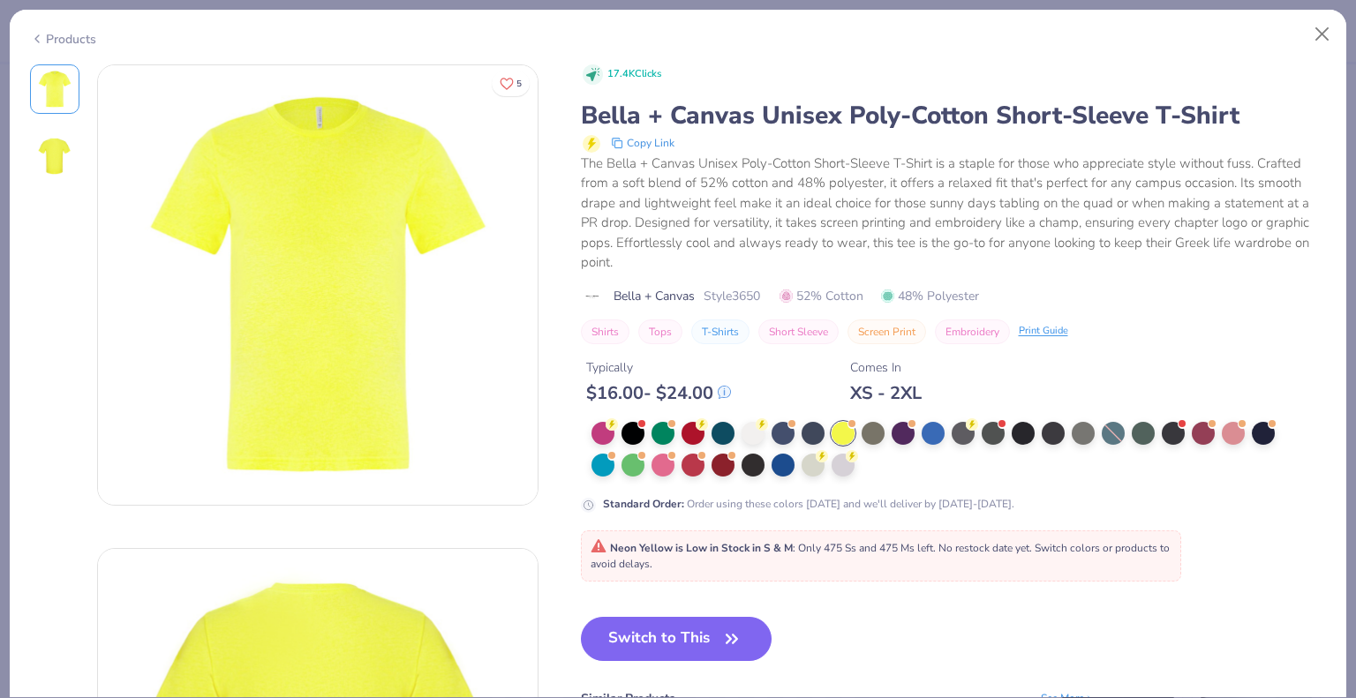
click at [53, 41] on div "Products" at bounding box center [63, 39] width 66 height 19
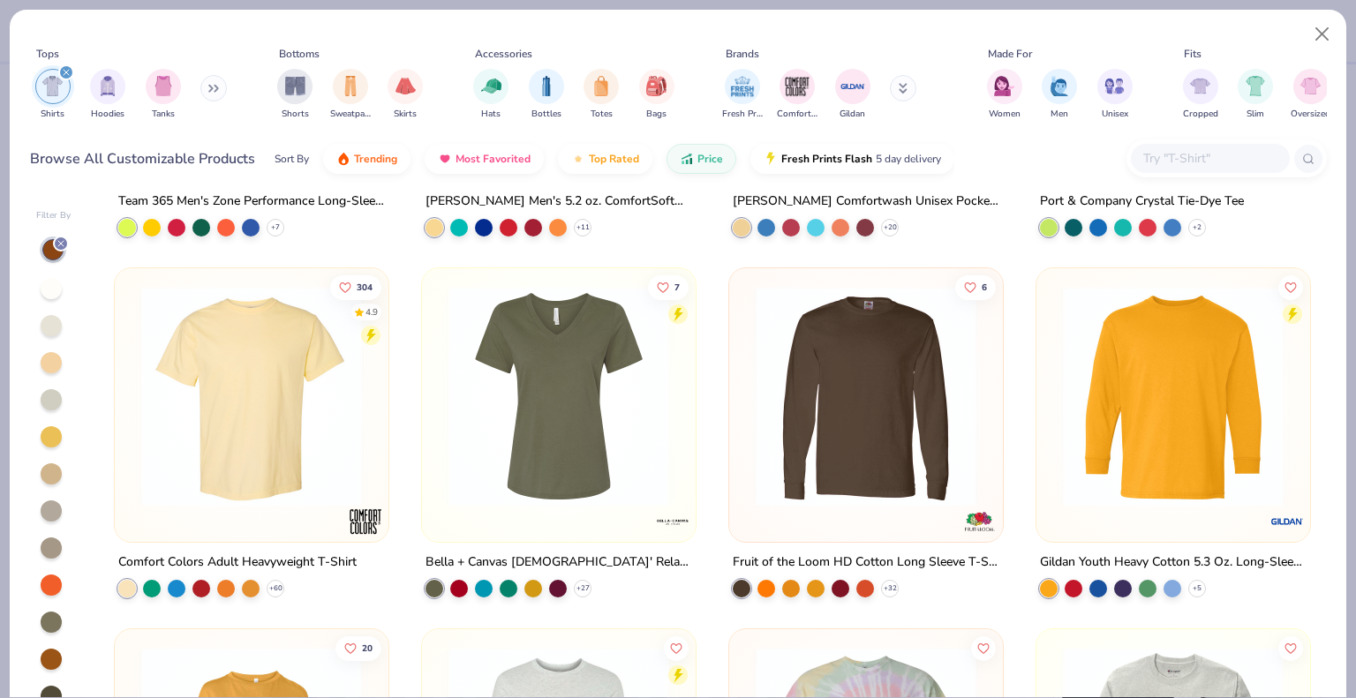
scroll to position [5738, 0]
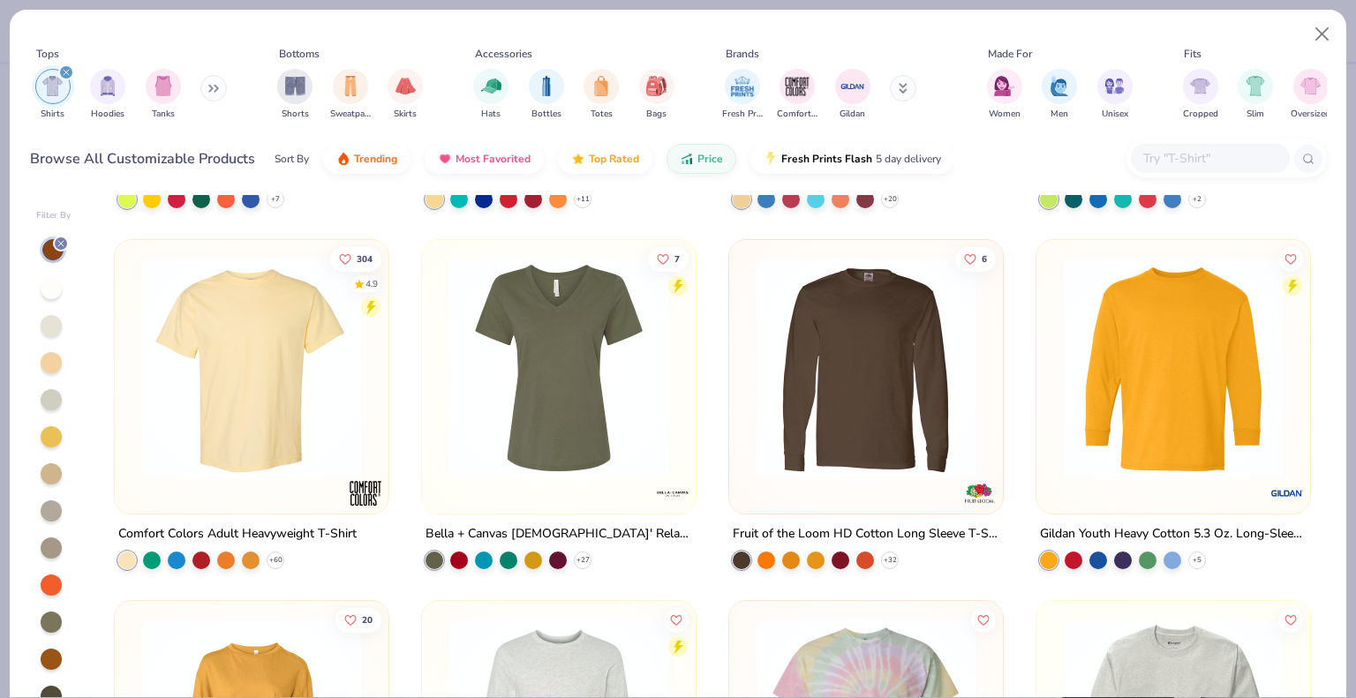
click at [246, 398] on img at bounding box center [251, 368] width 238 height 221
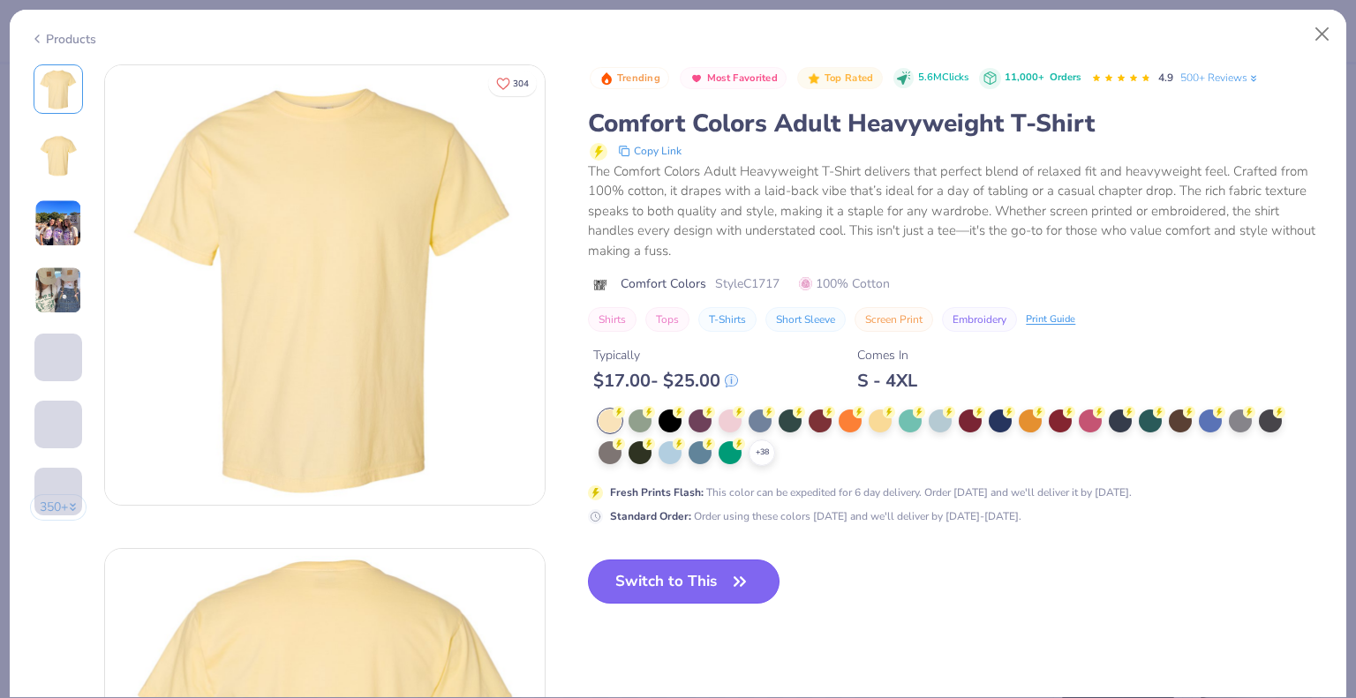
click at [697, 571] on button "Switch to This" at bounding box center [684, 582] width 192 height 44
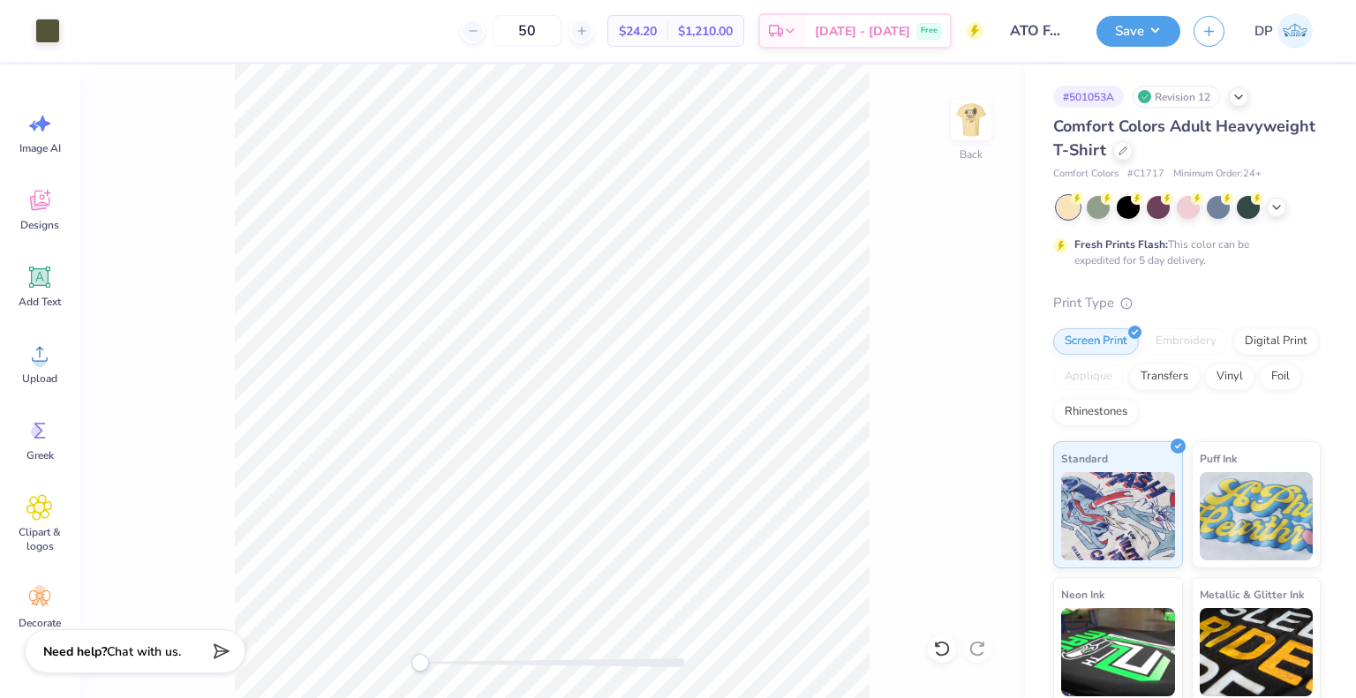
click at [951, 269] on div "Back" at bounding box center [551, 381] width 945 height 634
click at [989, 109] on img at bounding box center [971, 120] width 71 height 71
click at [1123, 40] on button "Save" at bounding box center [1138, 28] width 84 height 31
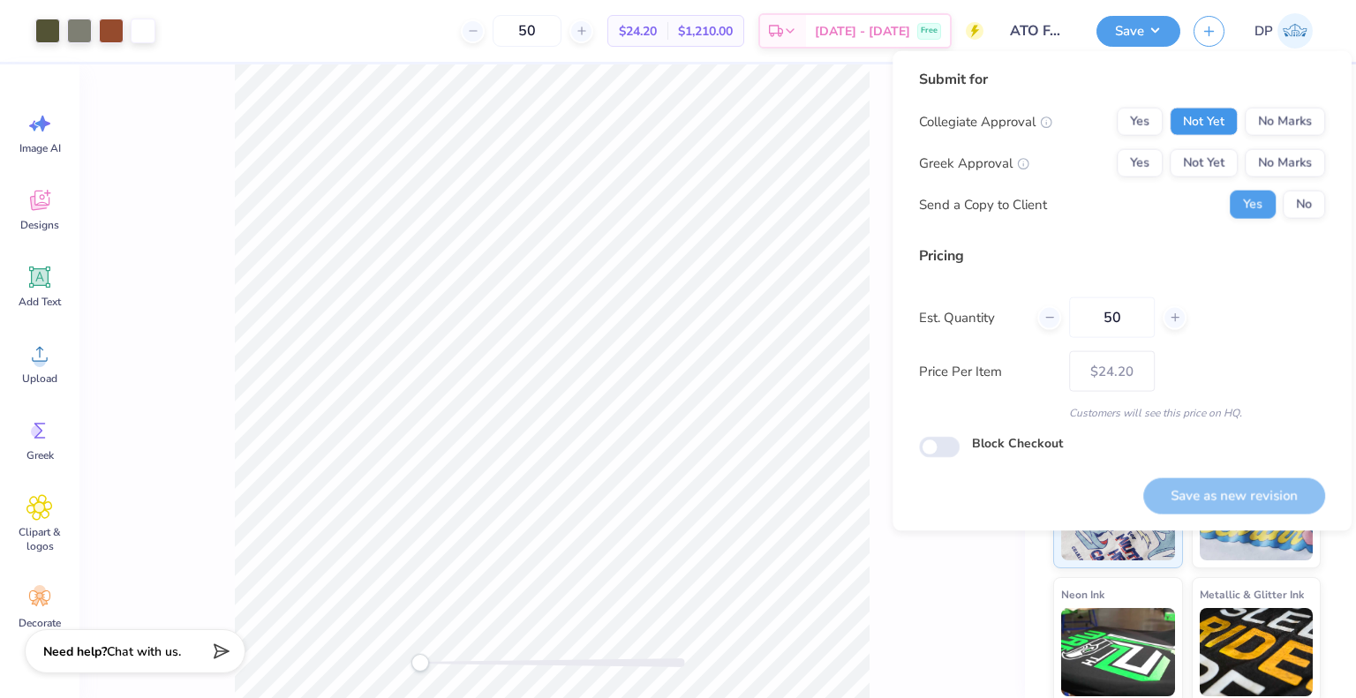
click at [1216, 127] on button "Not Yet" at bounding box center [1204, 122] width 68 height 28
click at [1213, 156] on button "Not Yet" at bounding box center [1204, 163] width 68 height 28
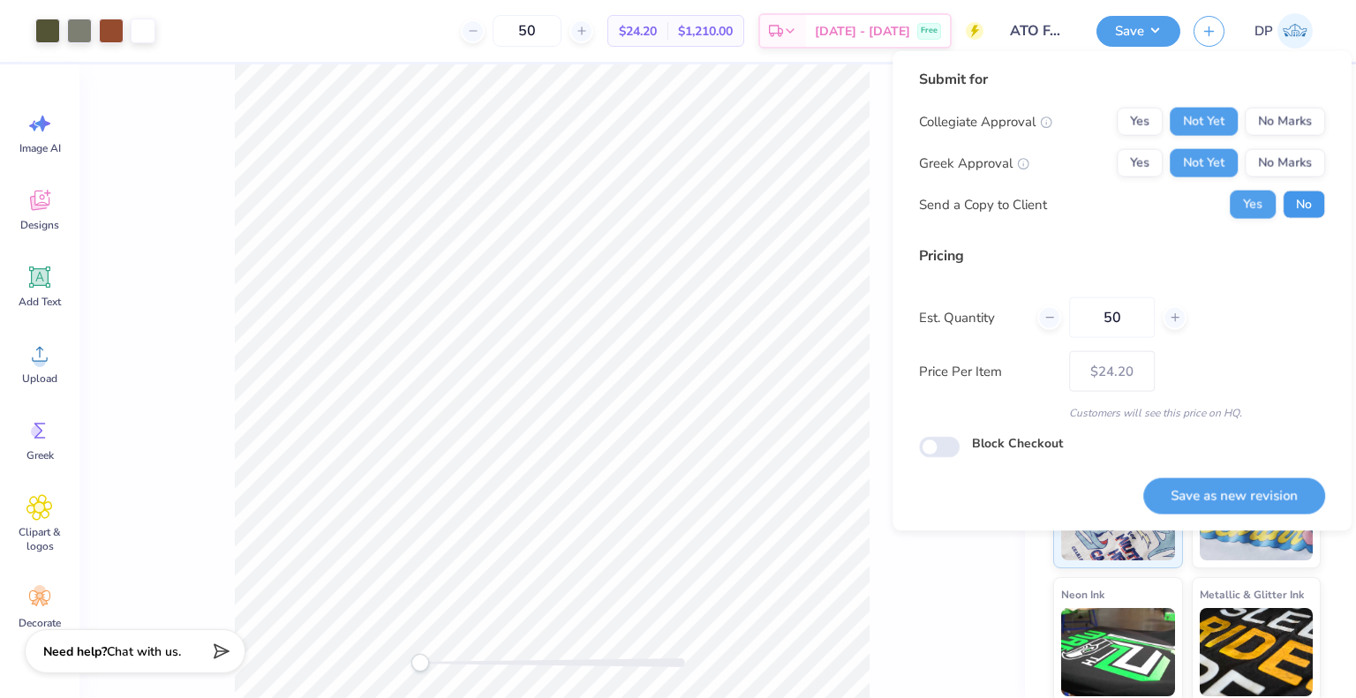
click at [1312, 193] on button "No" at bounding box center [1304, 205] width 42 height 28
click at [1229, 493] on button "Save as new revision" at bounding box center [1234, 496] width 182 height 36
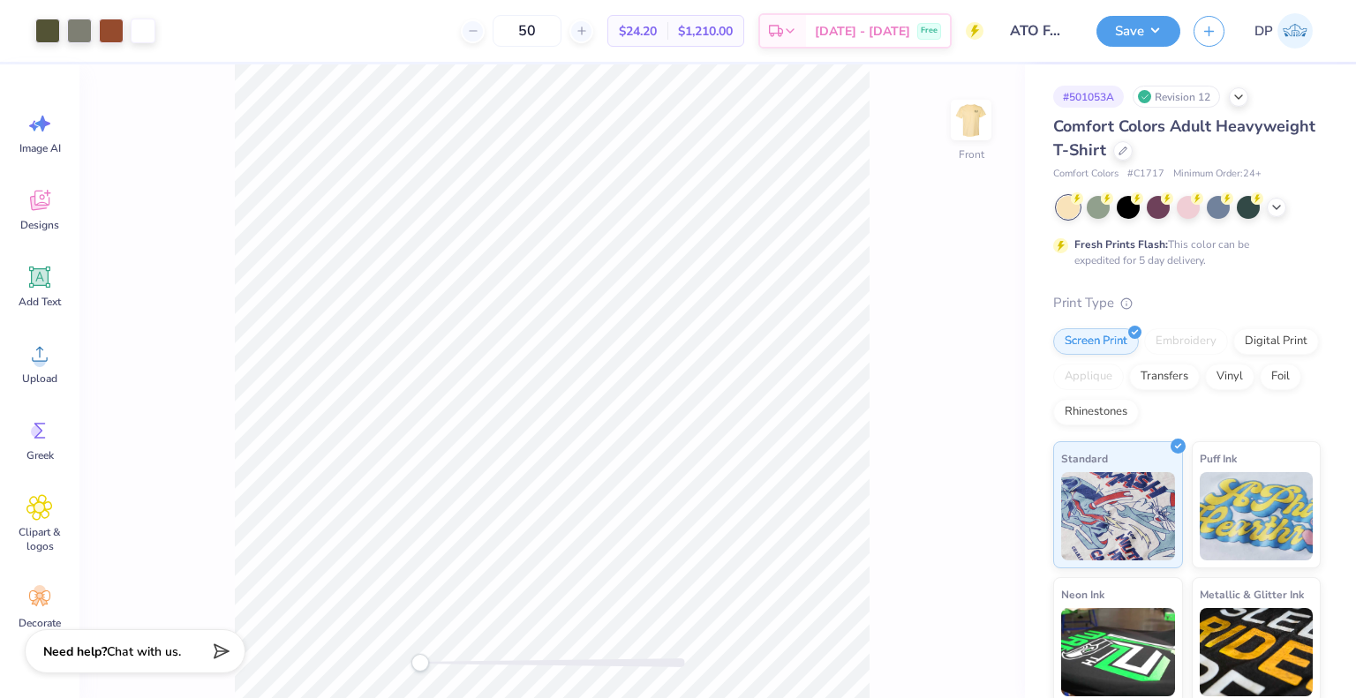
type input "$24.20"
click at [1155, 49] on div "Save DP" at bounding box center [1226, 31] width 260 height 62
click at [1156, 39] on button "Save" at bounding box center [1138, 28] width 84 height 31
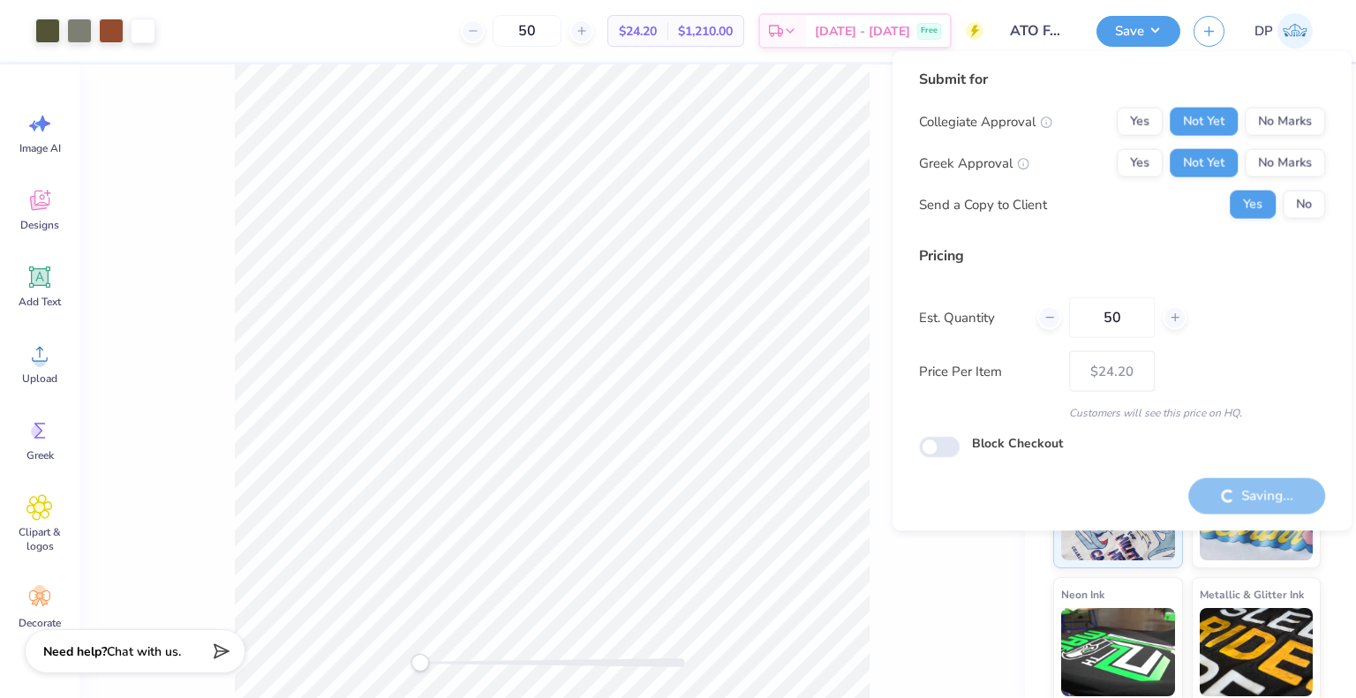
click at [1271, 310] on div "Est. Quantity 50" at bounding box center [1122, 318] width 406 height 41
click at [1232, 264] on div "Pricing" at bounding box center [1122, 255] width 406 height 21
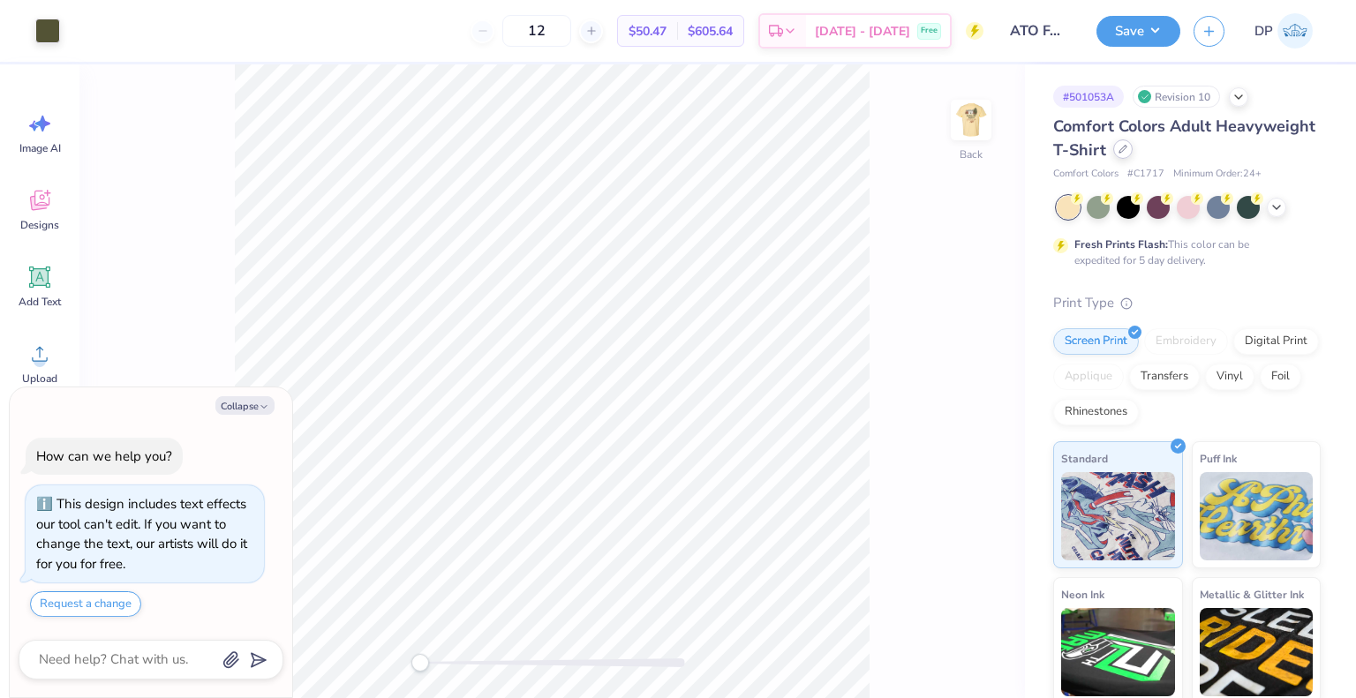
click at [1127, 149] on icon at bounding box center [1123, 149] width 9 height 9
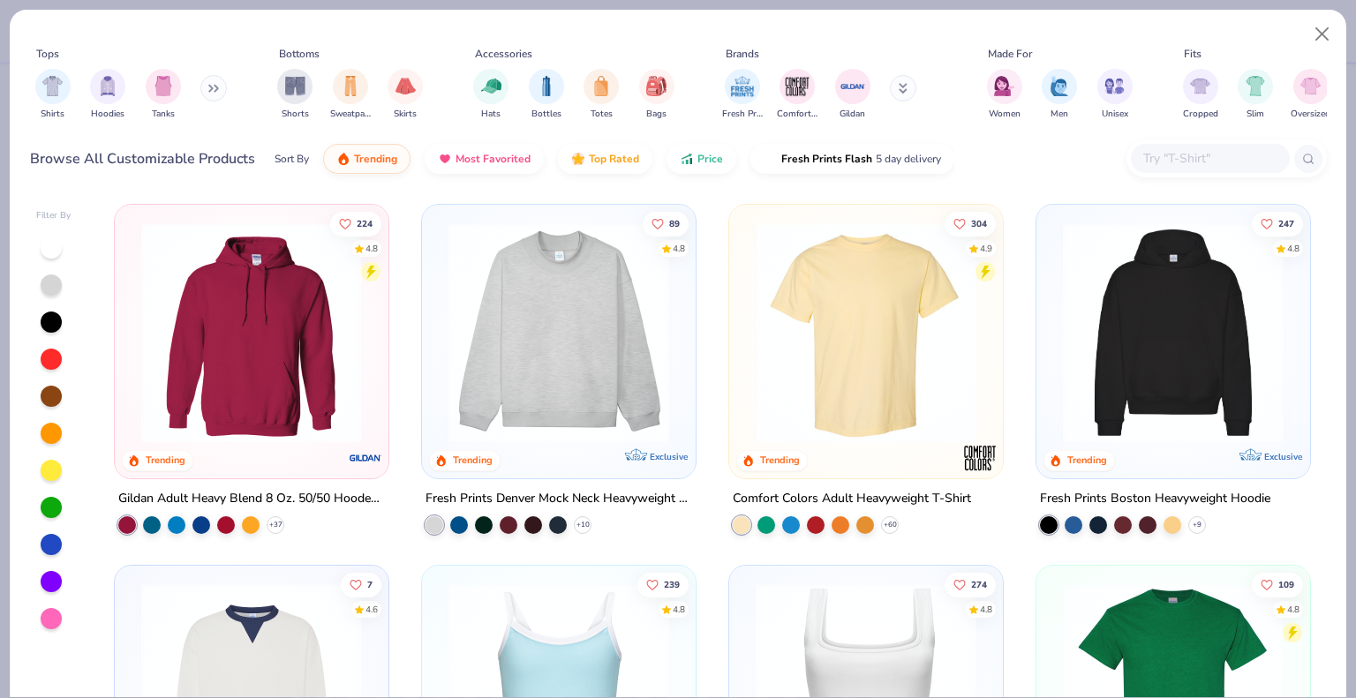
type textarea "x"
click at [1186, 157] on input "text" at bounding box center [1209, 158] width 136 height 20
paste input "1301"
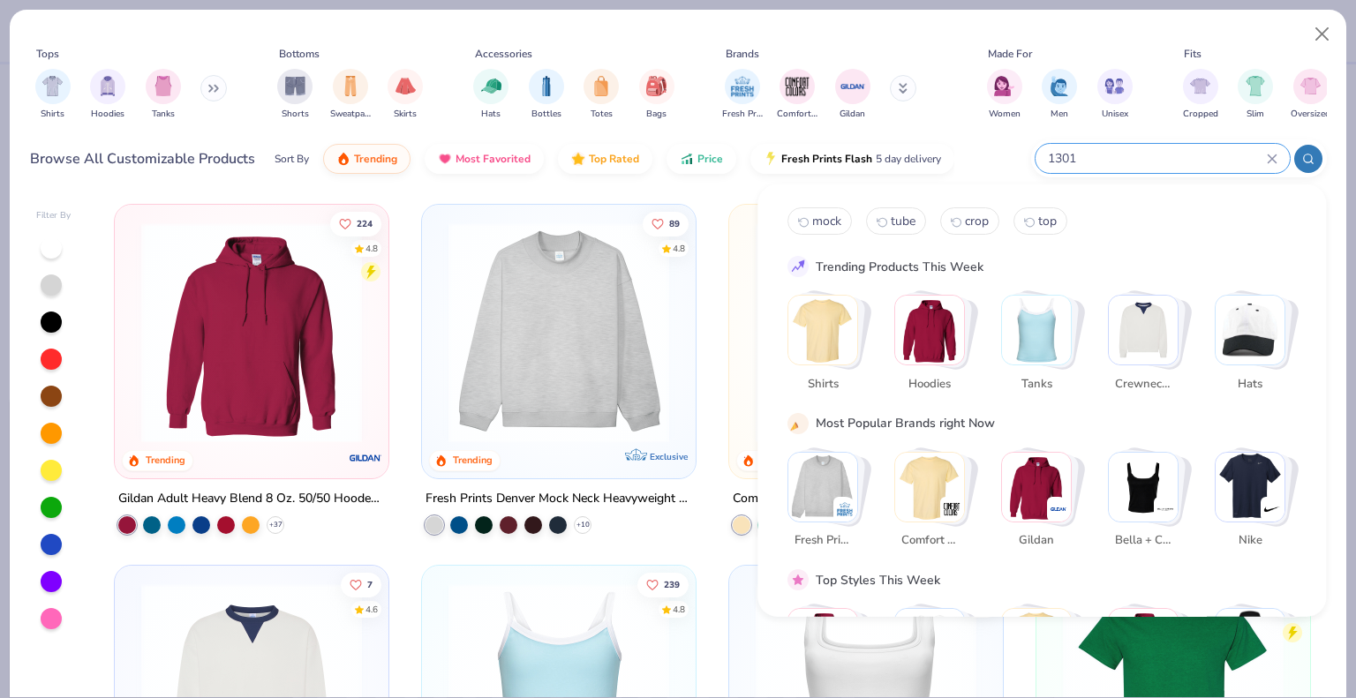
click at [1179, 157] on input "1301" at bounding box center [1156, 158] width 221 height 20
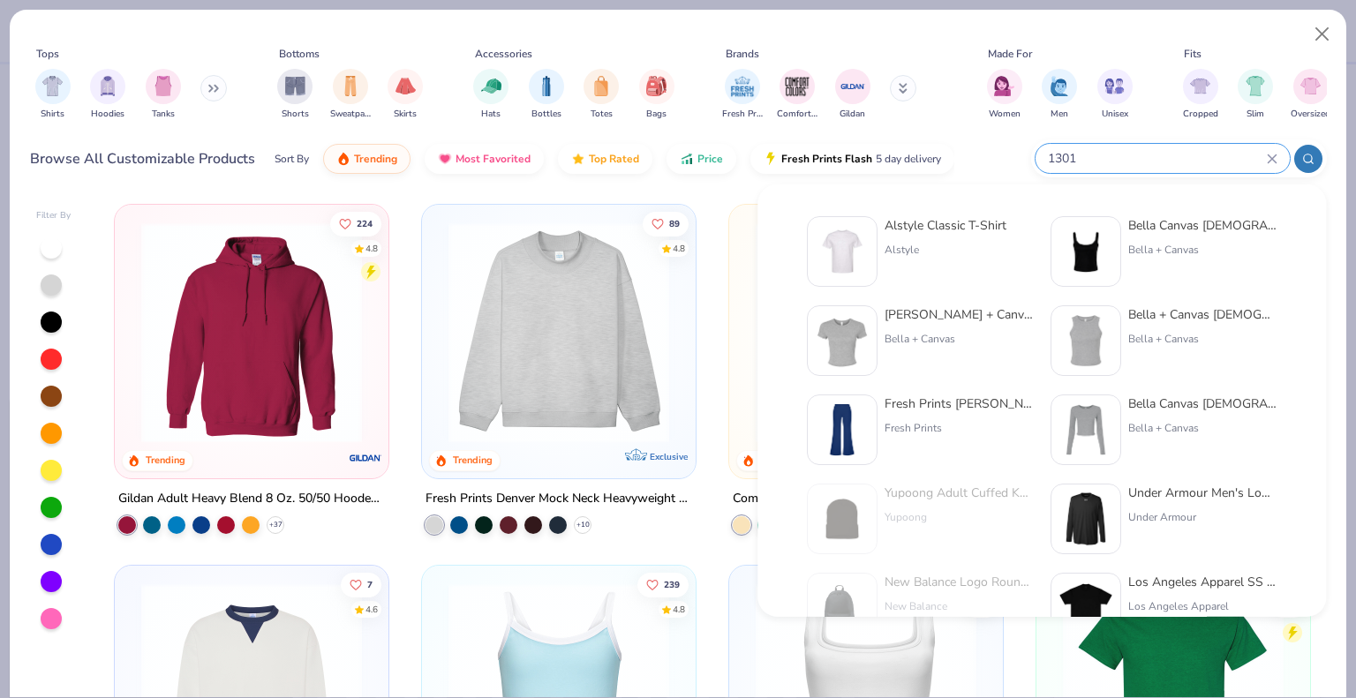
type input "1301"
click at [876, 240] on div at bounding box center [842, 251] width 71 height 71
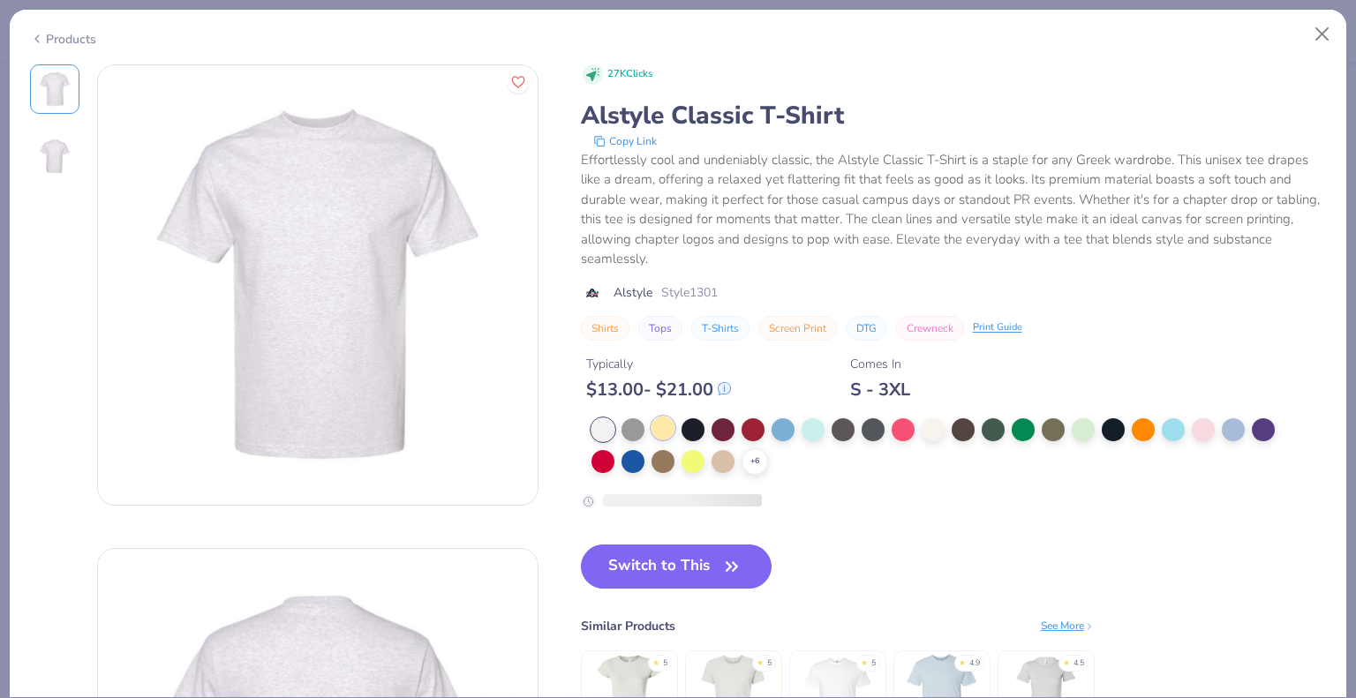
click at [652, 426] on div at bounding box center [663, 428] width 23 height 23
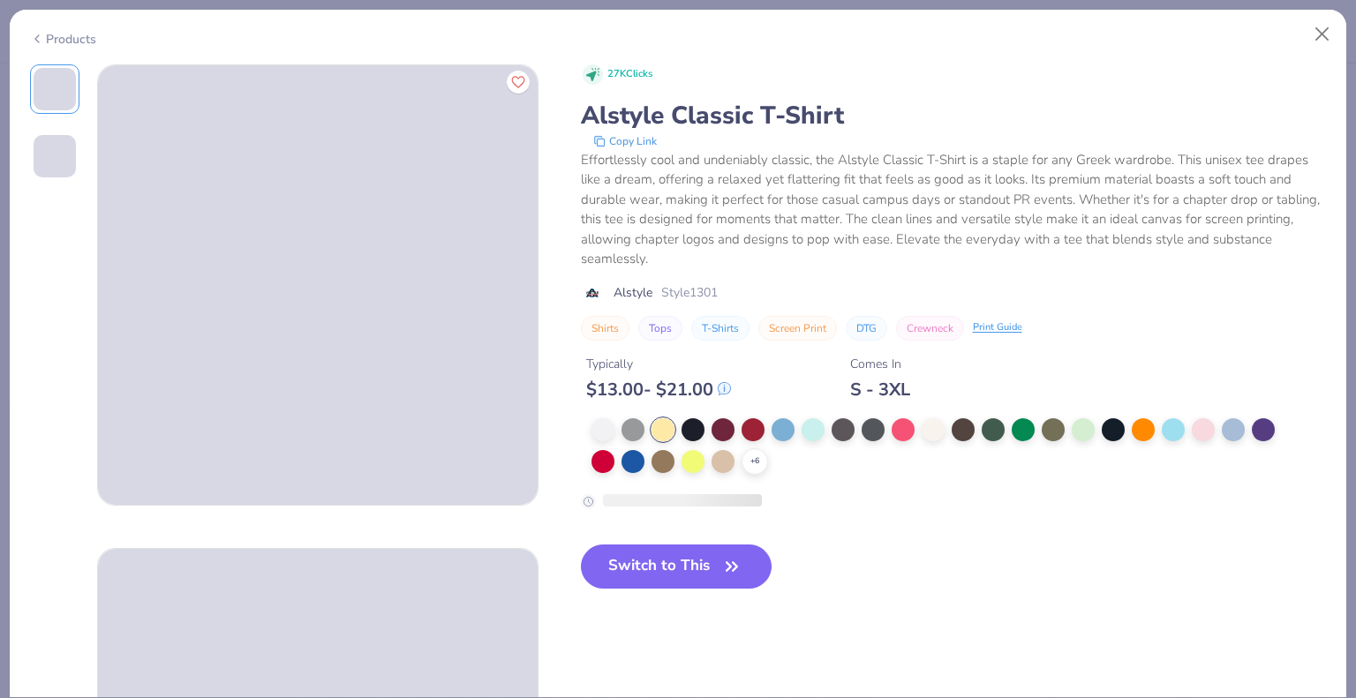
click at [681, 565] on button "Switch to This" at bounding box center [677, 567] width 192 height 44
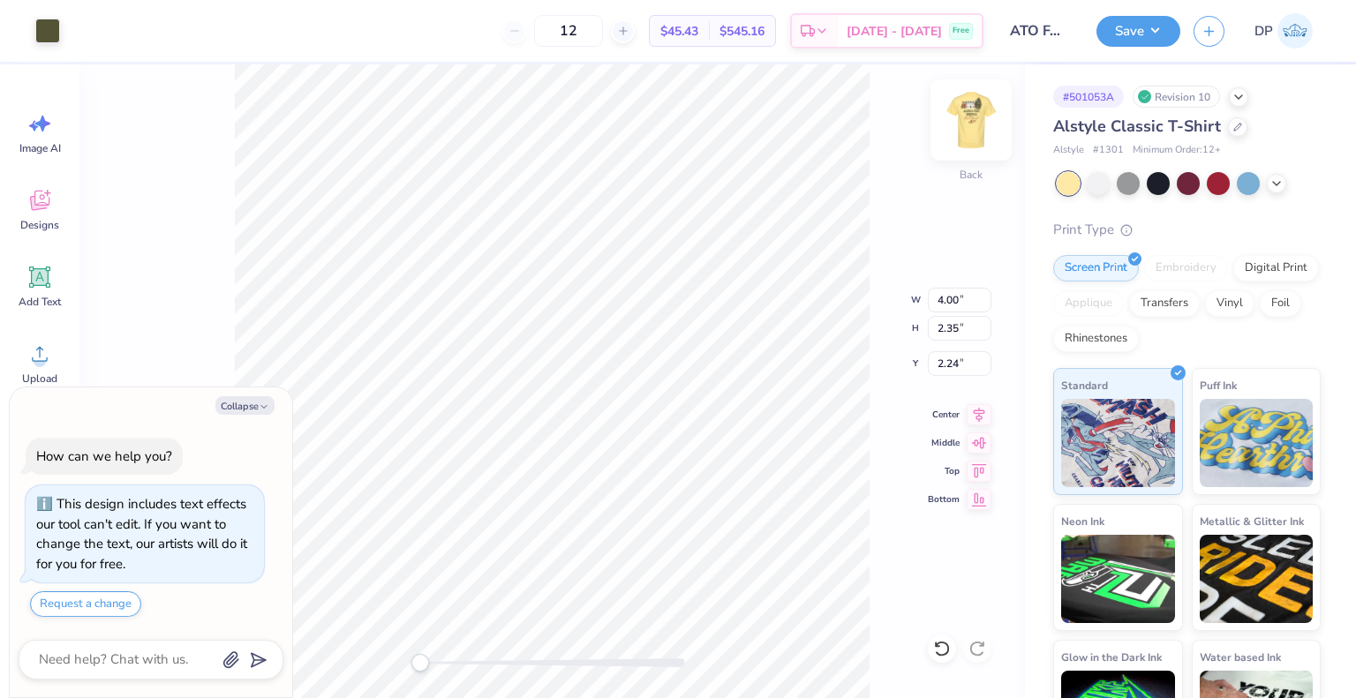
click at [958, 126] on img at bounding box center [971, 120] width 71 height 71
click at [855, 123] on div "Almost there" at bounding box center [717, 381] width 1277 height 634
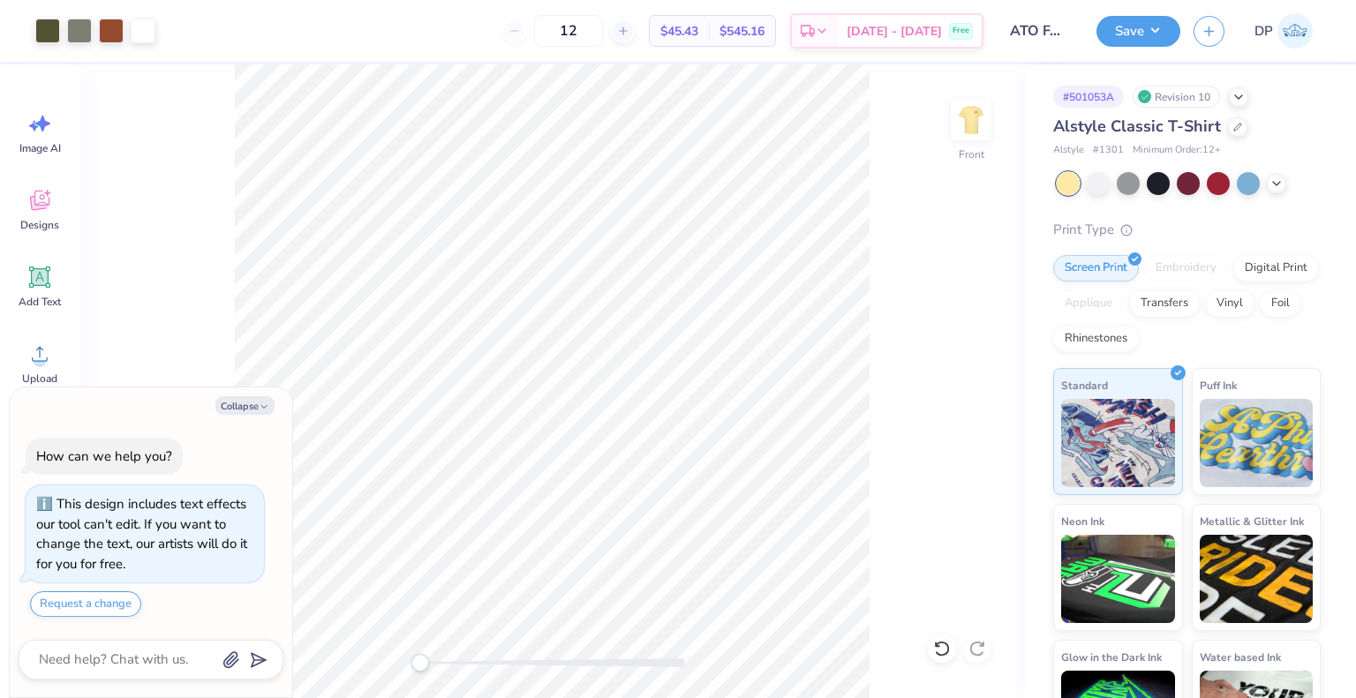
type textarea "x"
